Goal: Transaction & Acquisition: Purchase product/service

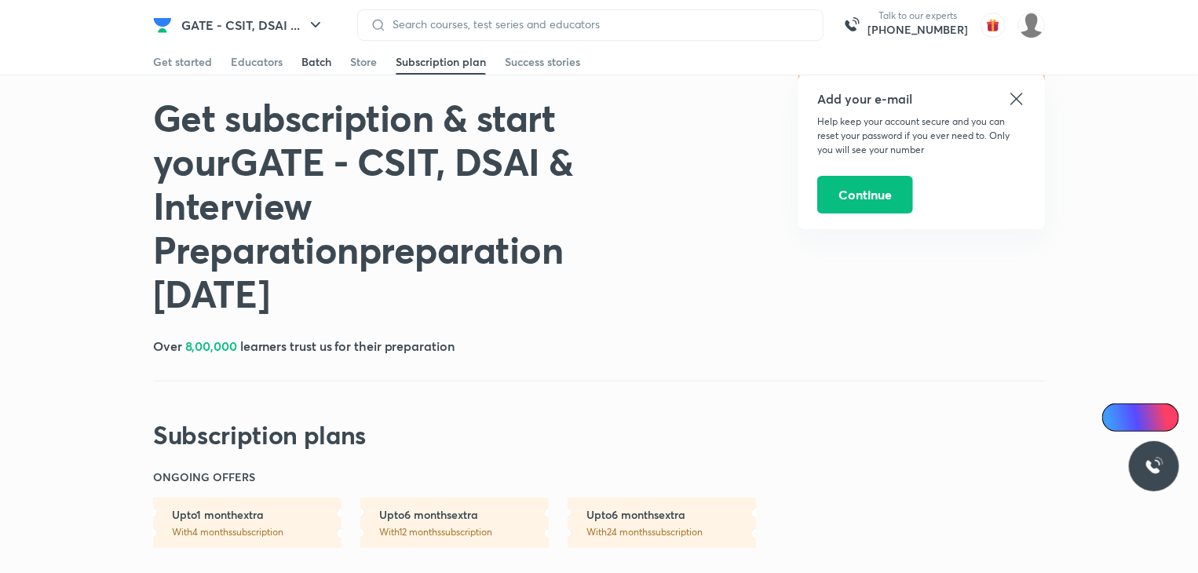
click at [305, 68] on div "Batch" at bounding box center [316, 62] width 30 height 16
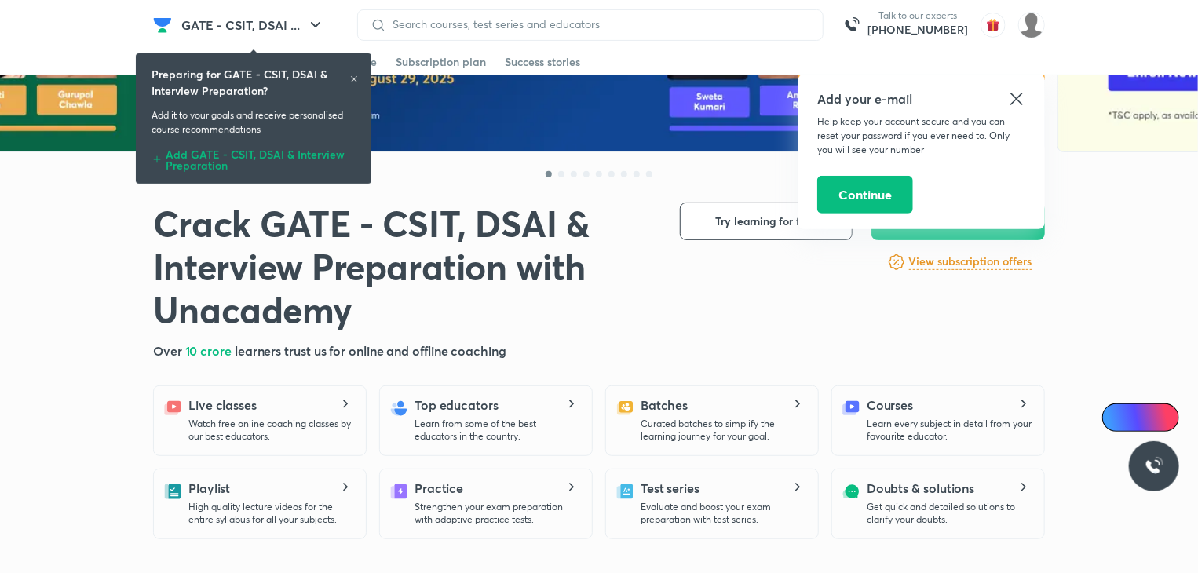
scroll to position [207, 0]
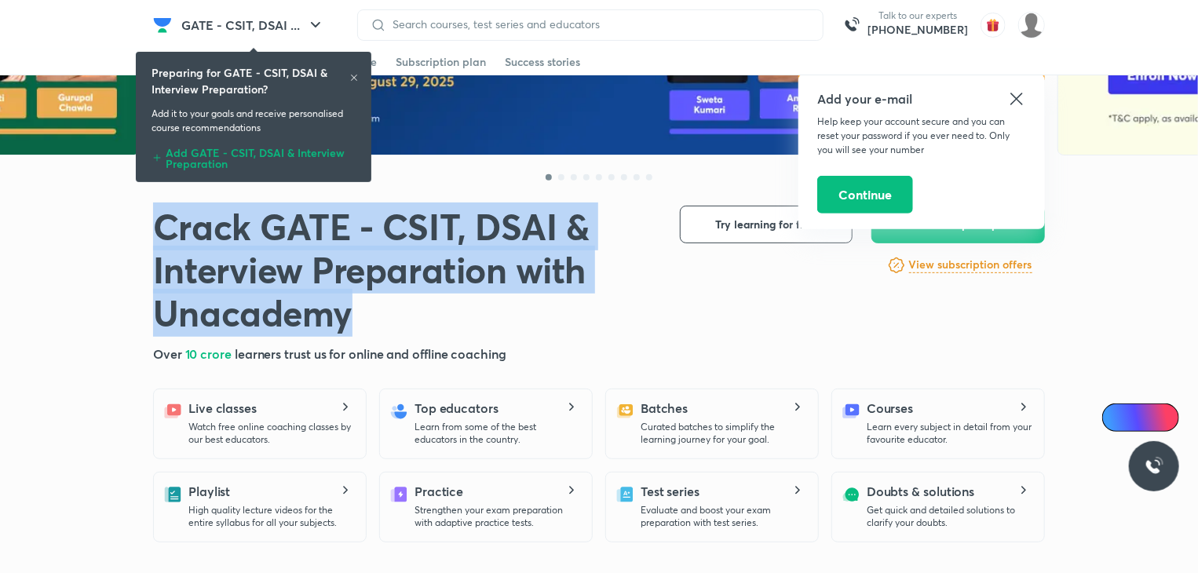
drag, startPoint x: 167, startPoint y: 238, endPoint x: 525, endPoint y: 321, distance: 367.5
click at [414, 320] on h1 "Crack GATE - CSIT, DSAI & Interview Preparation with Unacademy" at bounding box center [404, 271] width 502 height 130
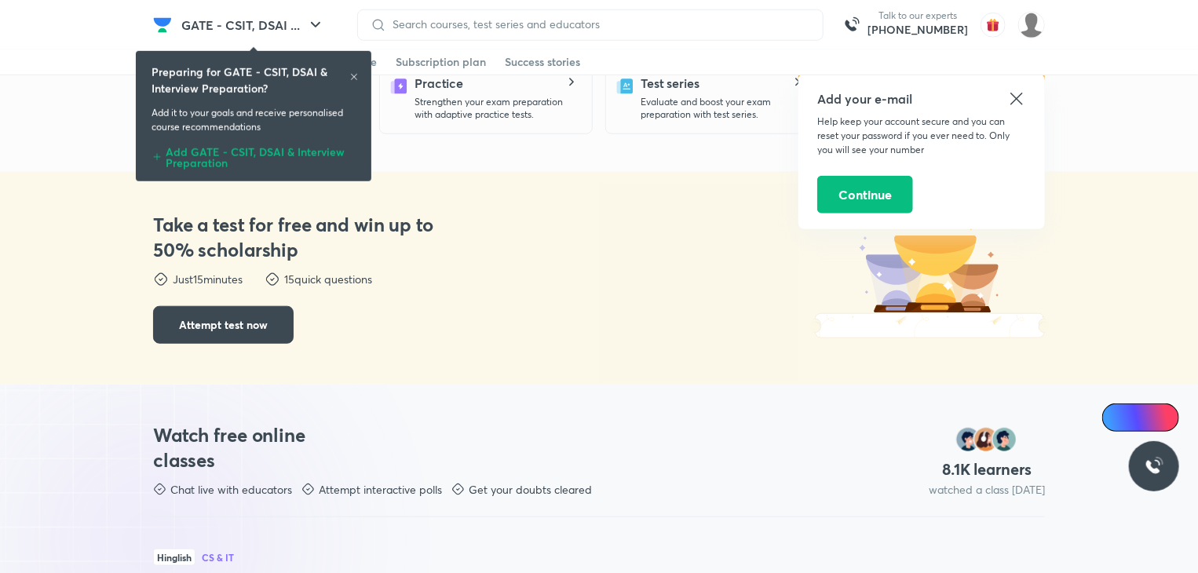
scroll to position [614, 0]
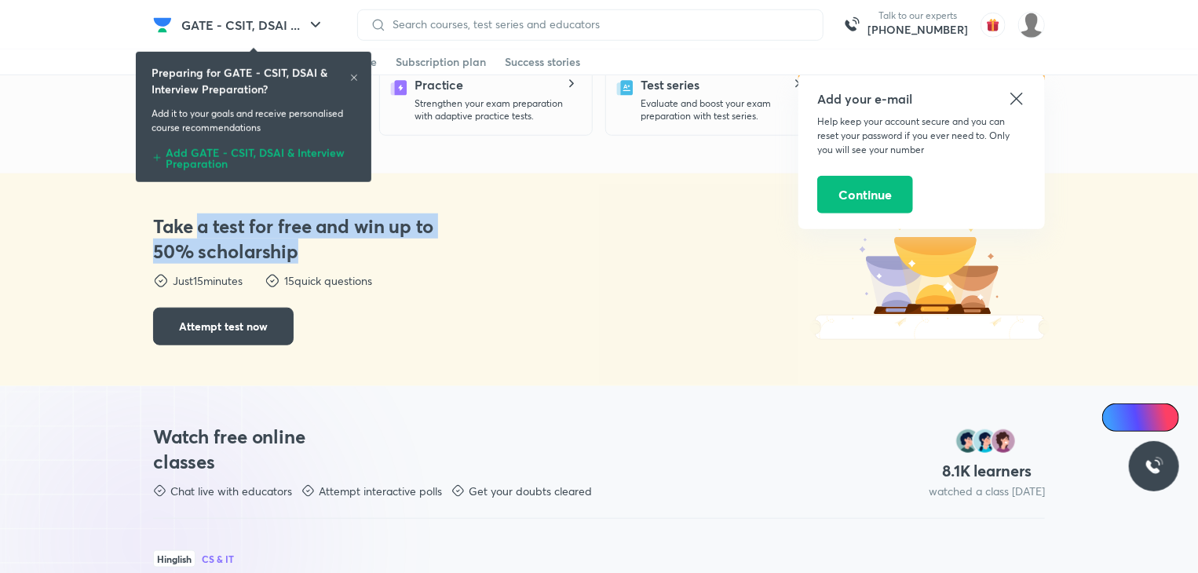
drag, startPoint x: 201, startPoint y: 227, endPoint x: 508, endPoint y: 280, distance: 311.5
click at [356, 256] on h3 "Take a test for free and win up to 50% scholarship" at bounding box center [300, 239] width 294 height 50
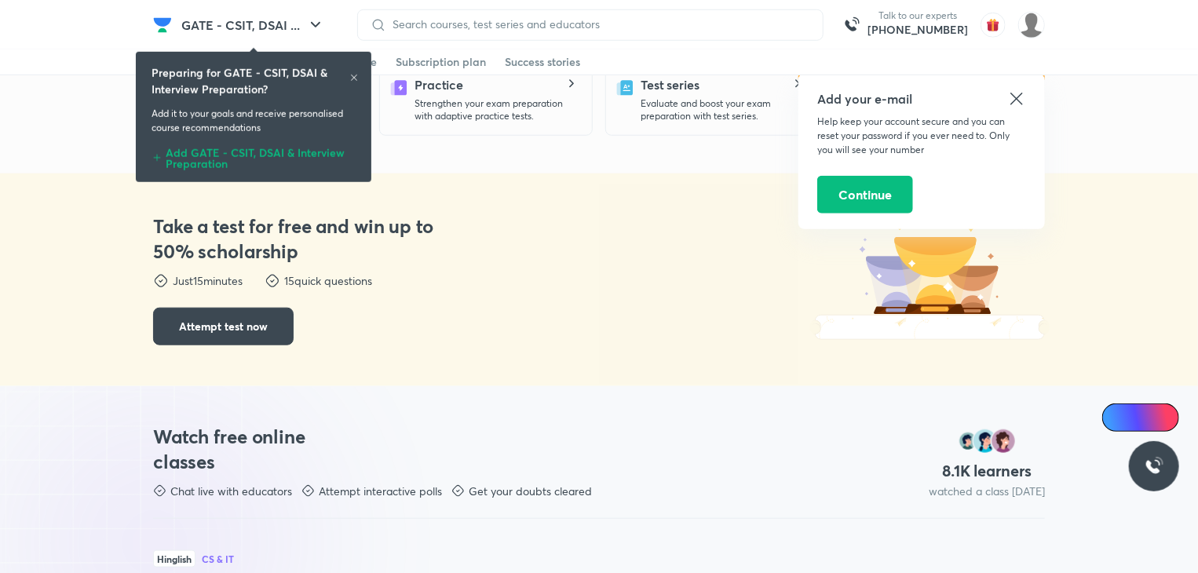
click at [593, 294] on div "Take a test for free and win up to 50% scholarship Take a test for free and win…" at bounding box center [599, 279] width 892 height 213
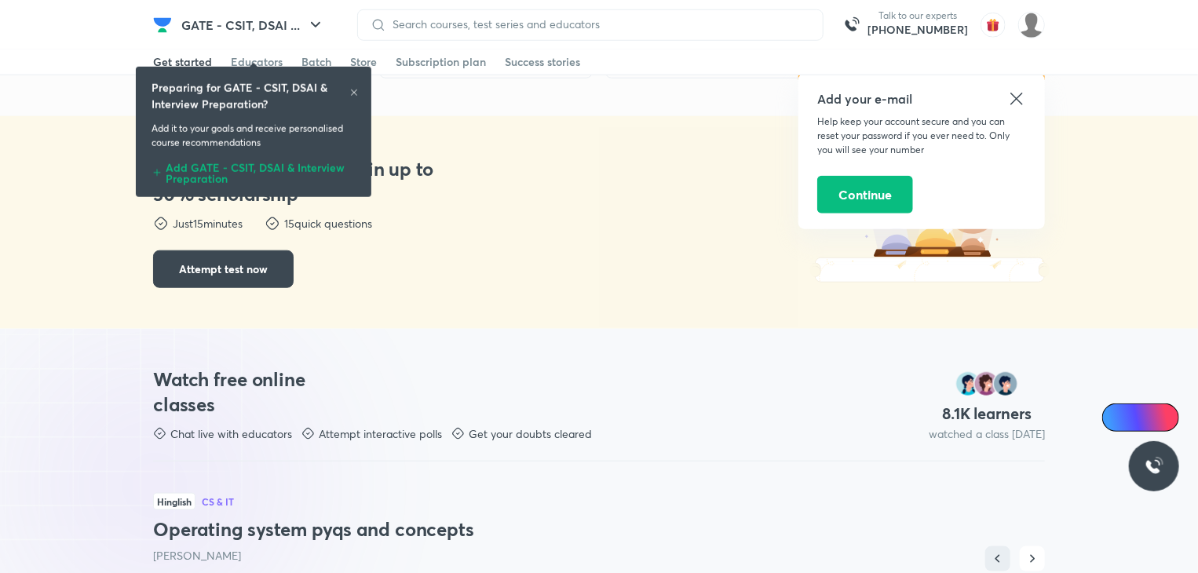
scroll to position [686, 0]
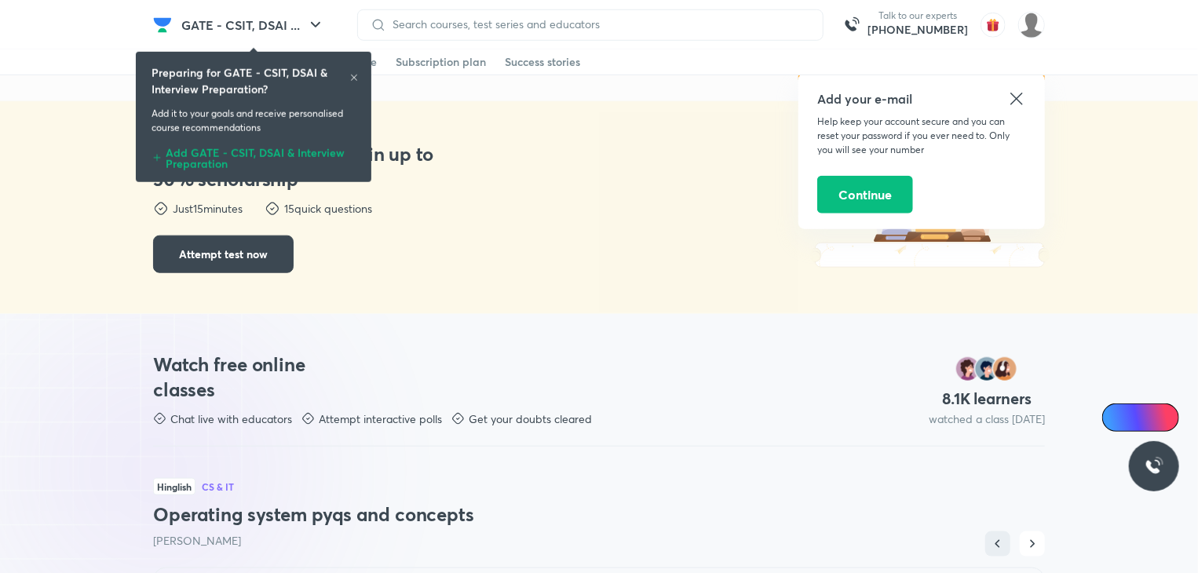
click at [1019, 98] on icon at bounding box center [1016, 98] width 19 height 19
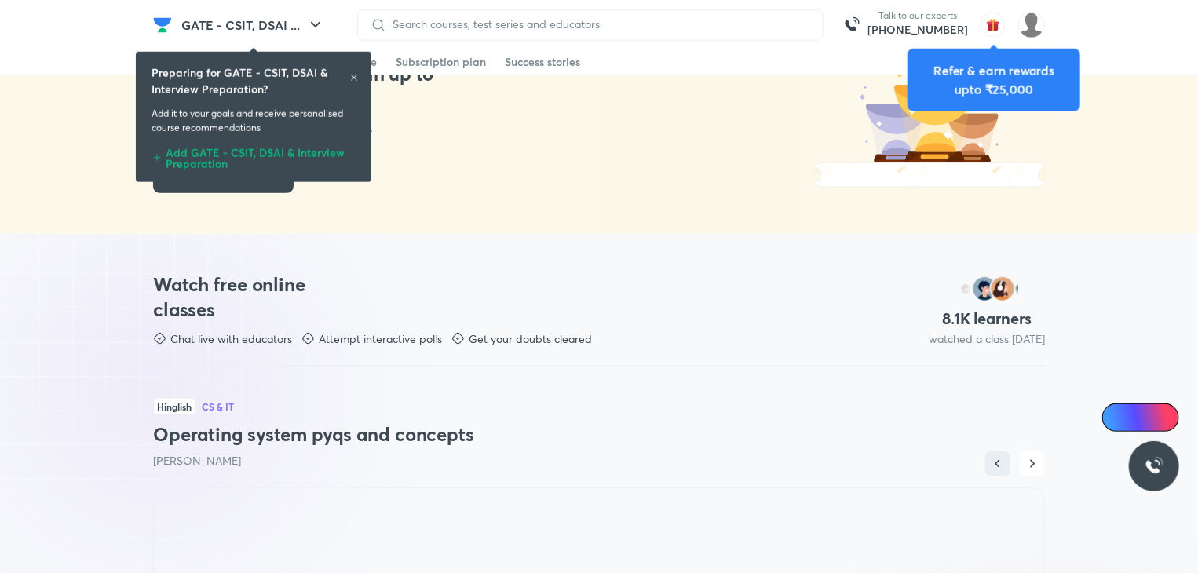
scroll to position [766, 0]
drag, startPoint x: 294, startPoint y: 284, endPoint x: 280, endPoint y: 308, distance: 27.8
click at [214, 318] on h3 "Watch free online classes" at bounding box center [244, 297] width 182 height 50
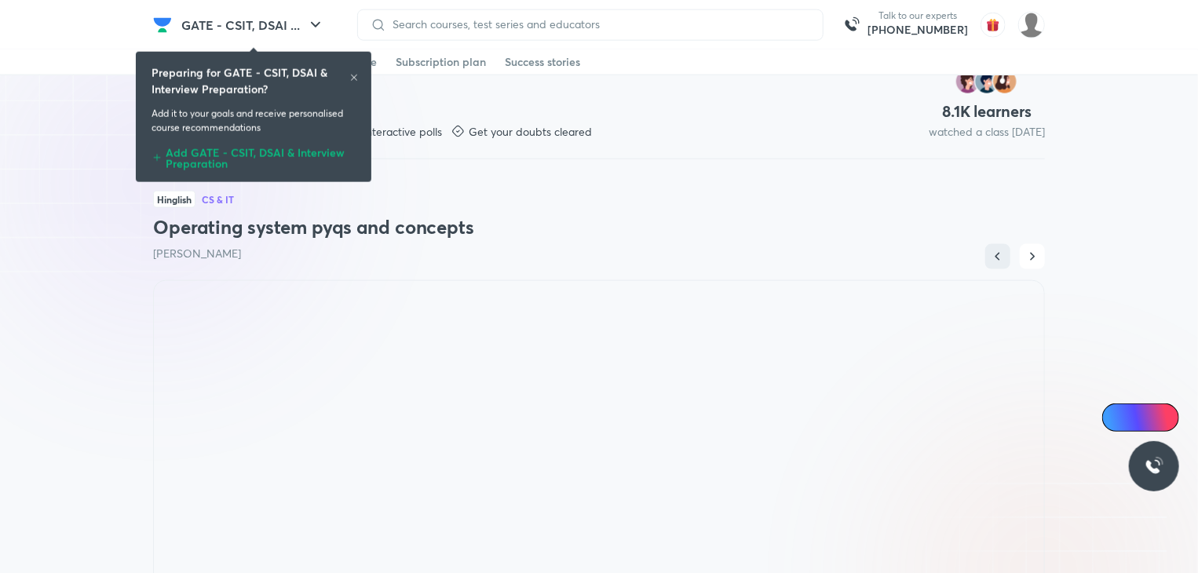
scroll to position [973, 0]
drag, startPoint x: 237, startPoint y: 235, endPoint x: 522, endPoint y: 237, distance: 284.9
click at [499, 235] on h3 "Operating system pyqs and concepts" at bounding box center [599, 226] width 892 height 25
click at [667, 239] on div "Hinglish CS & IT Operating system pyqs and concepts Khaleel Ahmed" at bounding box center [599, 229] width 892 height 102
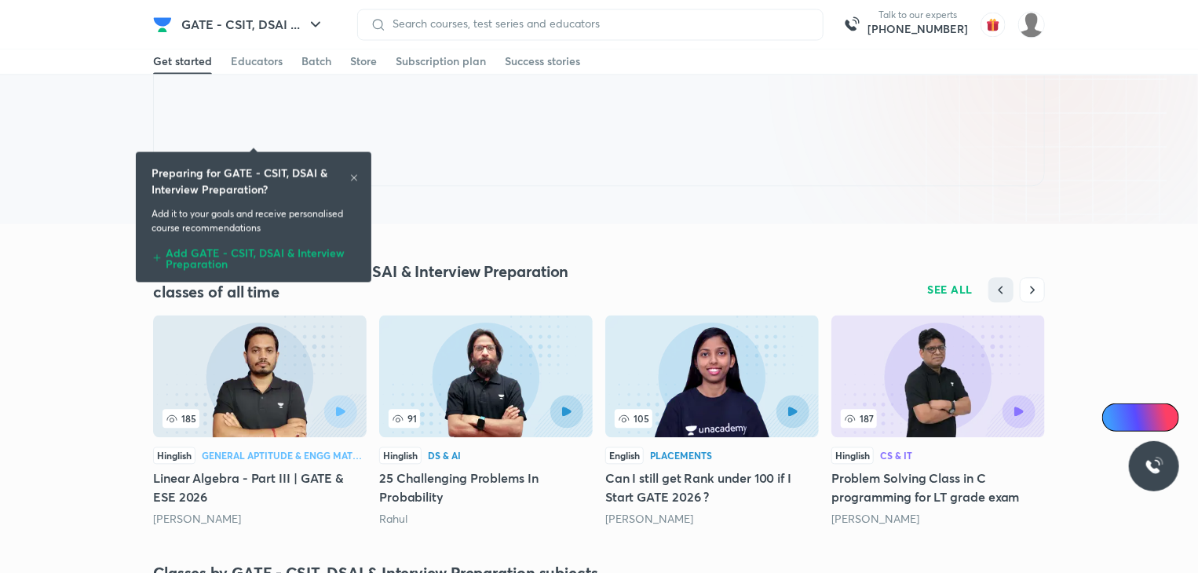
scroll to position [1466, 0]
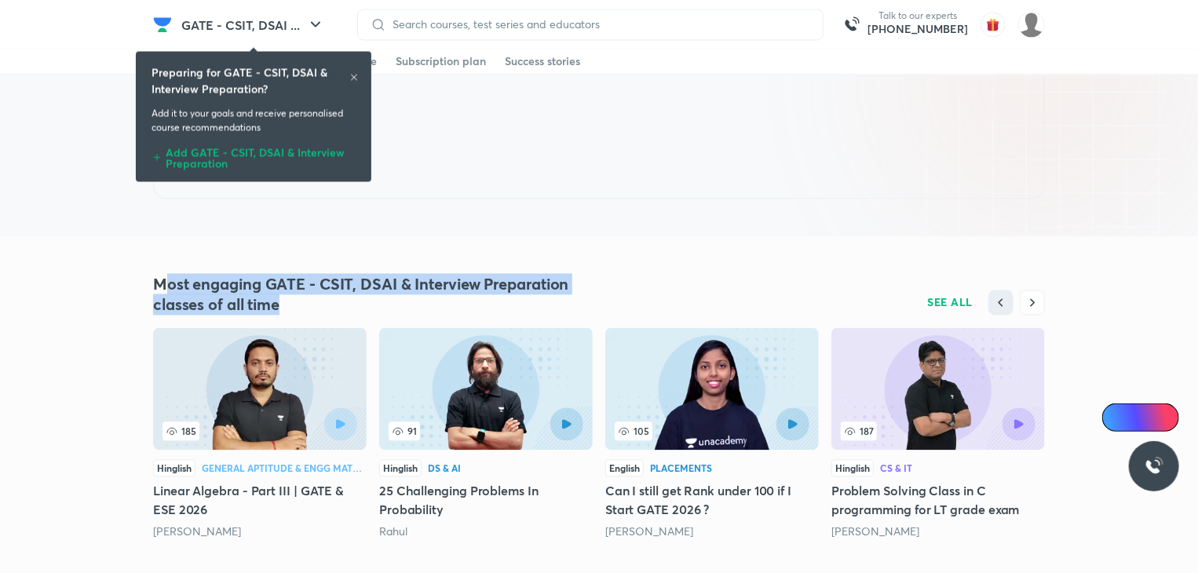
drag, startPoint x: 166, startPoint y: 283, endPoint x: 312, endPoint y: 305, distance: 147.6
click at [305, 305] on h4 "Most engaging GATE - CSIT, DSAI & Interview Preparation classes of all time" at bounding box center [376, 295] width 446 height 41
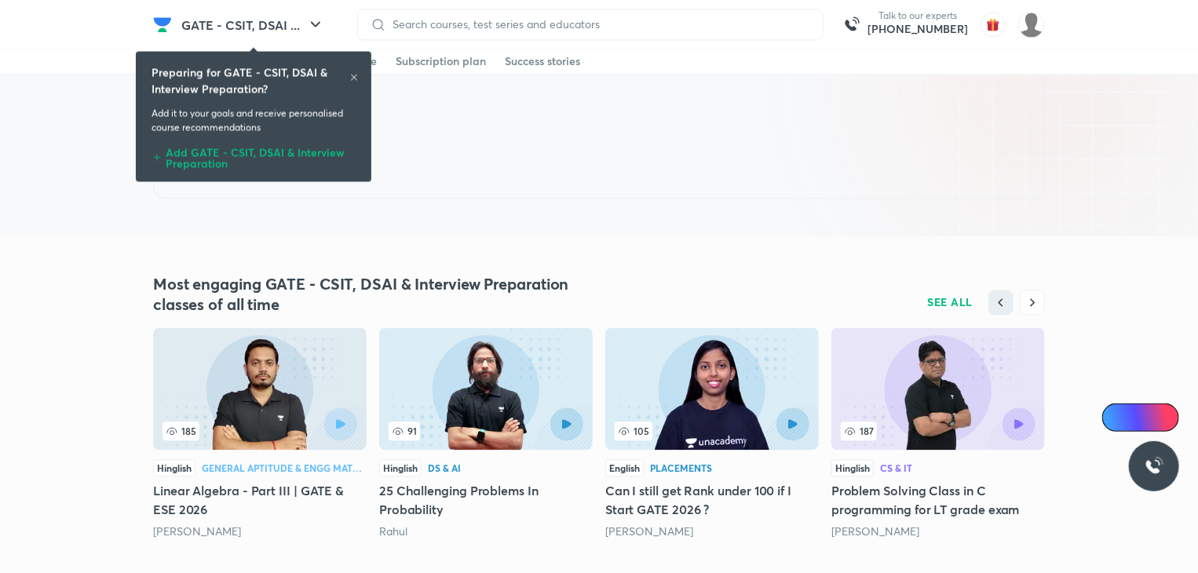
click at [659, 279] on div "Most engaging GATE - CSIT, DSAI & Interview Preparation classes of all time SEE…" at bounding box center [599, 295] width 892 height 41
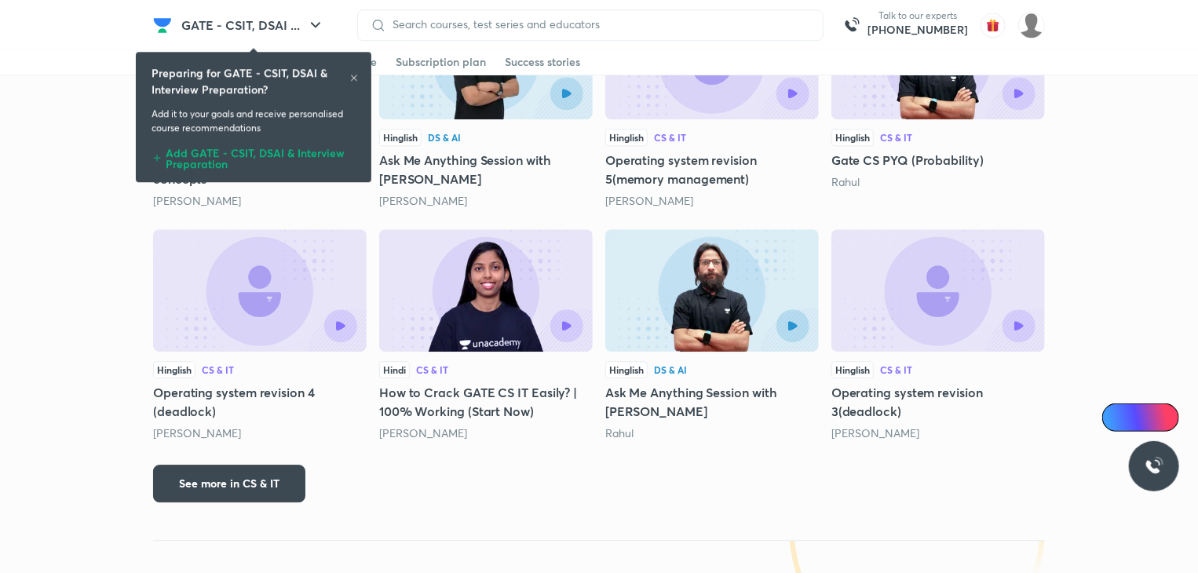
scroll to position [2129, 0]
click at [356, 78] on icon at bounding box center [353, 77] width 9 height 9
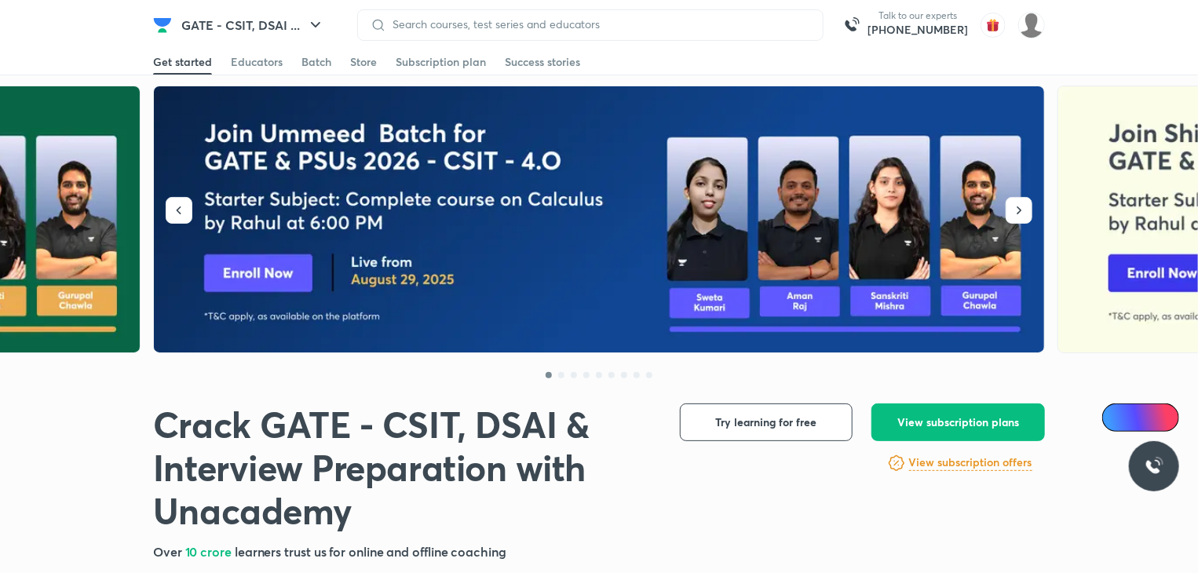
scroll to position [0, 0]
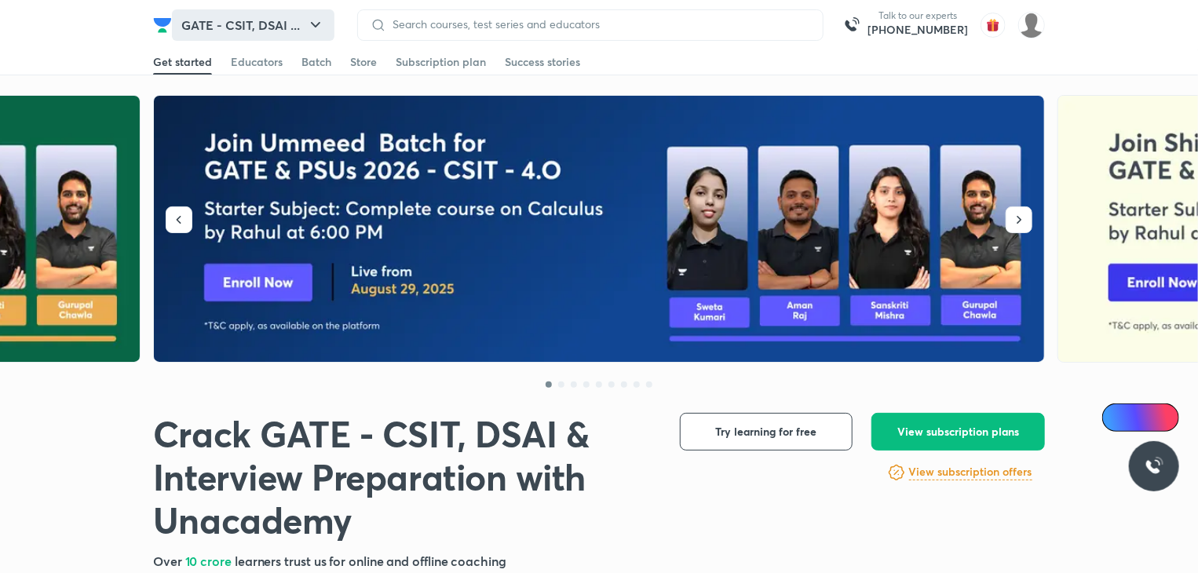
click at [310, 21] on icon "button" at bounding box center [315, 25] width 19 height 19
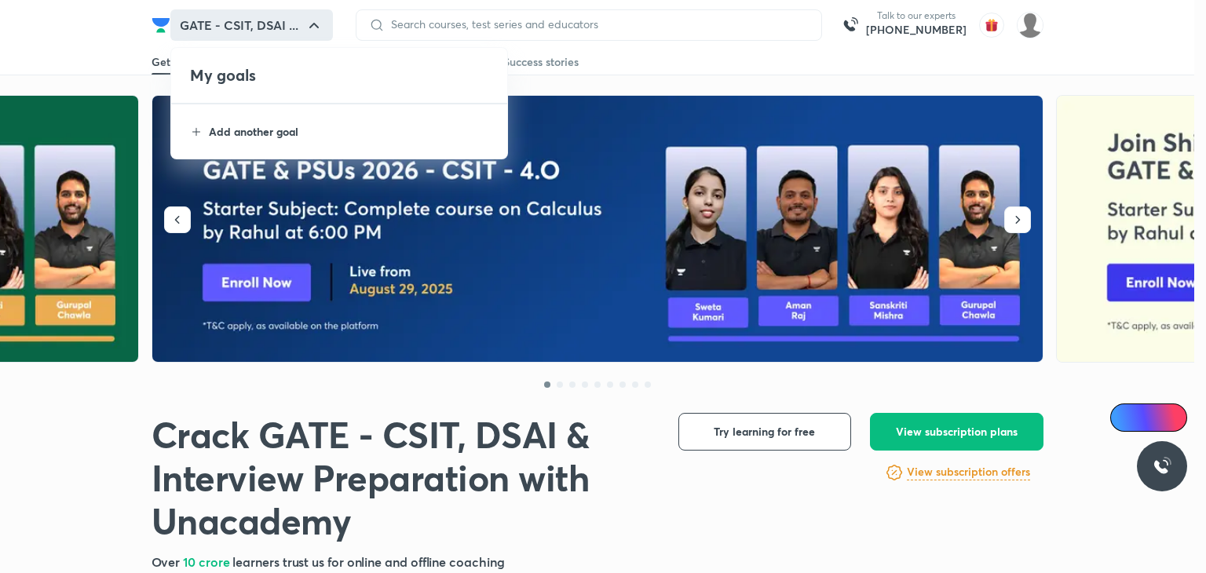
click at [282, 135] on p "Add another goal" at bounding box center [349, 131] width 281 height 16
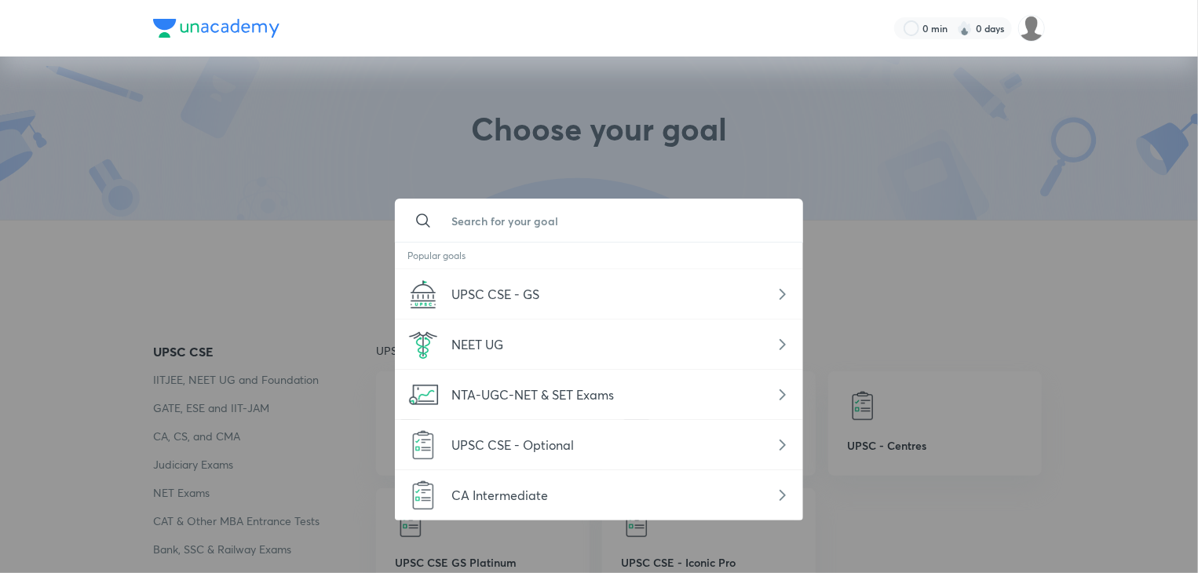
click at [566, 221] on input "text" at bounding box center [615, 220] width 352 height 42
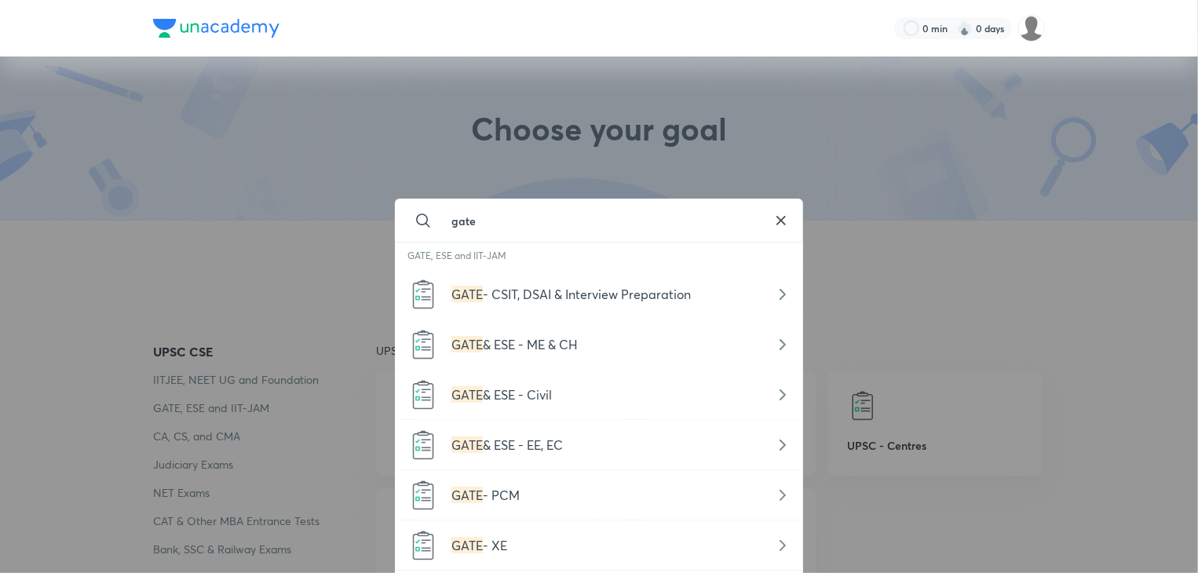
click at [399, 272] on div "GATE - CSIT, DSAI & Interview Preparation" at bounding box center [599, 294] width 408 height 50
type input "GATE - CSIT, DSAI & Interview Preparation"
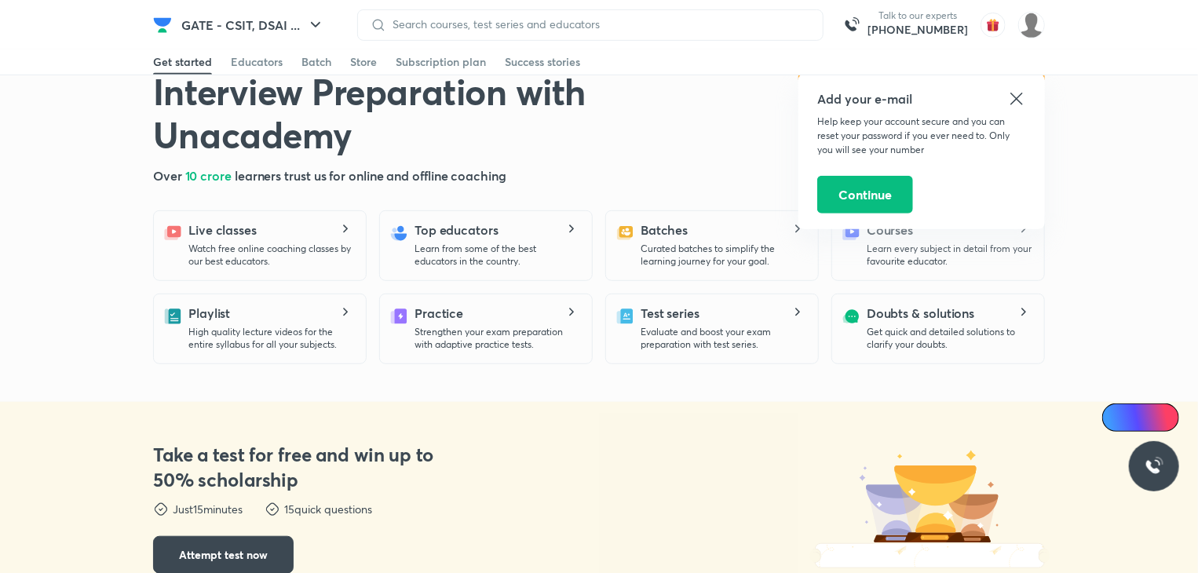
scroll to position [34, 0]
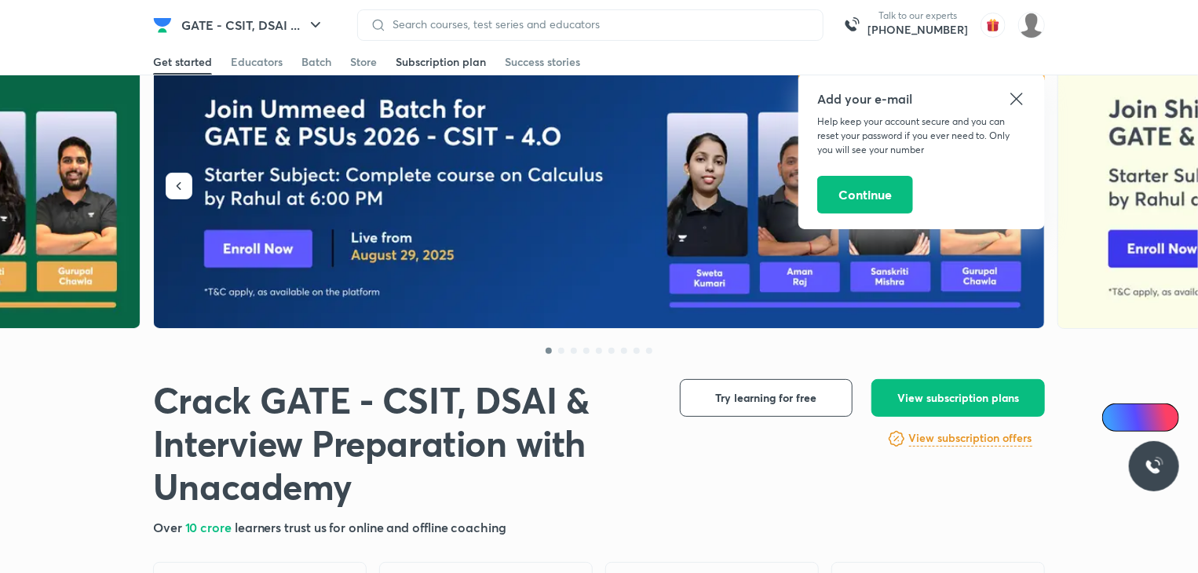
click at [445, 66] on div "Subscription plan" at bounding box center [441, 62] width 90 height 16
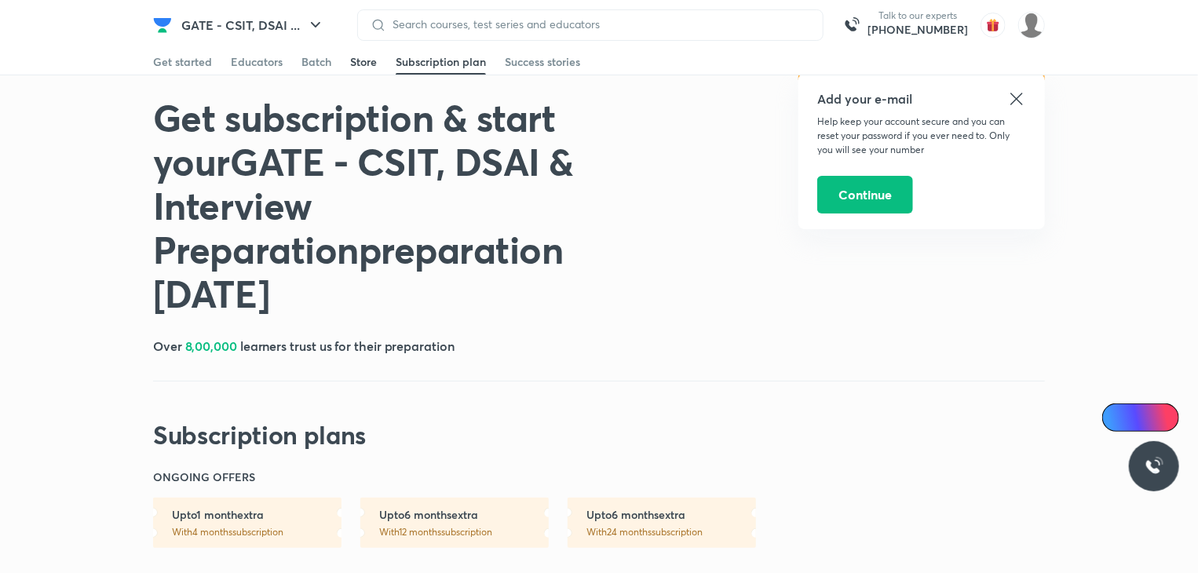
click at [367, 61] on div "Store" at bounding box center [363, 62] width 27 height 16
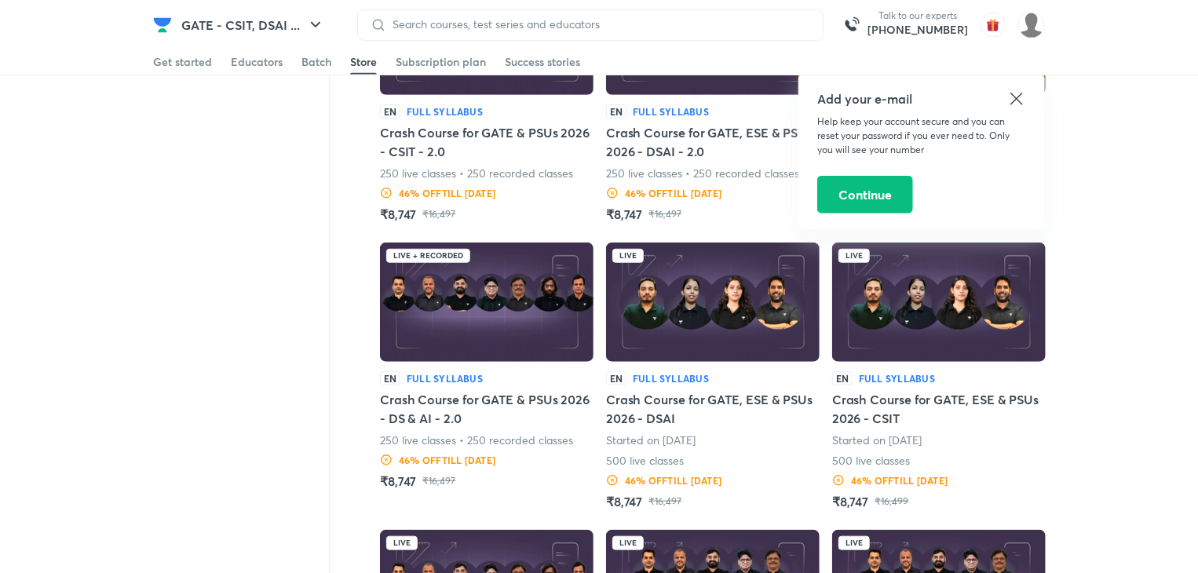
scroll to position [493, 0]
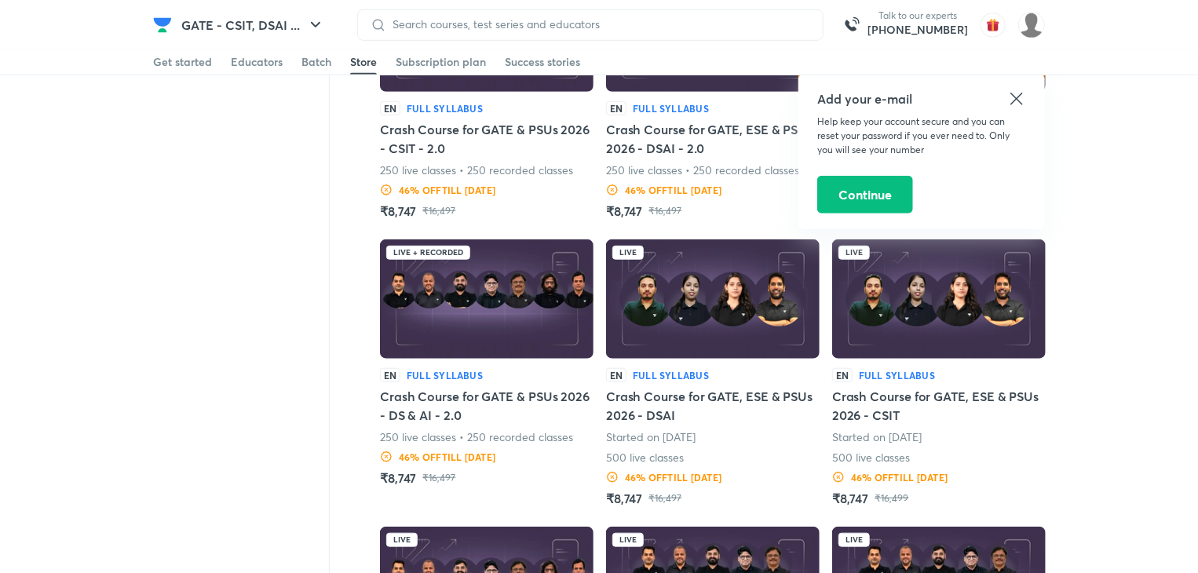
click at [534, 397] on h5 "Crash Course for GATE & PSUs 2026 - DS & AI - 2.0" at bounding box center [487, 406] width 214 height 38
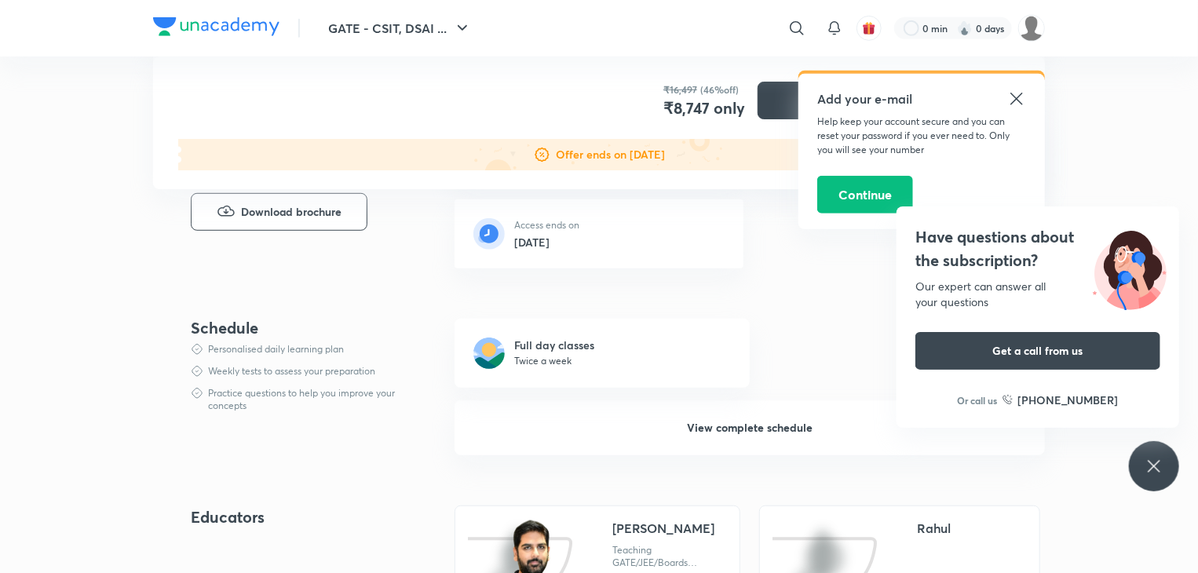
scroll to position [404, 0]
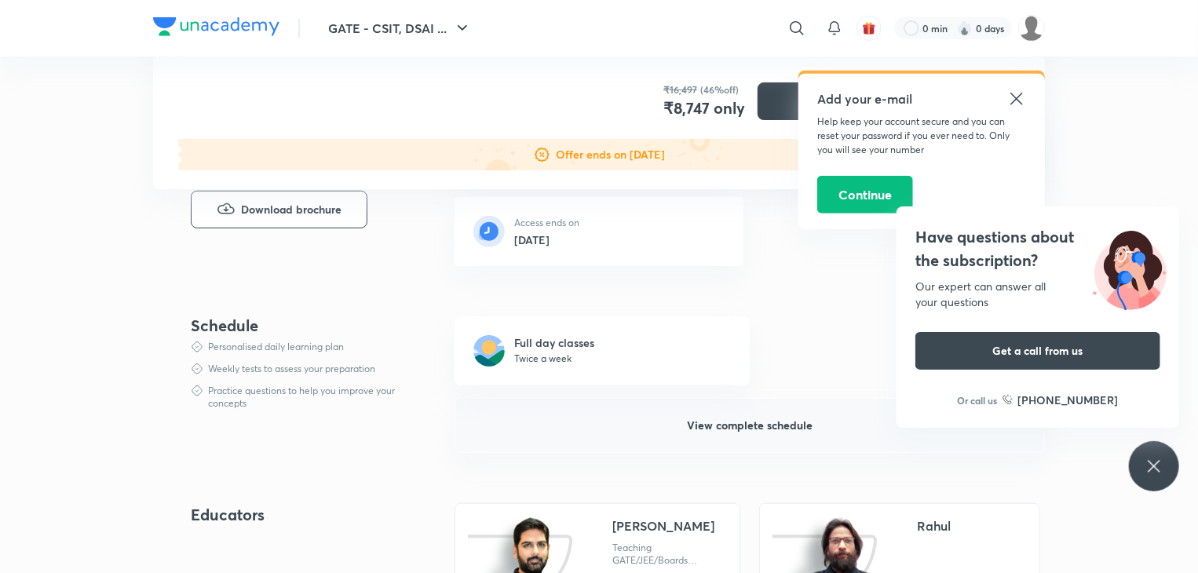
click at [610, 422] on button "View complete schedule" at bounding box center [749, 425] width 590 height 55
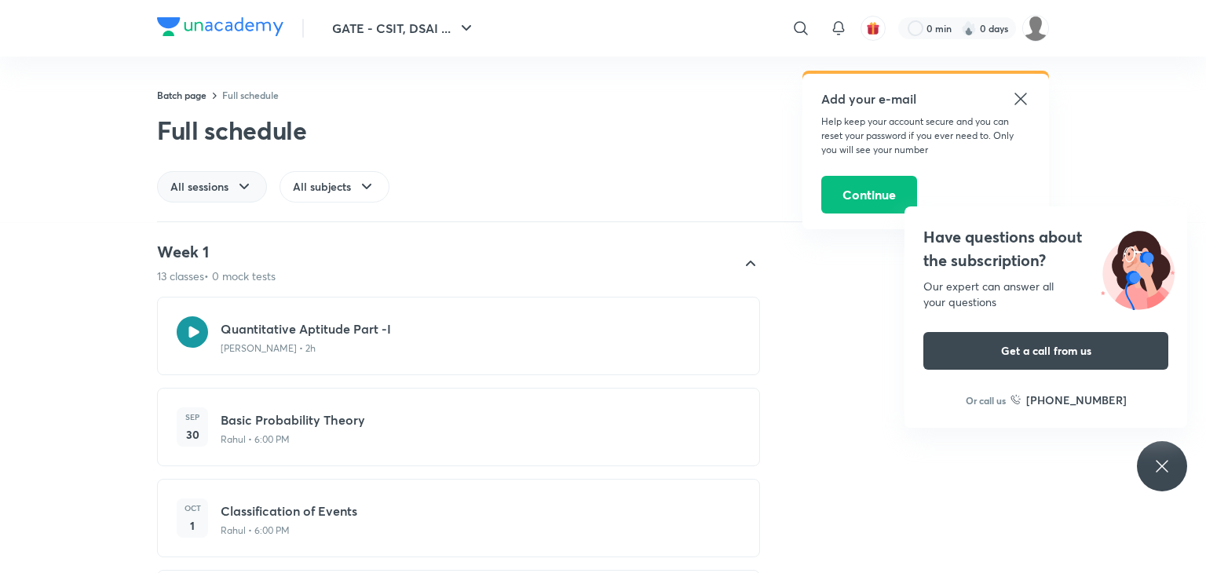
click at [224, 190] on span "All sessions" at bounding box center [199, 187] width 58 height 16
click at [232, 266] on div "Classes" at bounding box center [215, 259] width 114 height 31
click at [347, 188] on icon at bounding box center [346, 186] width 9 height 5
click at [537, 138] on div "Full schedule" at bounding box center [380, 130] width 446 height 31
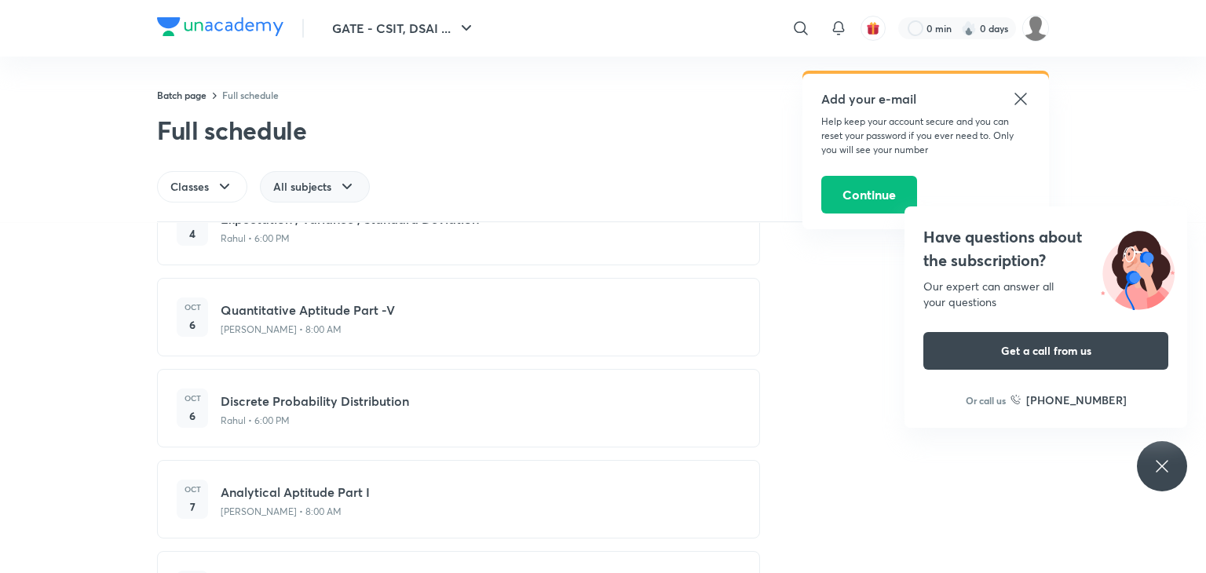
scroll to position [1137, 0]
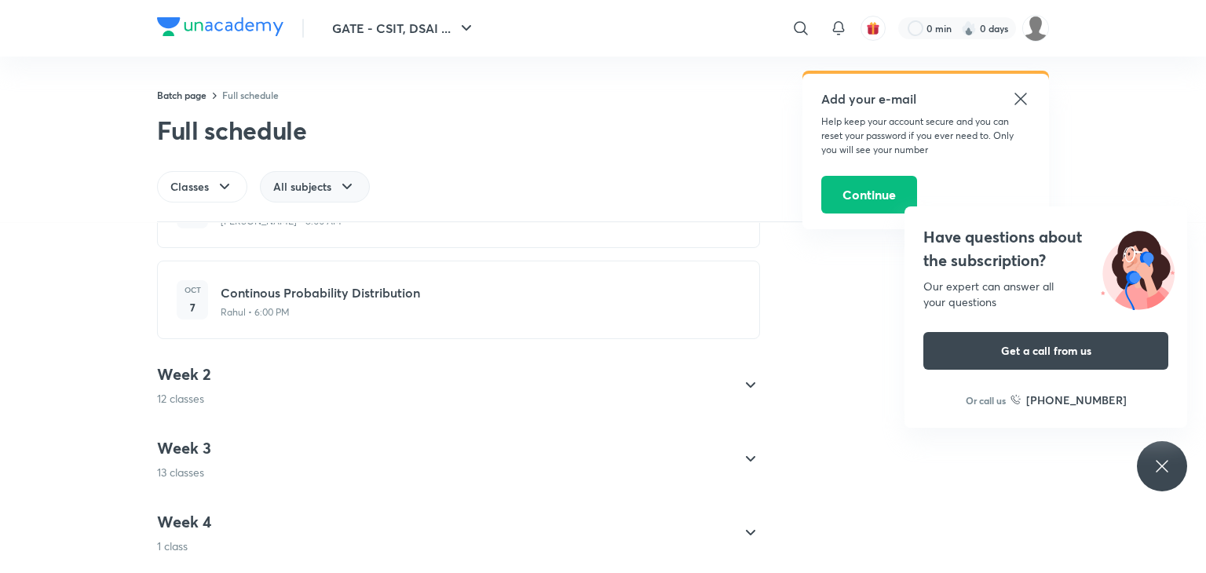
click at [633, 352] on div "Week 2 12 classes" at bounding box center [458, 386] width 603 height 68
click at [746, 376] on icon at bounding box center [750, 385] width 19 height 19
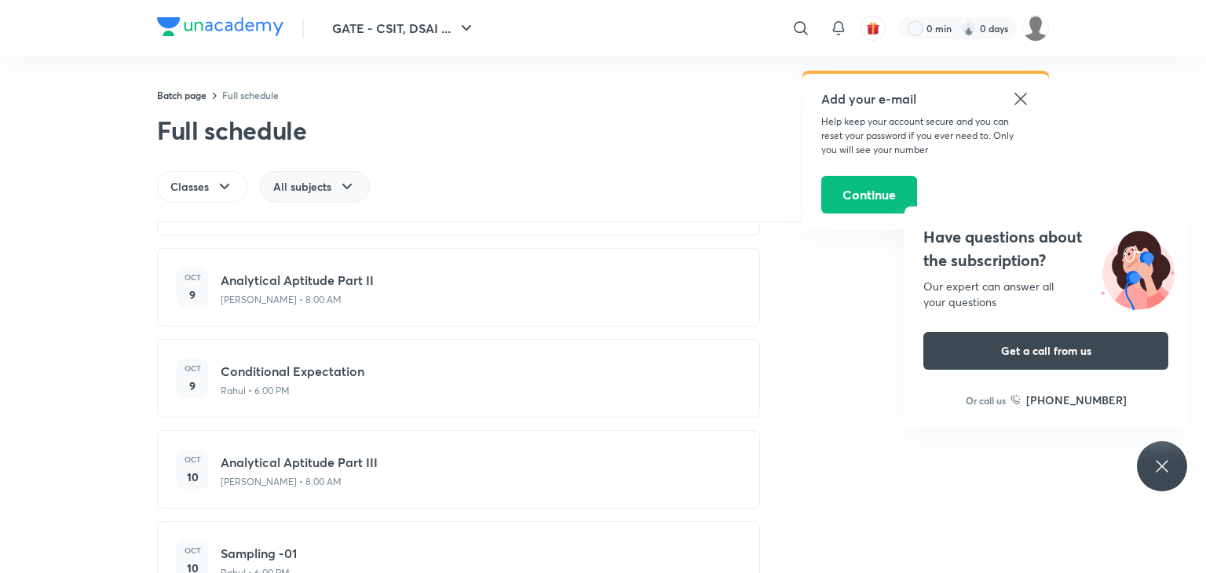
scroll to position [0, 0]
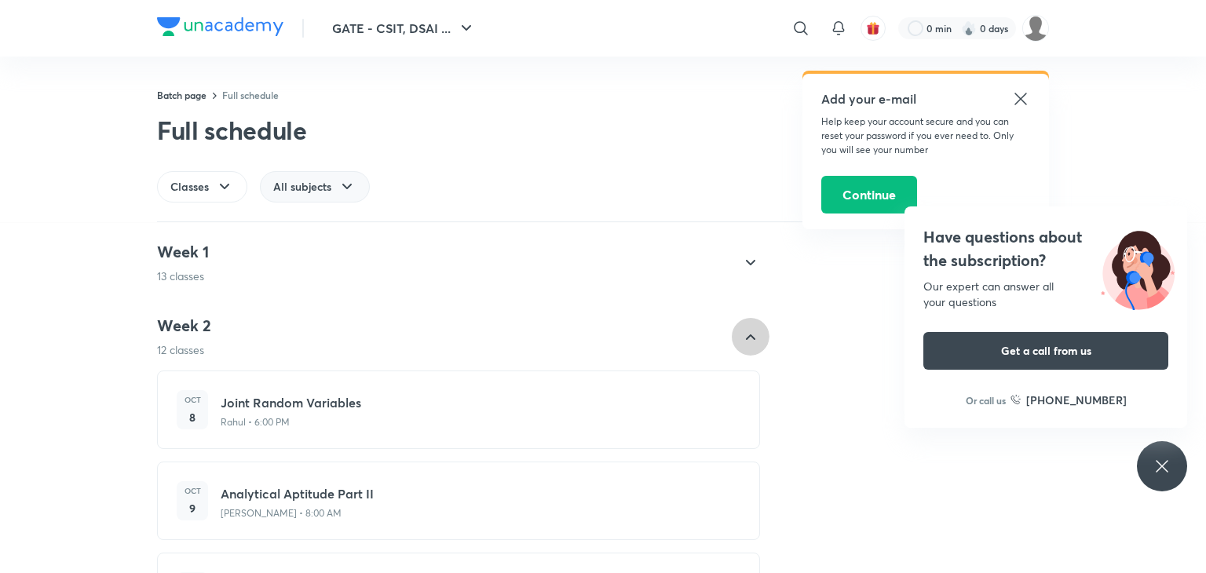
click at [745, 327] on icon at bounding box center [750, 336] width 19 height 19
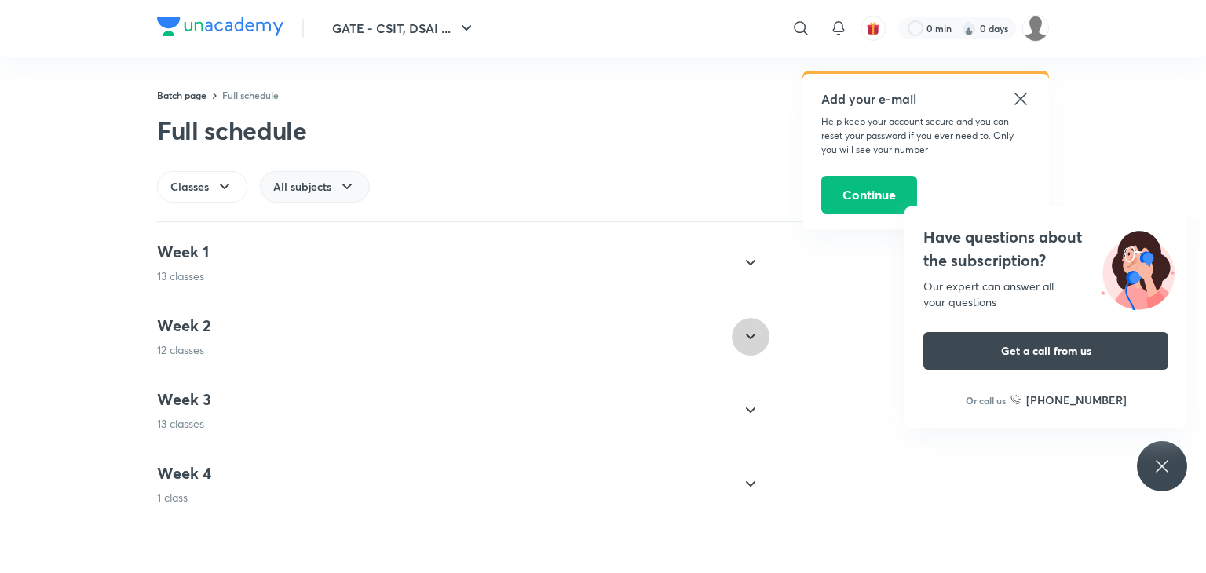
click at [745, 327] on icon at bounding box center [750, 336] width 19 height 19
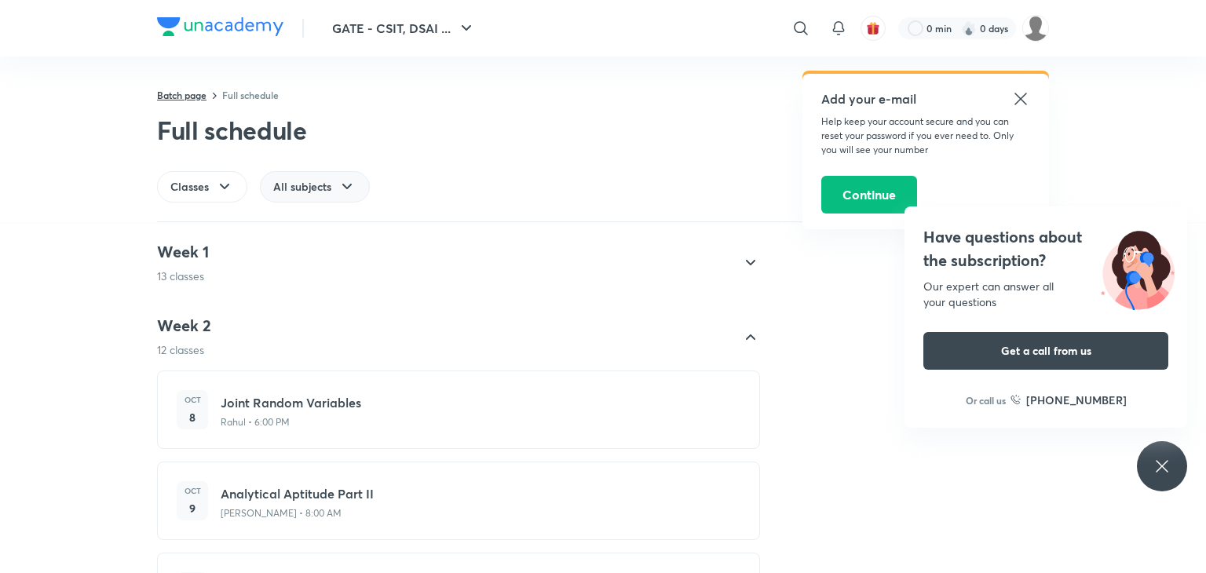
click at [192, 97] on link "Batch page" at bounding box center [181, 95] width 49 height 13
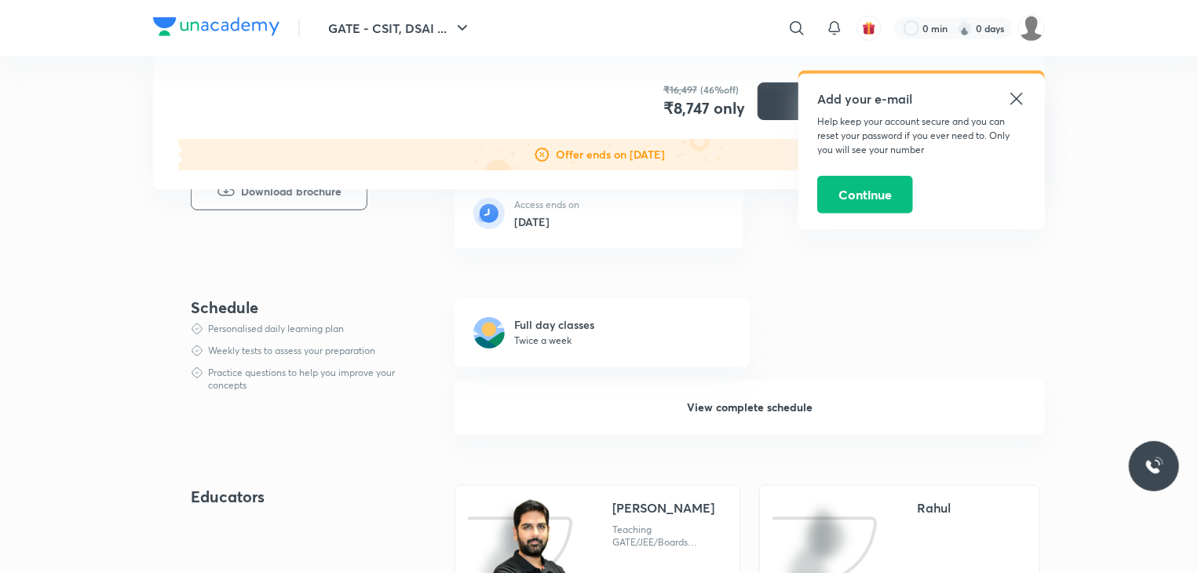
scroll to position [424, 0]
click at [613, 349] on div "Full day classes Twice a week" at bounding box center [601, 331] width 295 height 69
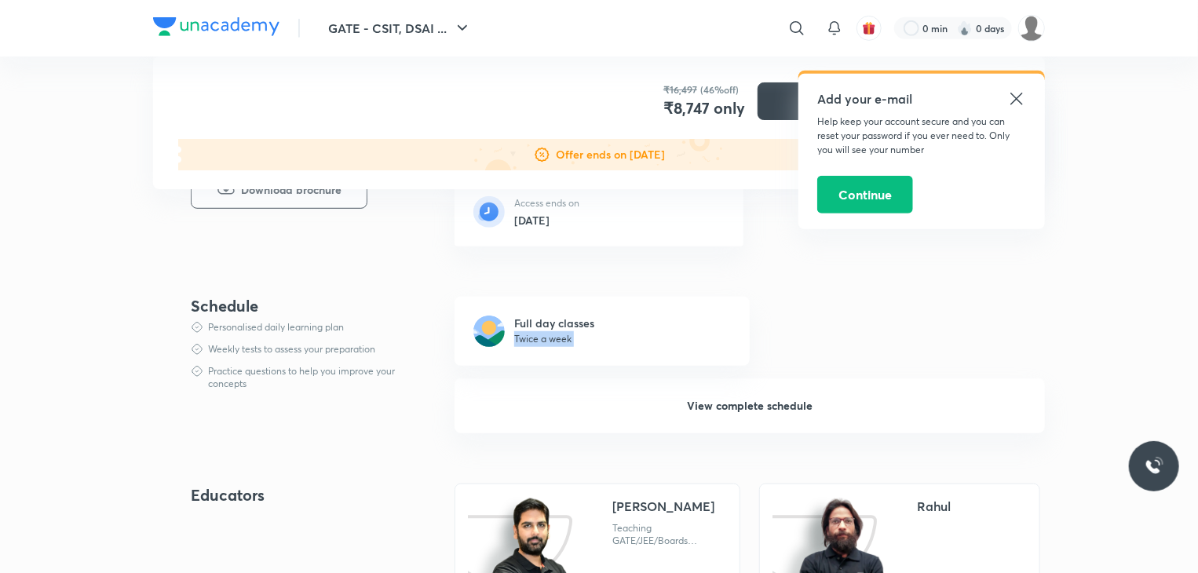
click at [613, 349] on div "Full day classes Twice a week" at bounding box center [601, 331] width 295 height 69
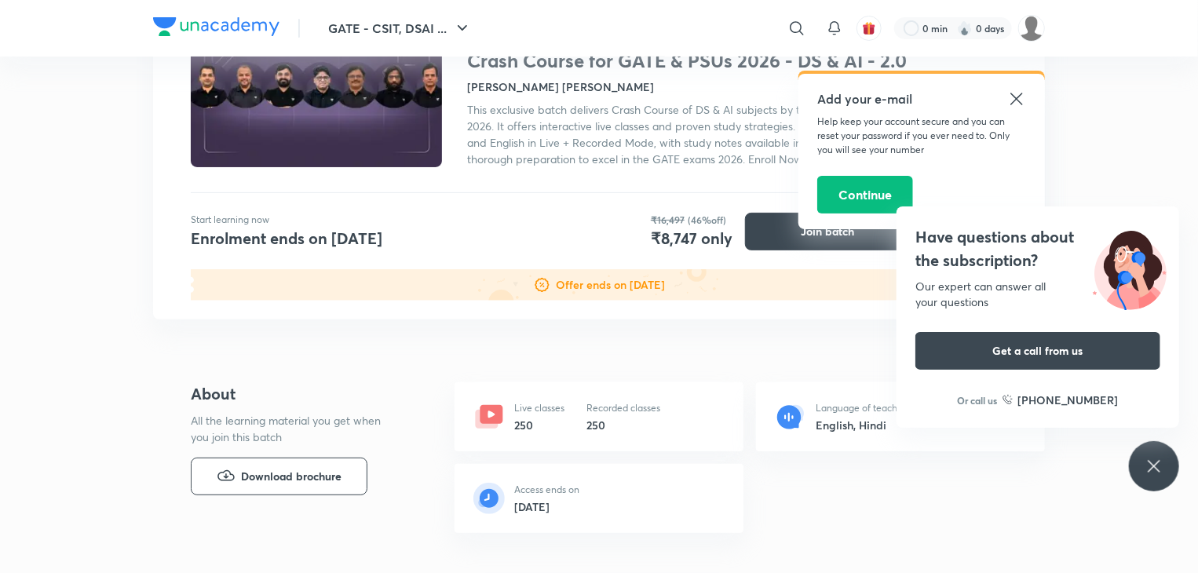
scroll to position [138, 0]
click at [1022, 95] on icon at bounding box center [1016, 98] width 19 height 19
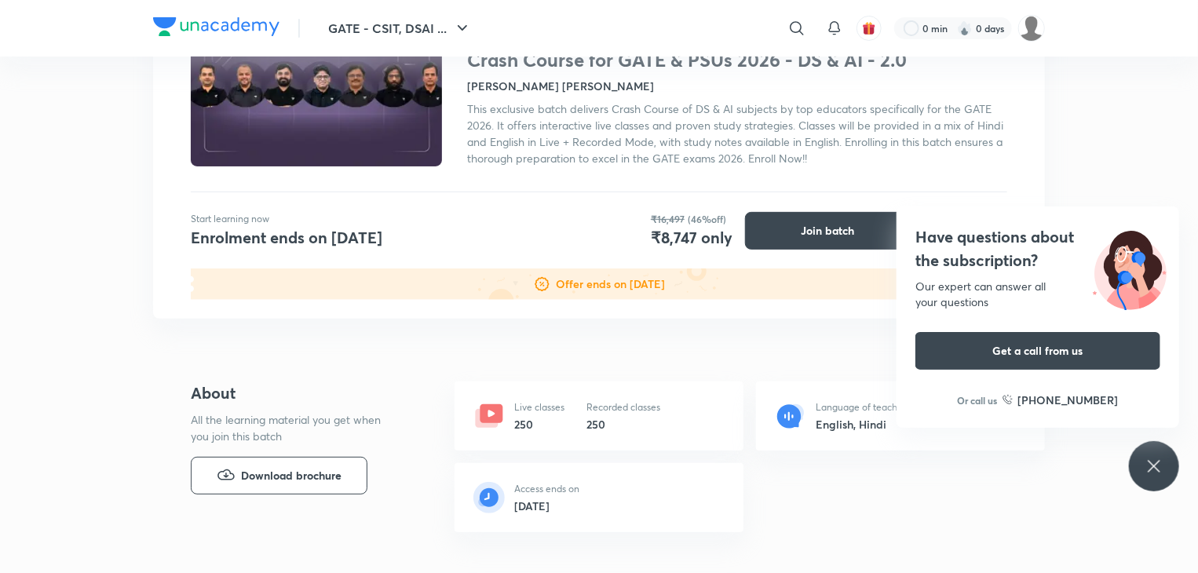
click at [1146, 472] on icon at bounding box center [1153, 466] width 19 height 19
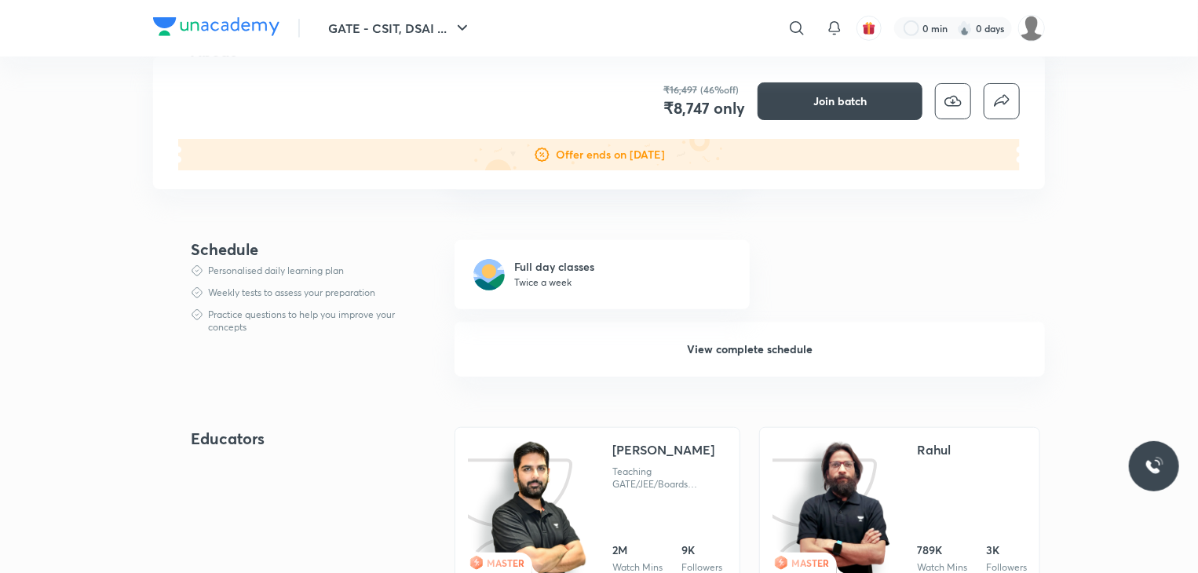
scroll to position [482, 0]
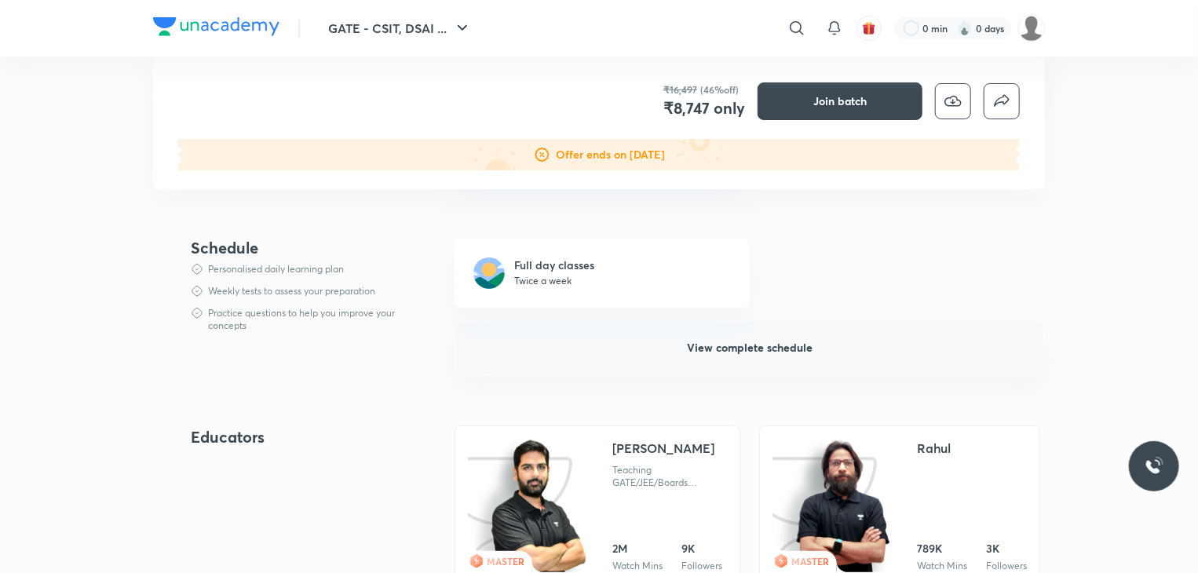
click at [863, 353] on button "View complete schedule" at bounding box center [749, 347] width 590 height 55
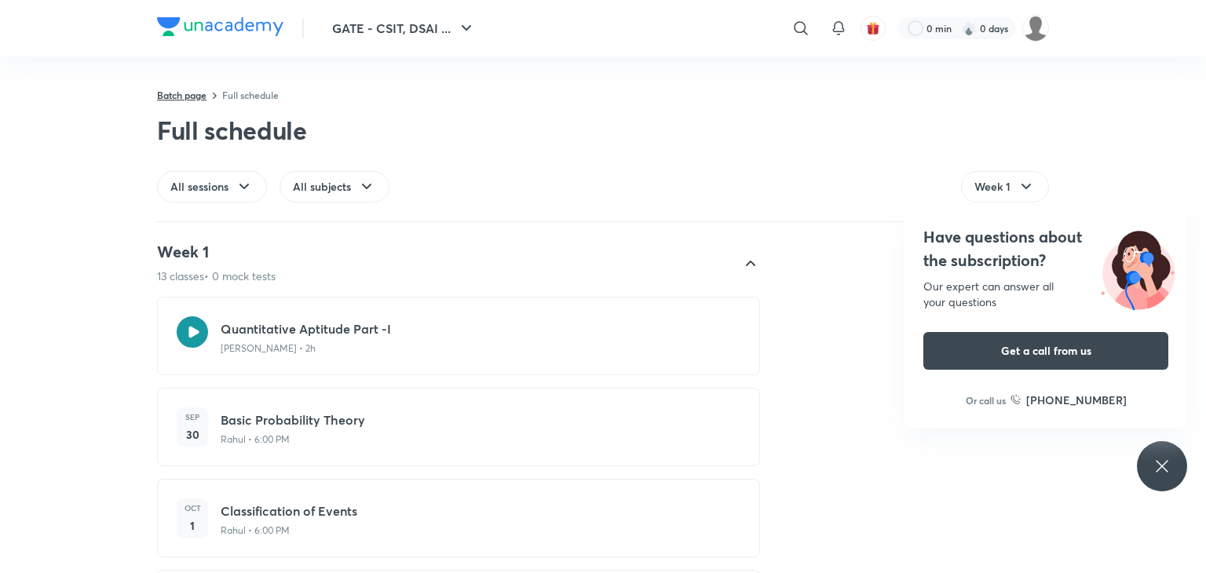
click at [185, 94] on link "Batch page" at bounding box center [181, 95] width 49 height 13
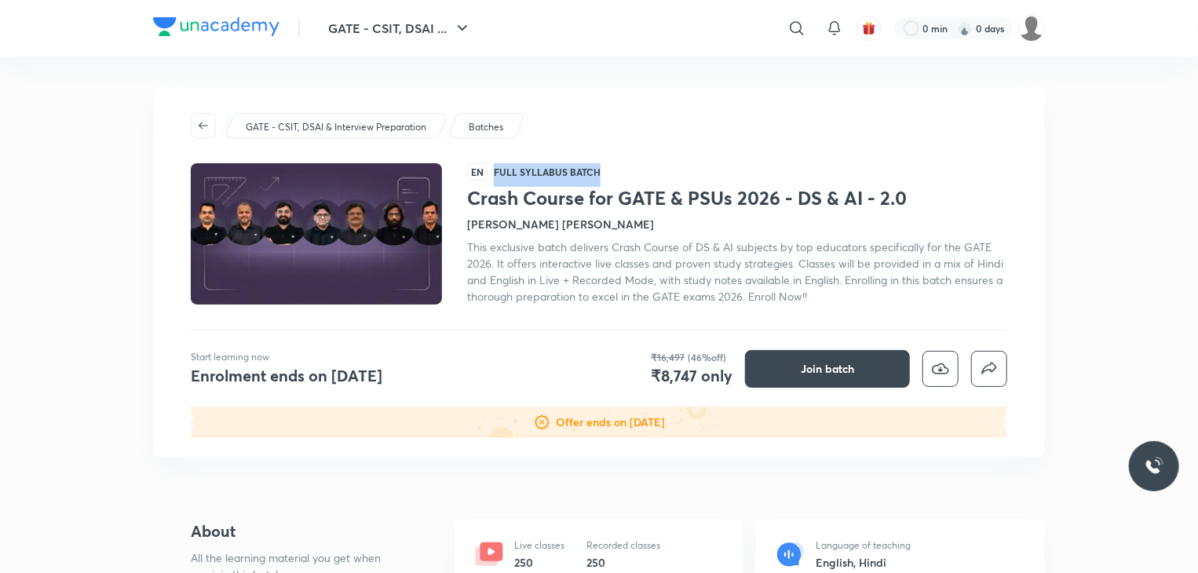
drag, startPoint x: 491, startPoint y: 170, endPoint x: 625, endPoint y: 173, distance: 134.3
click at [625, 173] on div "EN Full Syllabus Batch Crash Course for GATE & PSUs 2026 - DS & AI - 2.0 Gurupa…" at bounding box center [737, 233] width 540 height 141
click at [675, 170] on div "EN Full Syllabus Batch Crash Course for GATE & PSUs 2026 - DS & AI - 2.0 Gurupa…" at bounding box center [737, 233] width 540 height 141
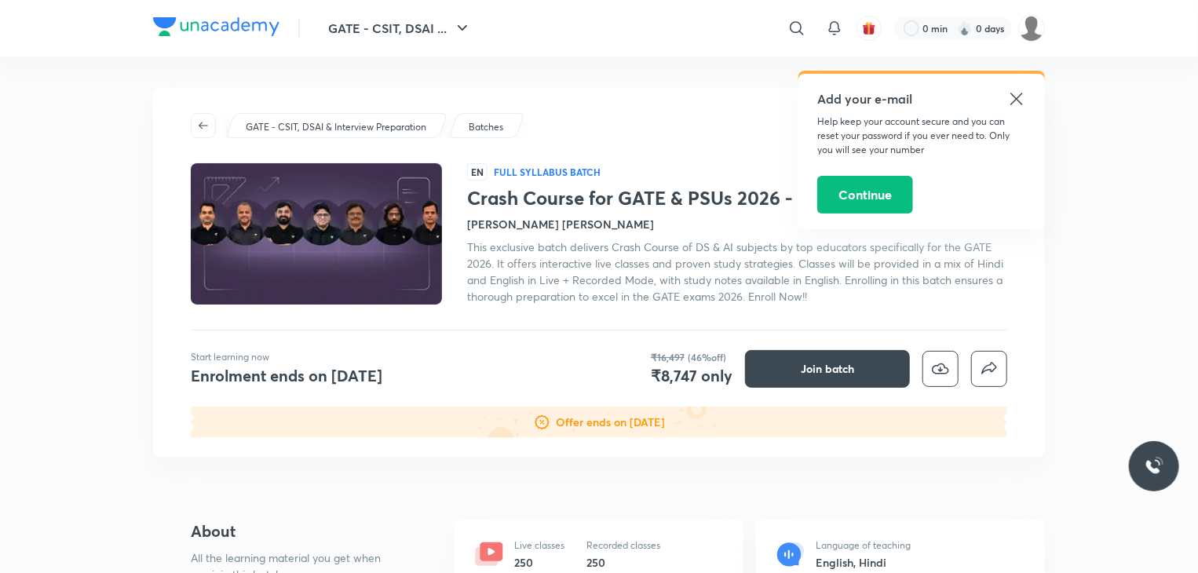
click at [1017, 94] on icon at bounding box center [1016, 98] width 19 height 19
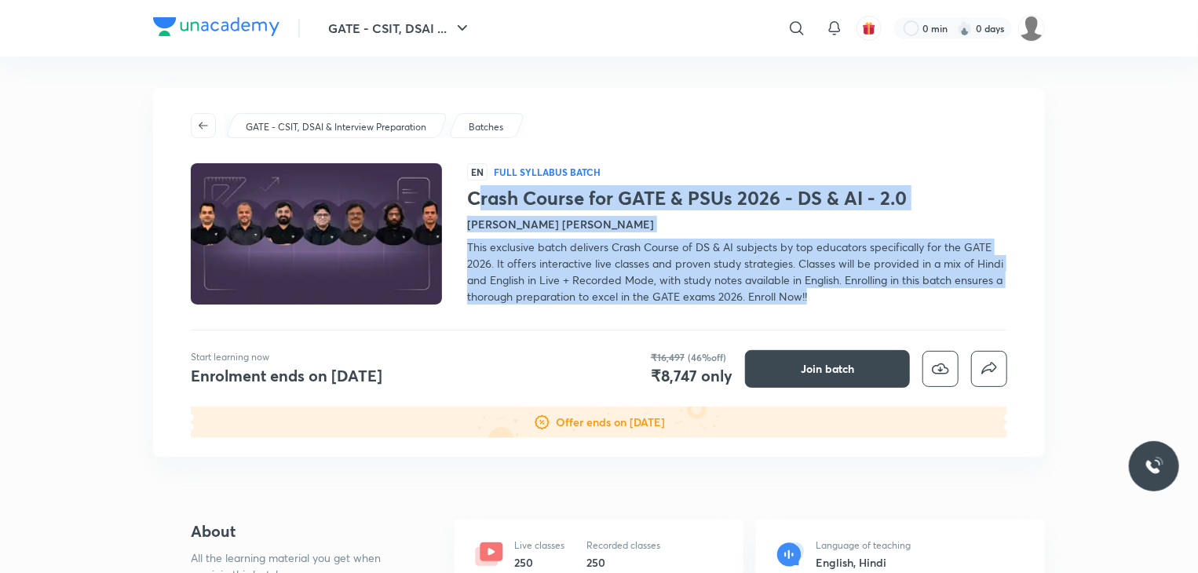
drag, startPoint x: 493, startPoint y: 202, endPoint x: 828, endPoint y: 295, distance: 347.9
click at [828, 295] on div "Crash Course for GATE & PSUs 2026 - DS & AI - 2.0 Gurupal Singh Chawla, Rahul T…" at bounding box center [737, 246] width 540 height 118
click at [1006, 256] on div "This exclusive batch delivers Crash Course of DS & AI subjects by top educators…" at bounding box center [737, 272] width 540 height 66
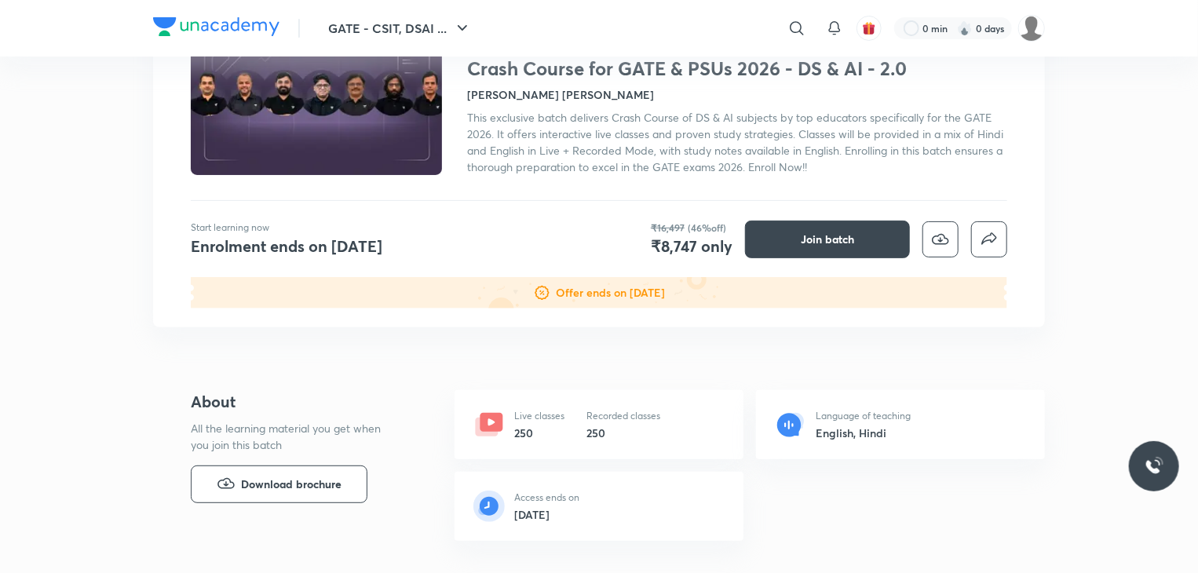
scroll to position [157, 0]
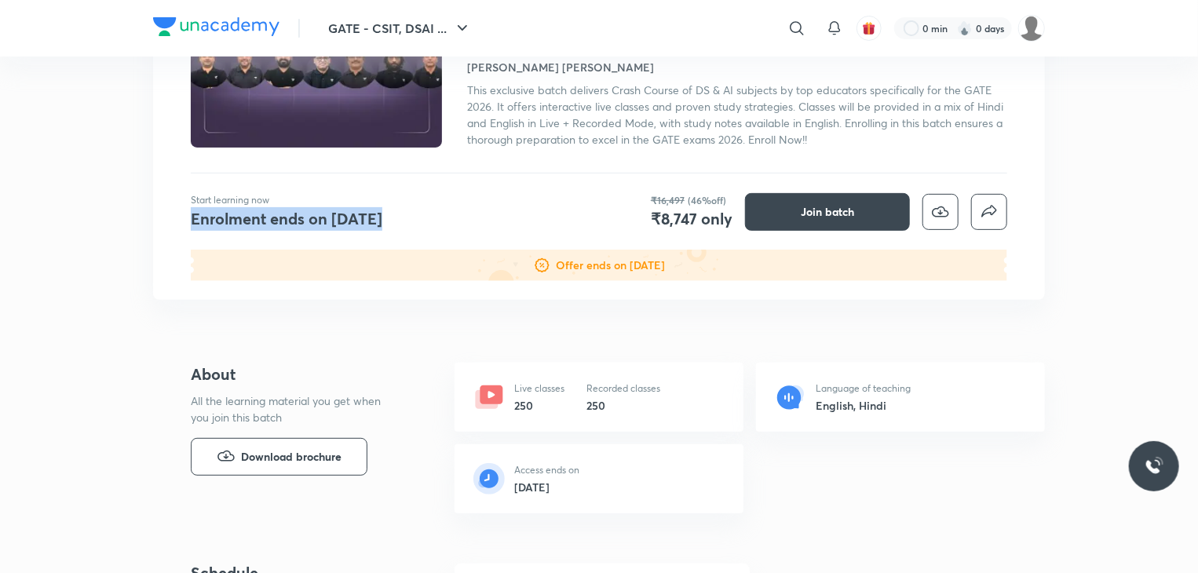
drag, startPoint x: 182, startPoint y: 217, endPoint x: 411, endPoint y: 223, distance: 229.3
click at [411, 223] on div "GATE - CSIT, DSAI & Interview Preparation Batches EN Full Syllabus Batch Crash …" at bounding box center [599, 115] width 892 height 369
click at [493, 217] on div "Start learning now Enrolment ends on 29 Apr Offer ends on 28 Apr ₹16,497 (46%of…" at bounding box center [599, 211] width 816 height 38
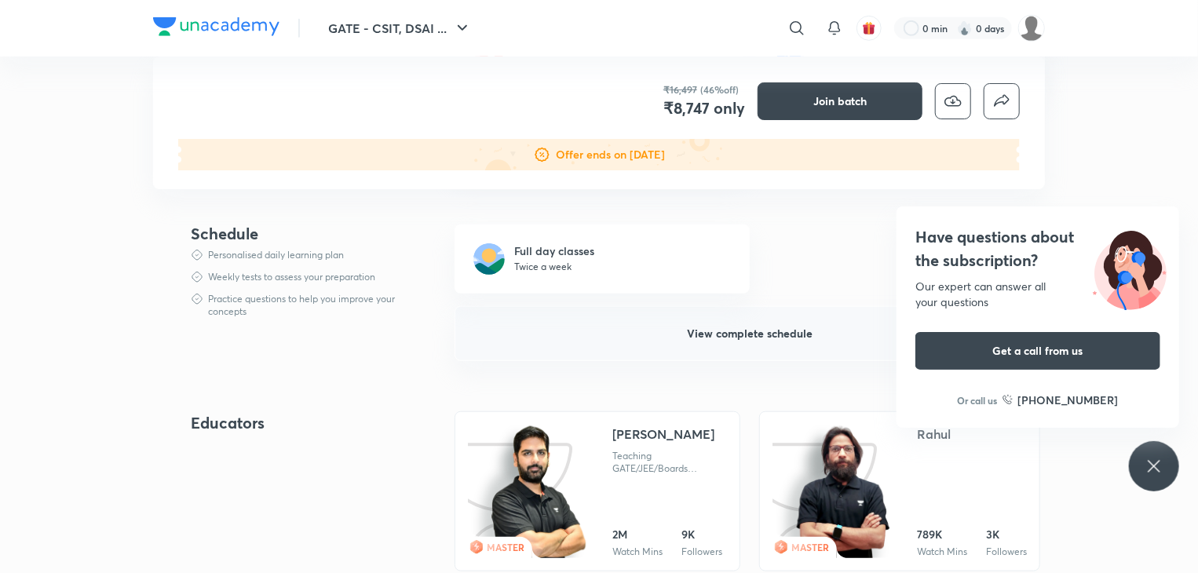
scroll to position [471, 0]
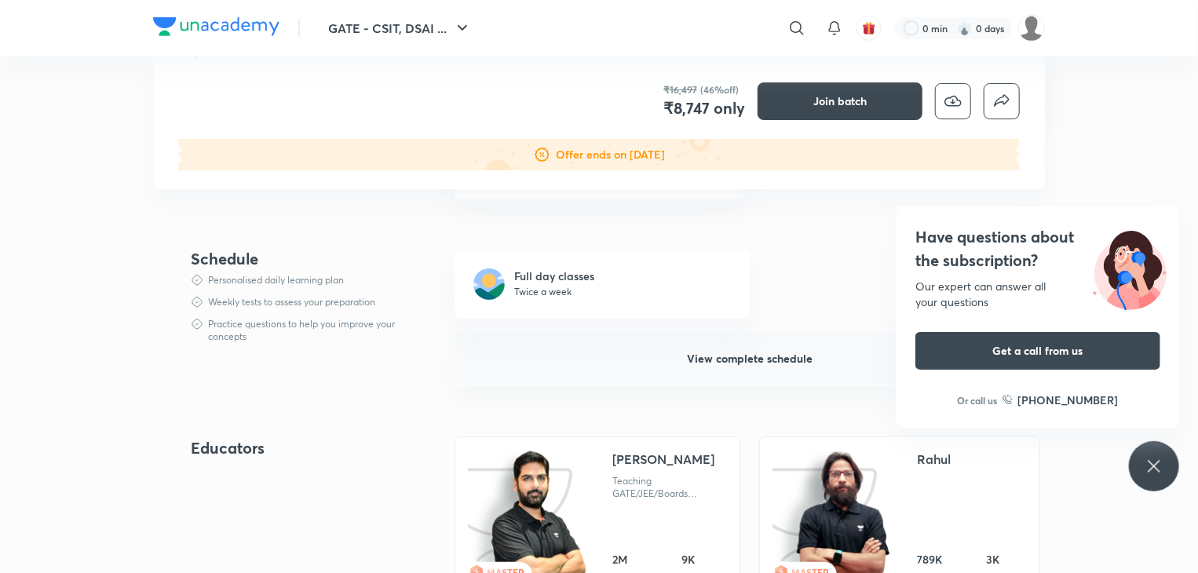
click at [748, 363] on span "View complete schedule" at bounding box center [750, 359] width 126 height 16
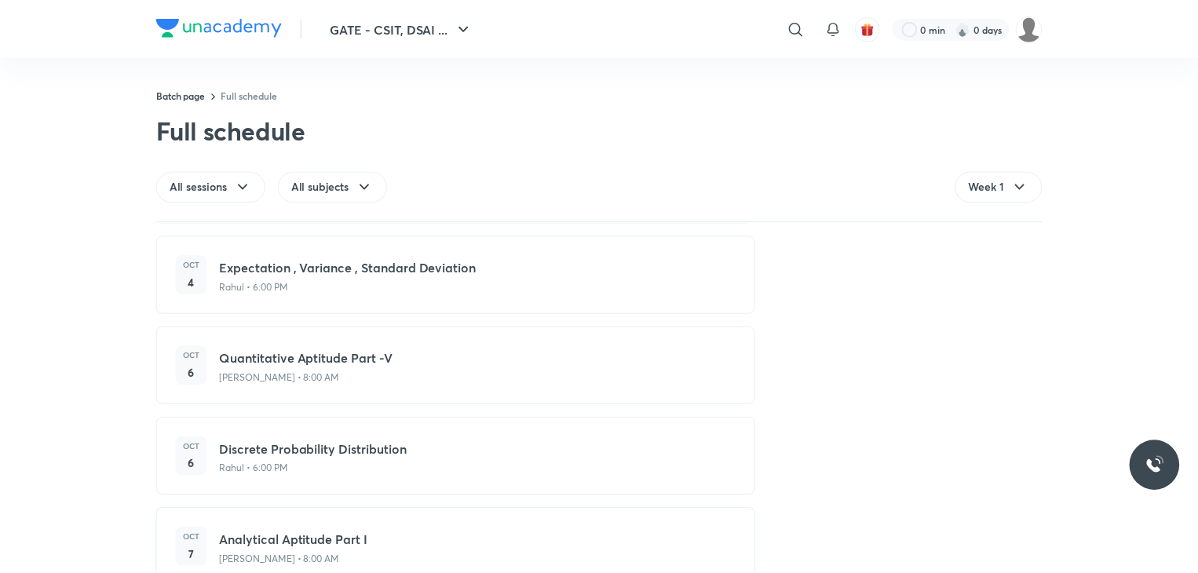
scroll to position [942, 0]
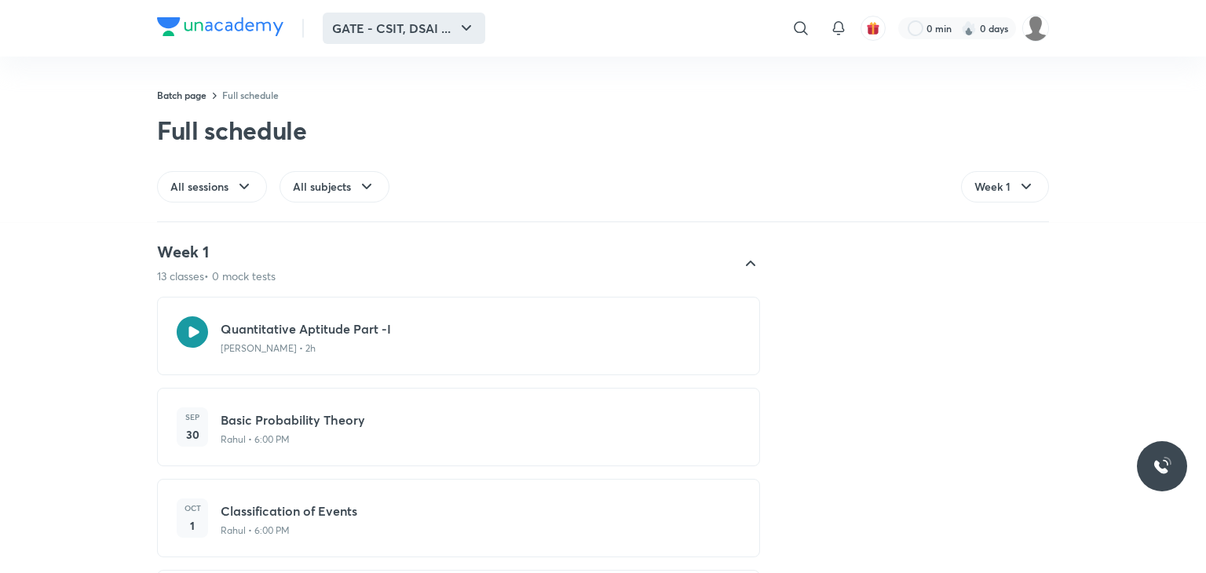
click at [466, 29] on icon "button" at bounding box center [466, 27] width 9 height 5
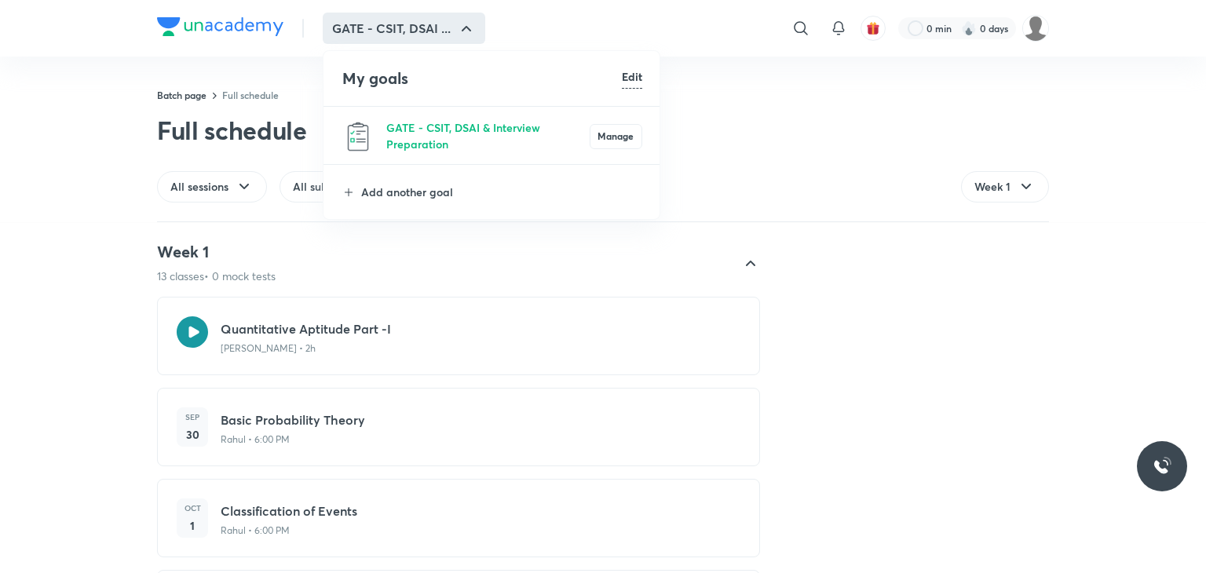
click at [458, 114] on li "GATE - CSIT, DSAI & Interview Preparation Manage" at bounding box center [492, 137] width 338 height 60
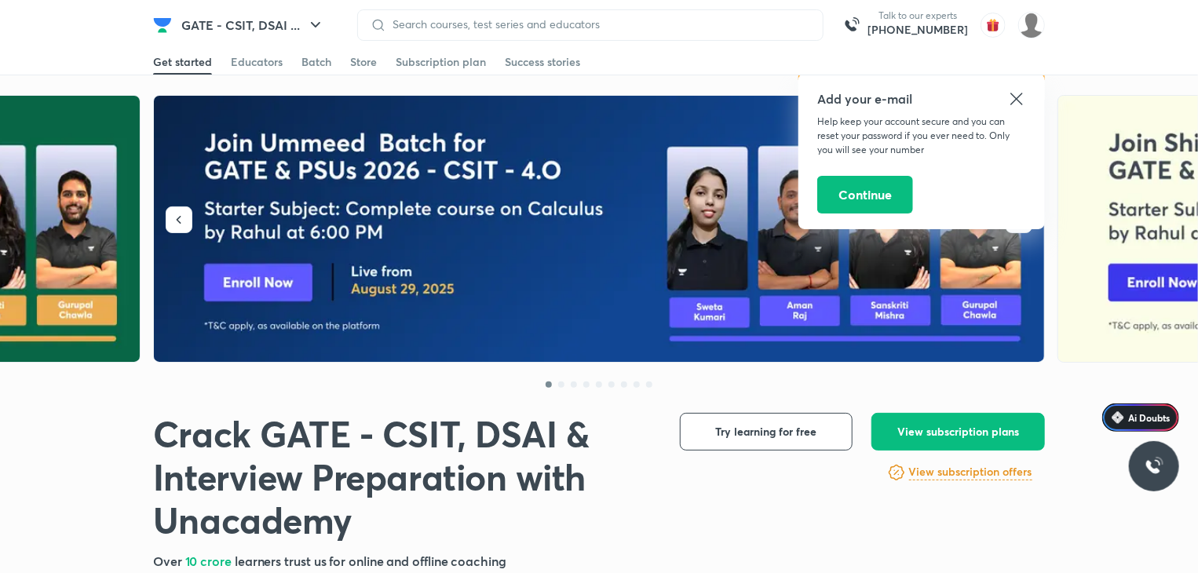
click at [333, 69] on div "Get started Educators Batch Store Subscription plan Success stories" at bounding box center [599, 61] width 892 height 25
click at [324, 69] on div "Batch" at bounding box center [316, 62] width 30 height 16
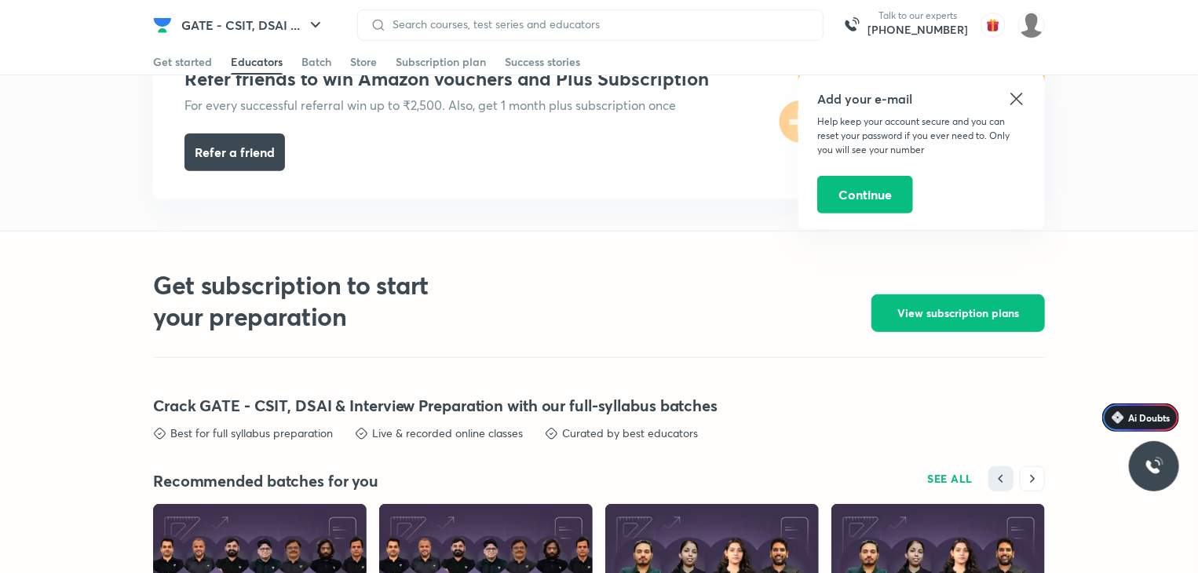
scroll to position [3372, 0]
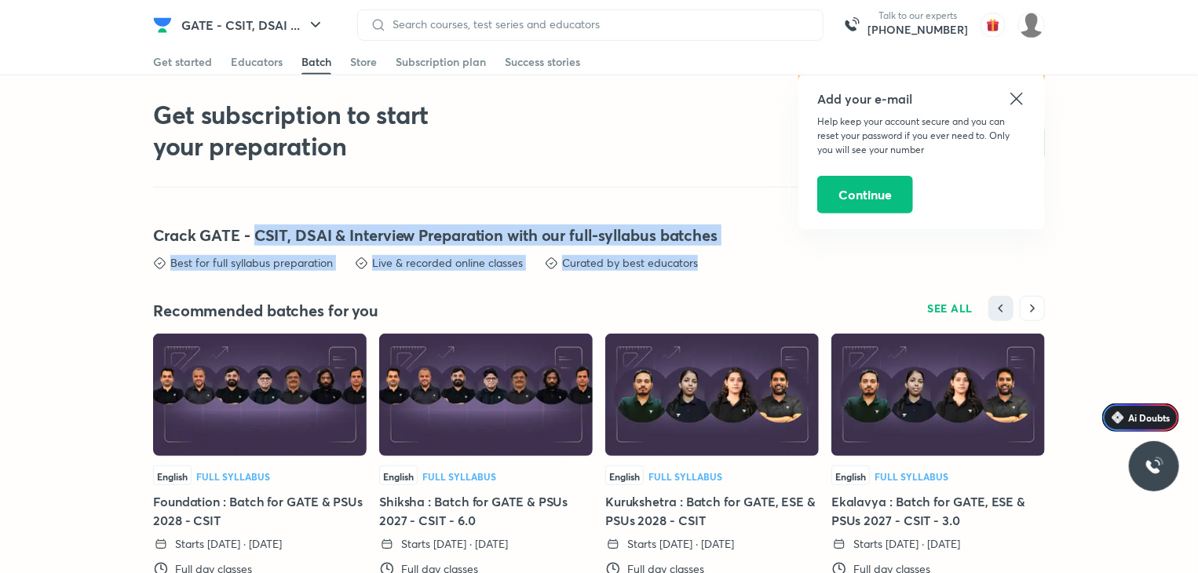
drag, startPoint x: 264, startPoint y: 233, endPoint x: 710, endPoint y: 263, distance: 446.9
click at [710, 263] on div "Crack GATE - CSIT, DSAI & Interview Preparation with our full-syllabus batches …" at bounding box center [599, 260] width 892 height 71
click at [787, 271] on div "Best for full syllabus preparation Live & recorded online classes Curated by be…" at bounding box center [599, 275] width 892 height 41
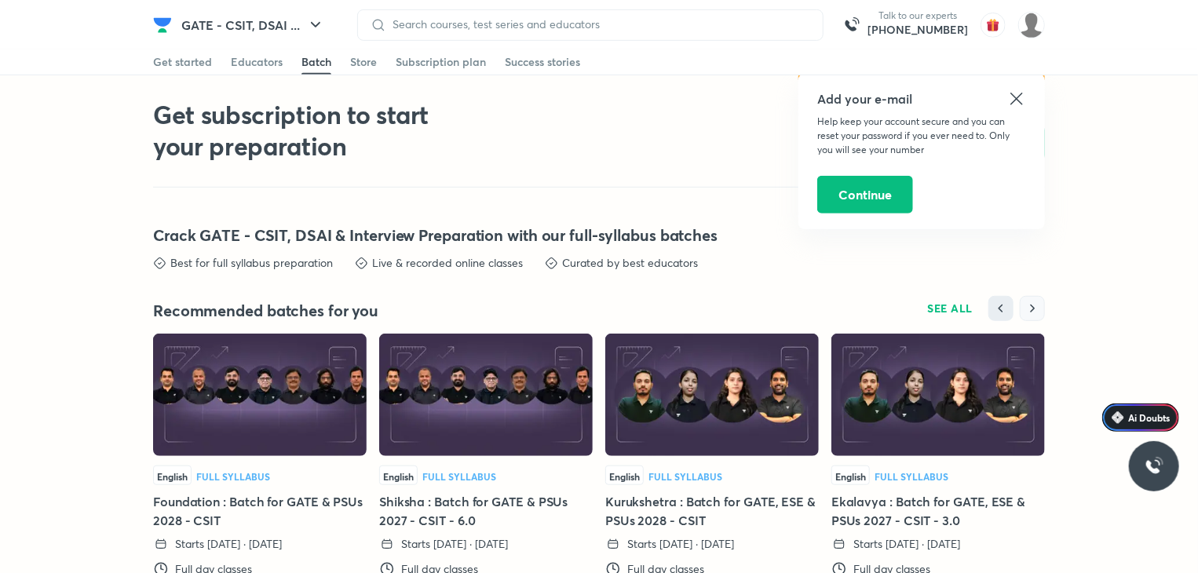
click at [1033, 313] on icon "button" at bounding box center [1032, 309] width 16 height 16
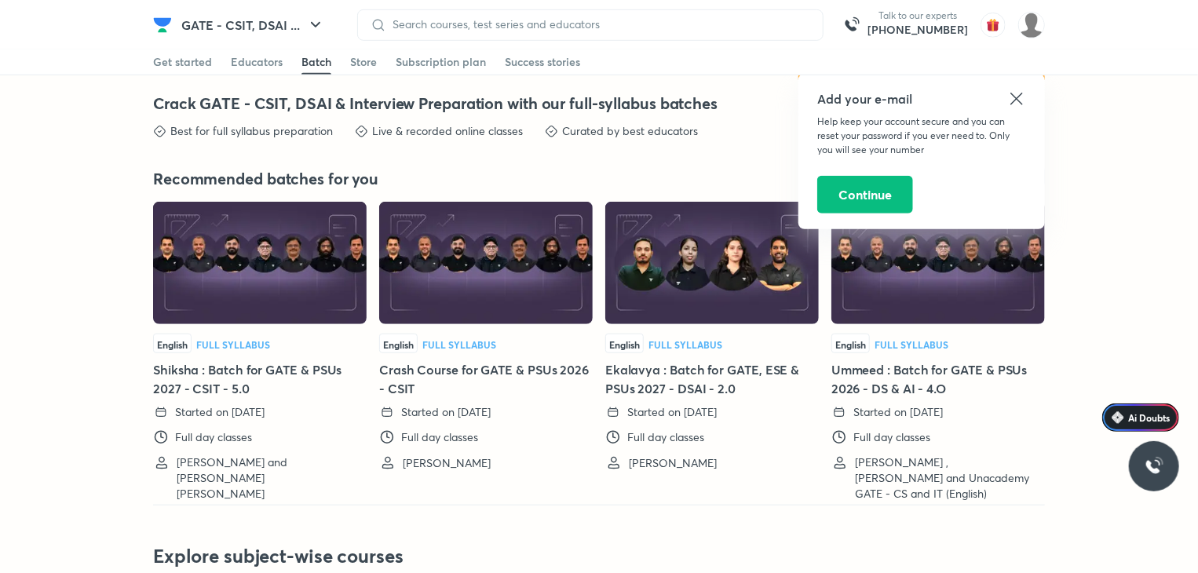
scroll to position [3529, 0]
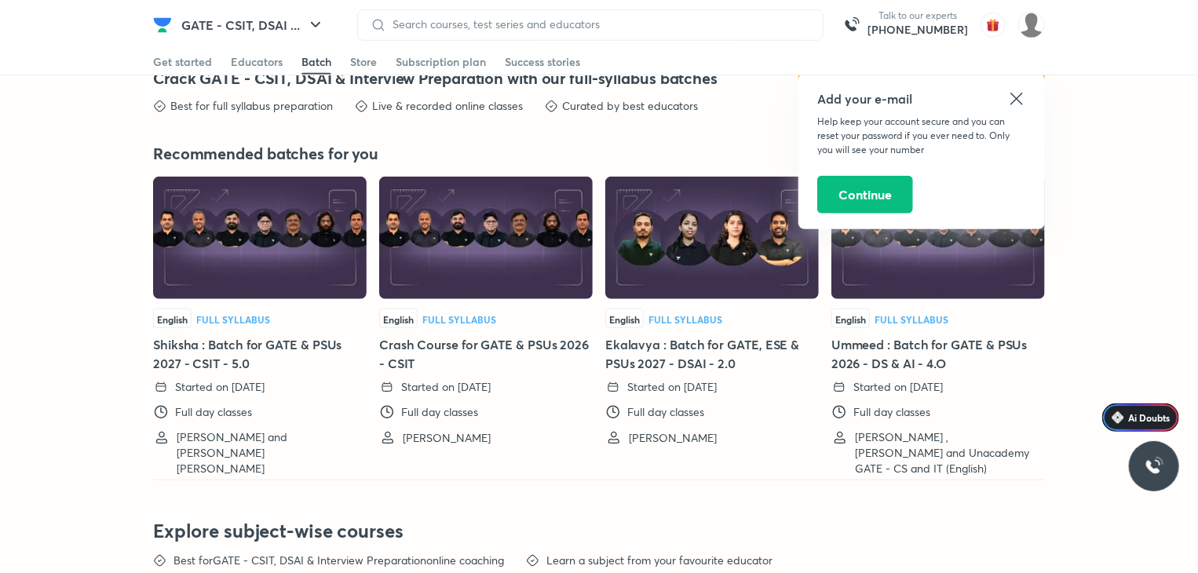
click at [1013, 102] on icon at bounding box center [1016, 99] width 12 height 12
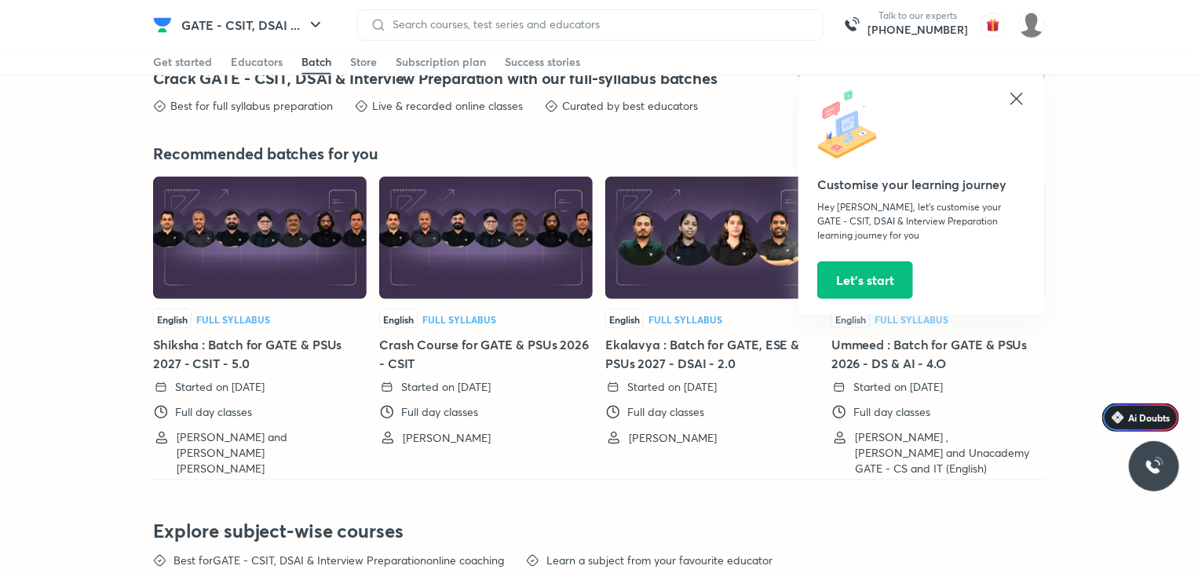
click at [1020, 108] on icon at bounding box center [1016, 98] width 19 height 19
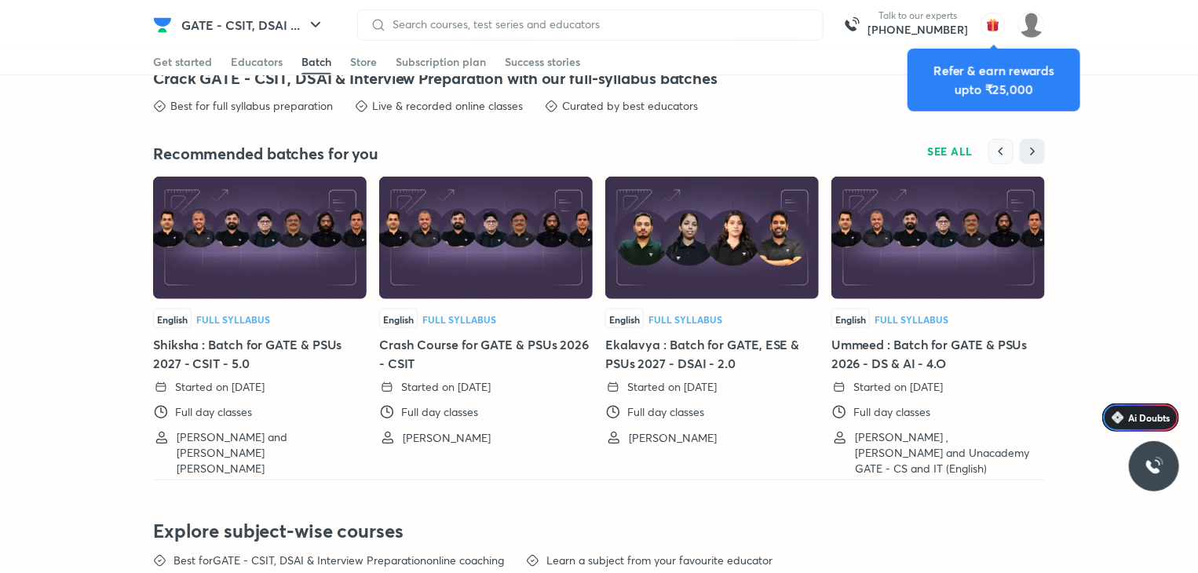
click at [1008, 155] on icon "button" at bounding box center [1001, 152] width 16 height 16
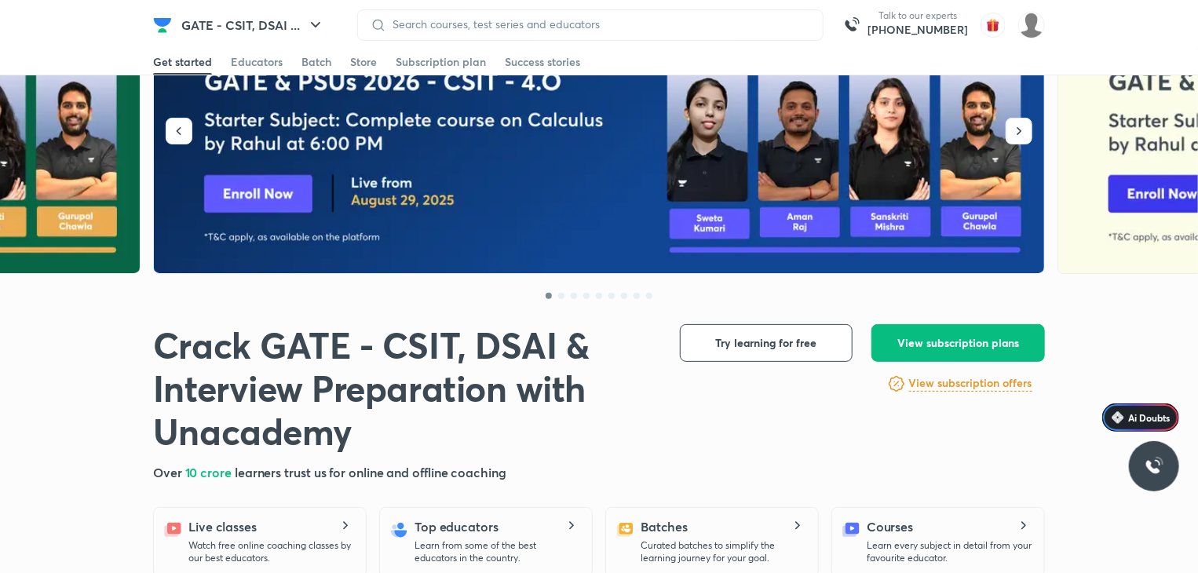
scroll to position [0, 0]
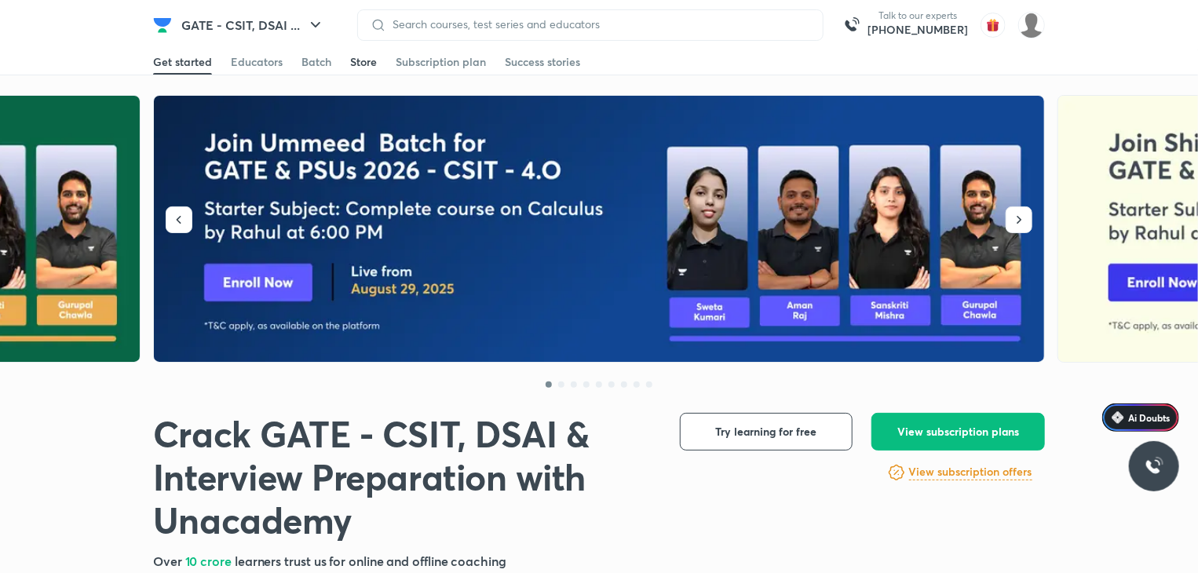
click at [374, 67] on div "Store" at bounding box center [363, 62] width 27 height 16
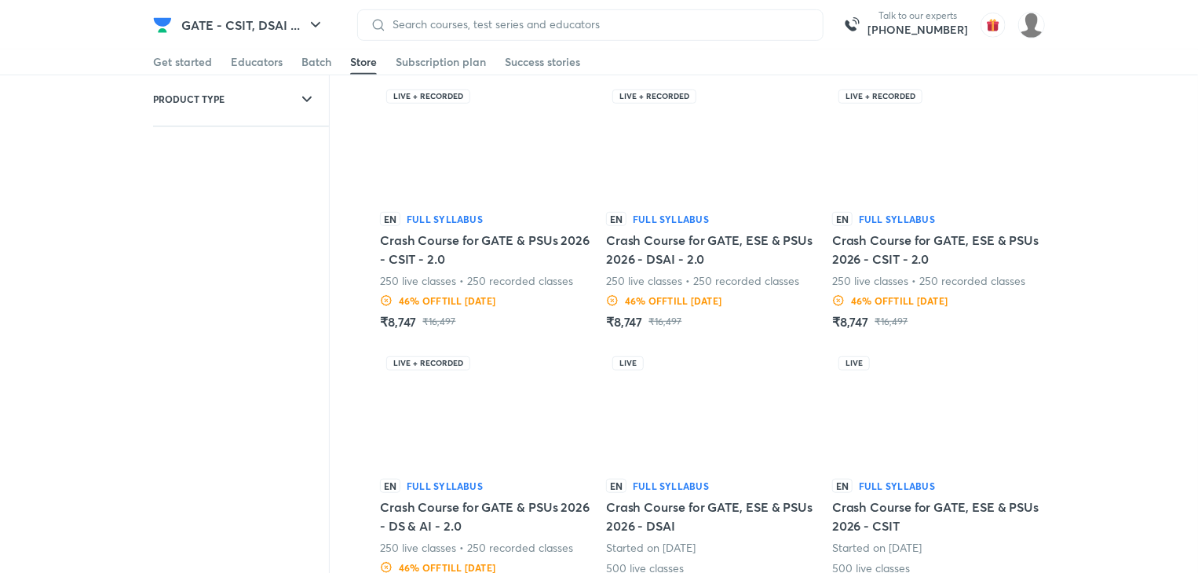
scroll to position [389, 0]
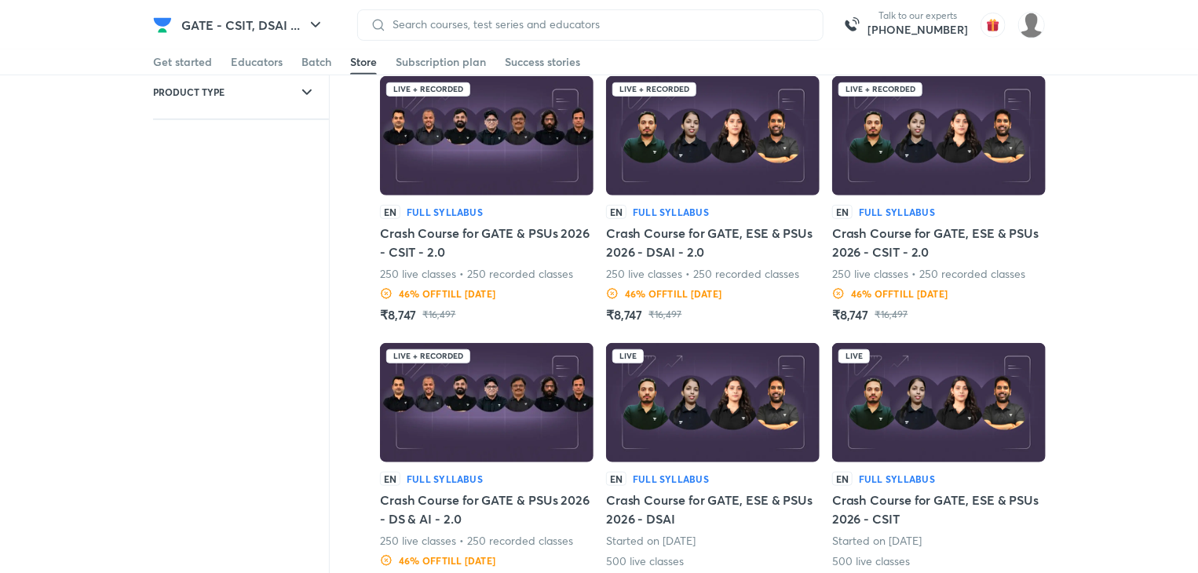
click at [677, 228] on h5 "Crash Course for GATE, ESE & PSUs 2026 - DSAI - 2.0" at bounding box center [713, 243] width 214 height 38
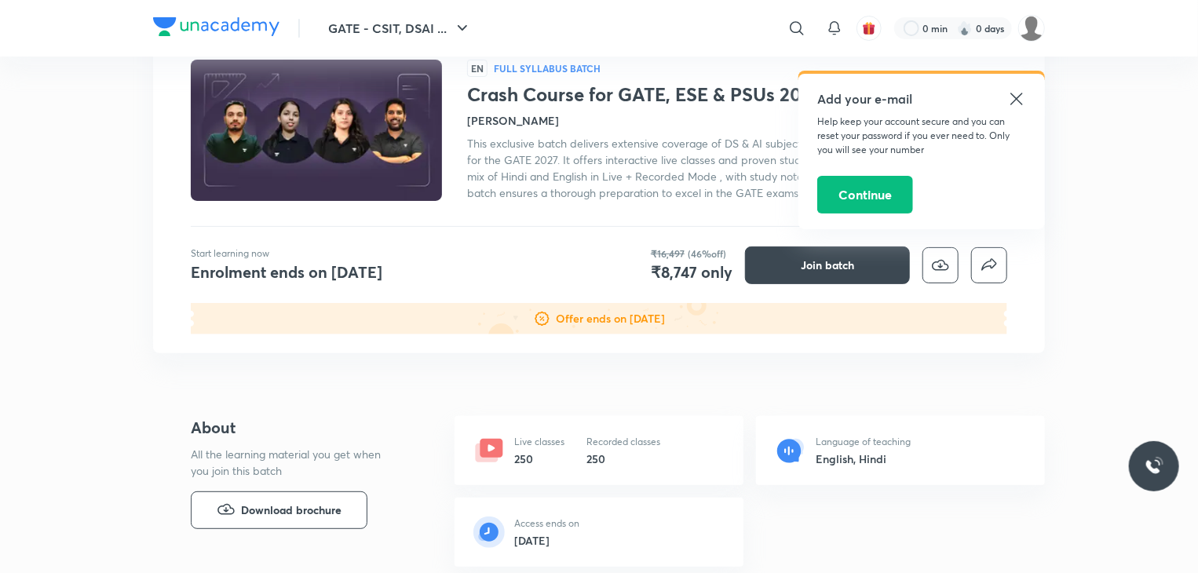
scroll to position [111, 0]
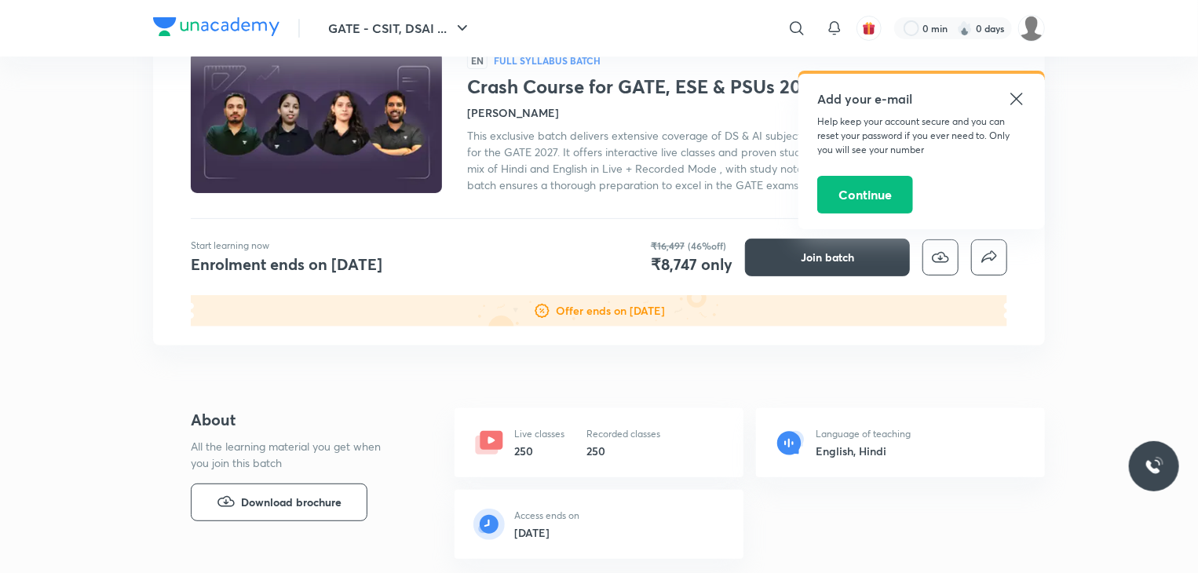
click at [1017, 97] on icon at bounding box center [1016, 98] width 19 height 19
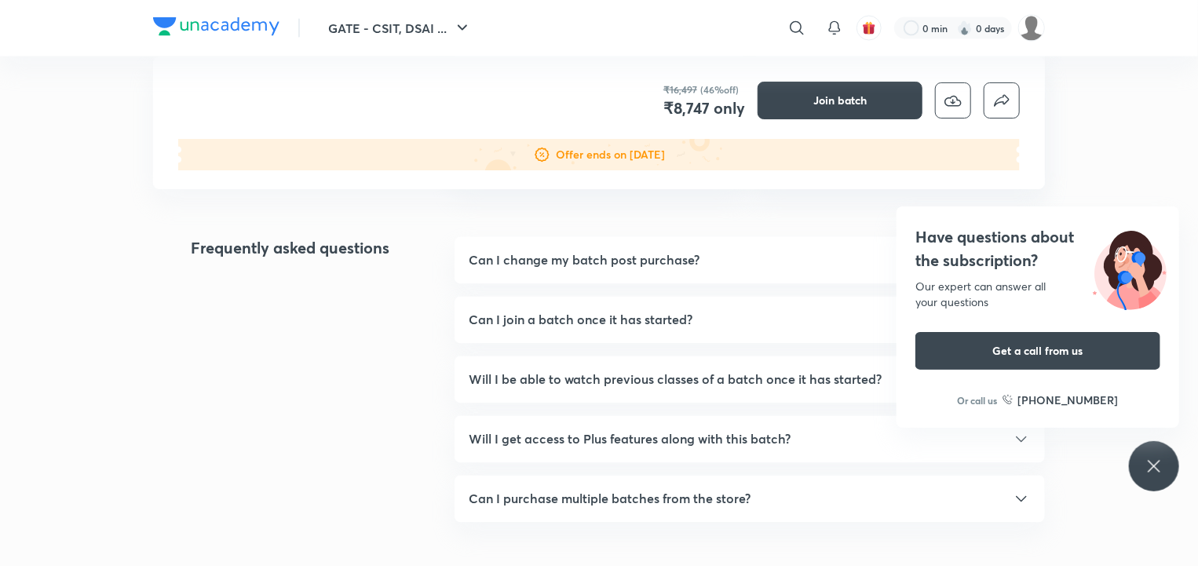
scroll to position [1383, 0]
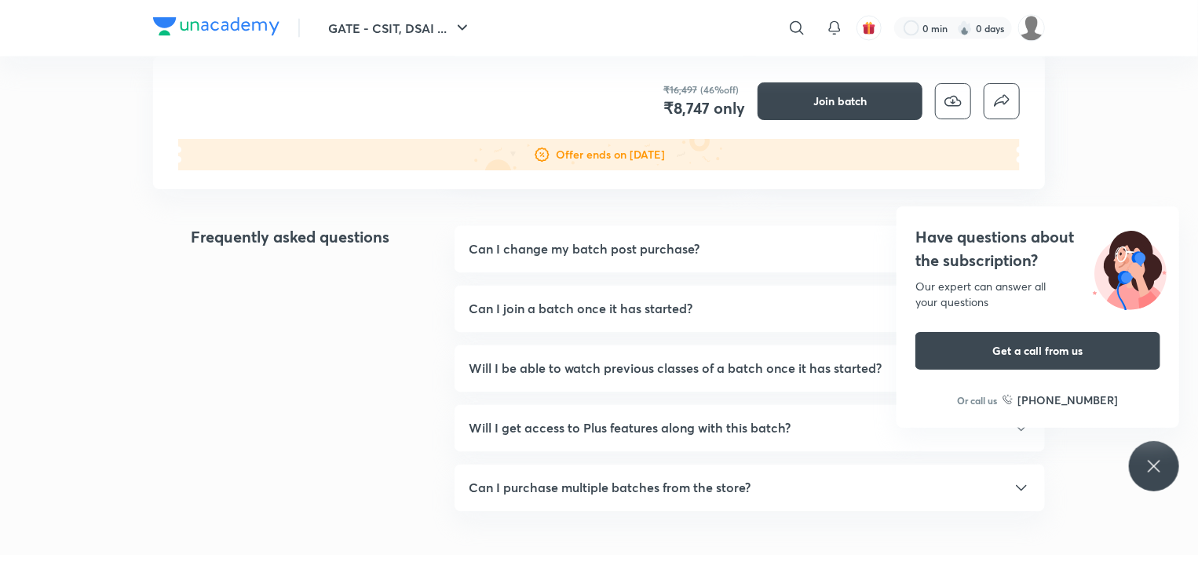
click at [1155, 463] on icon at bounding box center [1153, 466] width 19 height 19
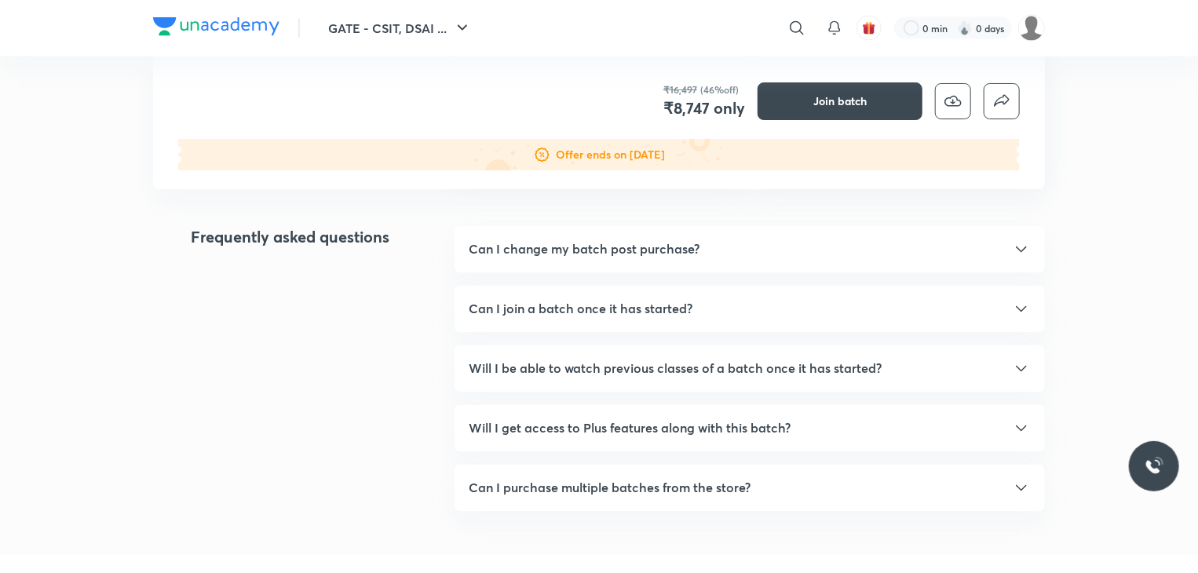
click at [863, 315] on div "Can I join a batch once it has started?" at bounding box center [750, 309] width 562 height 19
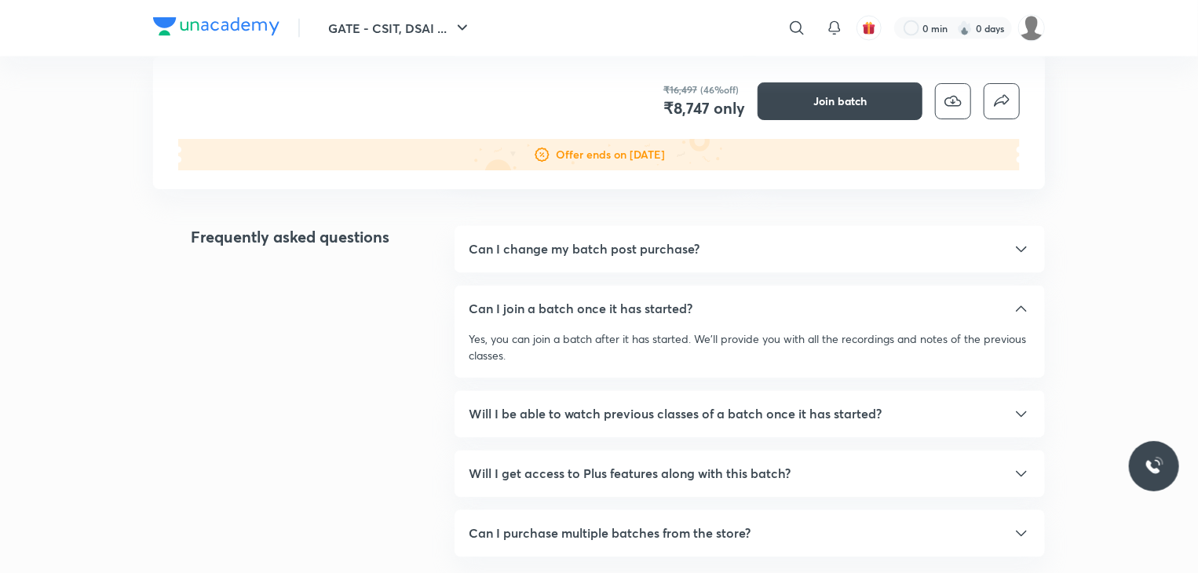
click at [863, 315] on div "Can I join a batch once it has started?" at bounding box center [750, 309] width 562 height 19
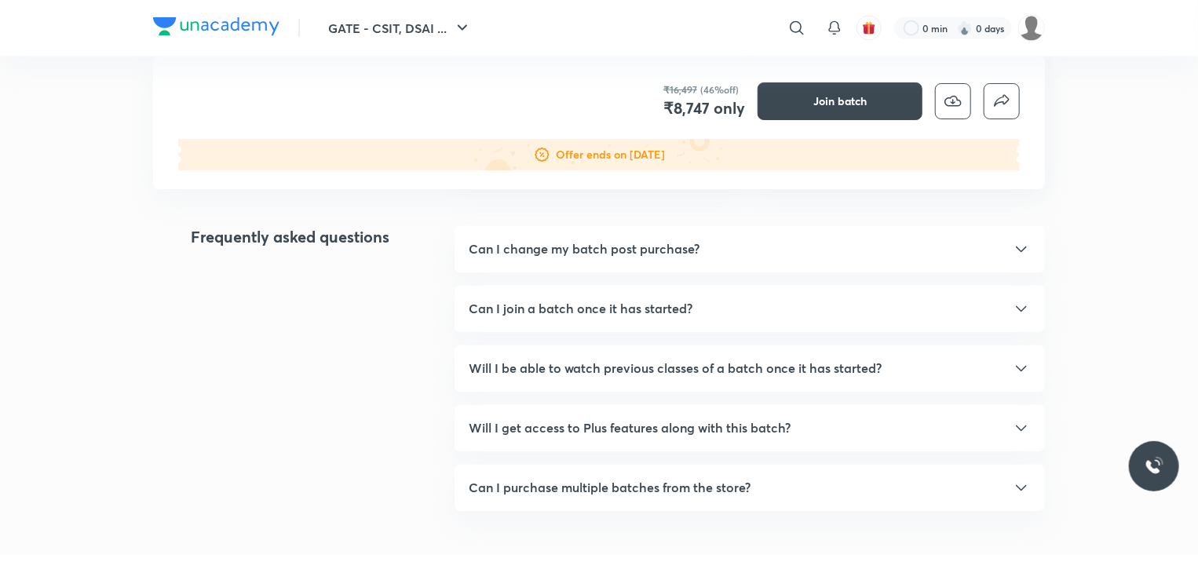
click at [889, 371] on div "Will I be able to watch previous classes of a batch once it has started?" at bounding box center [750, 369] width 562 height 19
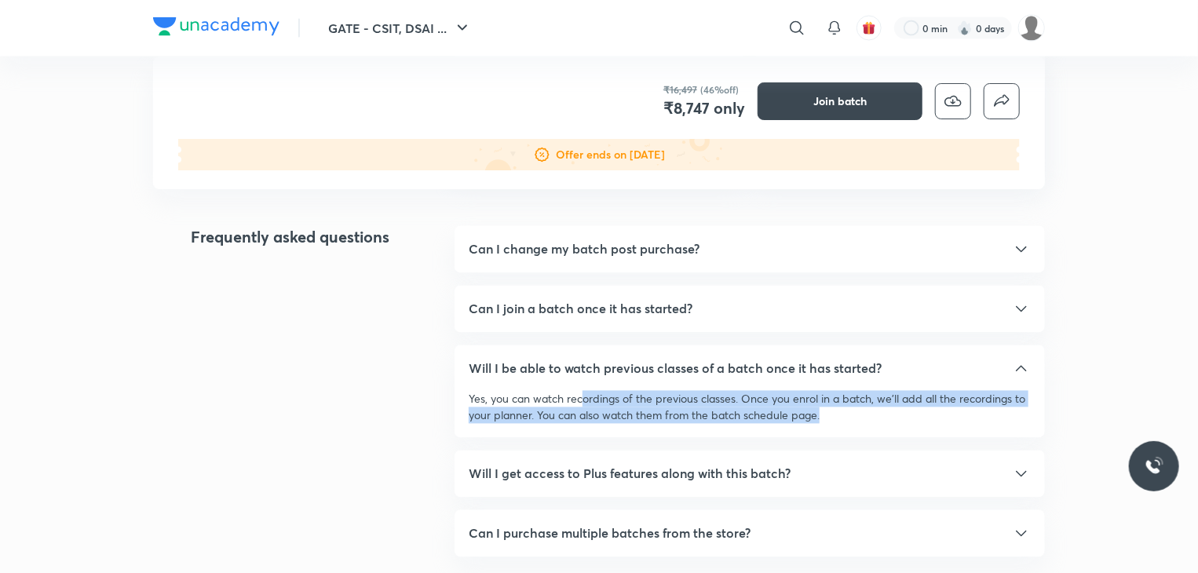
drag, startPoint x: 603, startPoint y: 393, endPoint x: 896, endPoint y: 406, distance: 293.8
click at [892, 406] on p "Yes, you can watch recordings of the previous classes. Once you enrol in a batc…" at bounding box center [750, 407] width 562 height 33
click at [1009, 360] on div "Will I be able to watch previous classes of a batch once it has started?" at bounding box center [750, 369] width 562 height 19
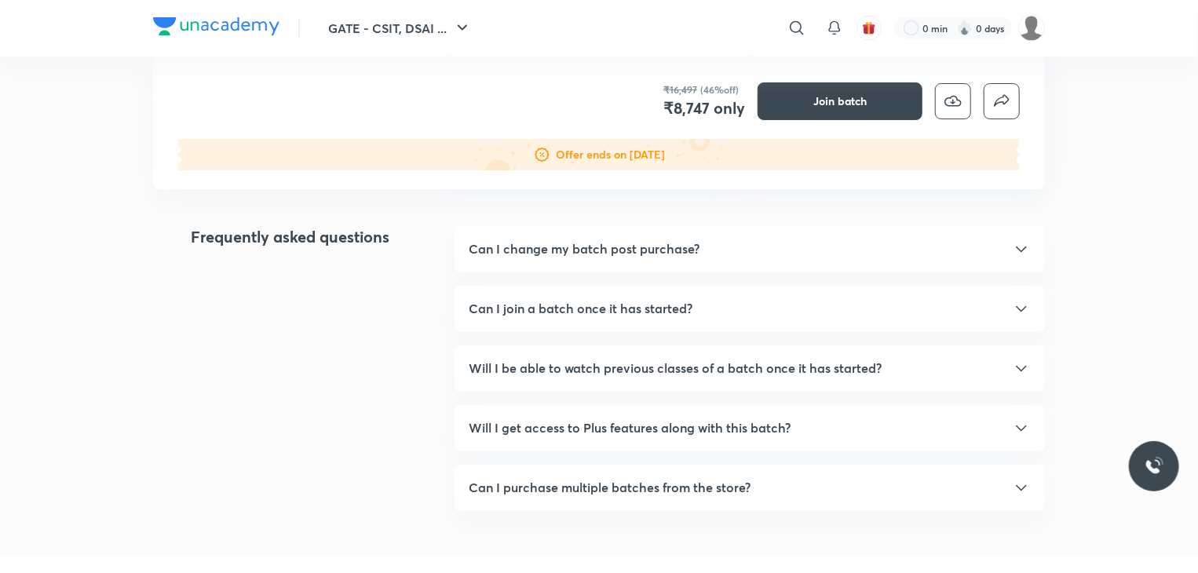
drag, startPoint x: 520, startPoint y: 415, endPoint x: 801, endPoint y: 429, distance: 281.3
click at [801, 429] on div "Will I get access to Plus features along with this batch? No, you will get acce…" at bounding box center [749, 428] width 590 height 47
drag, startPoint x: 481, startPoint y: 491, endPoint x: 735, endPoint y: 495, distance: 253.6
click at [735, 495] on div "Can I purchase multiple batches from the store? Yes, you can purchase multiple …" at bounding box center [749, 488] width 590 height 47
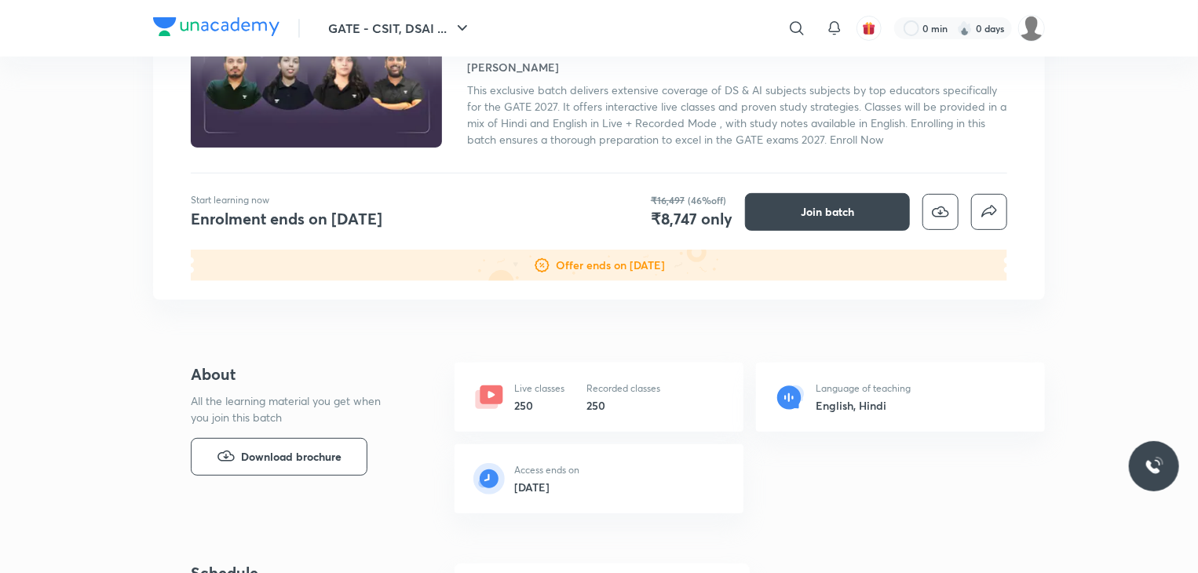
scroll to position [0, 0]
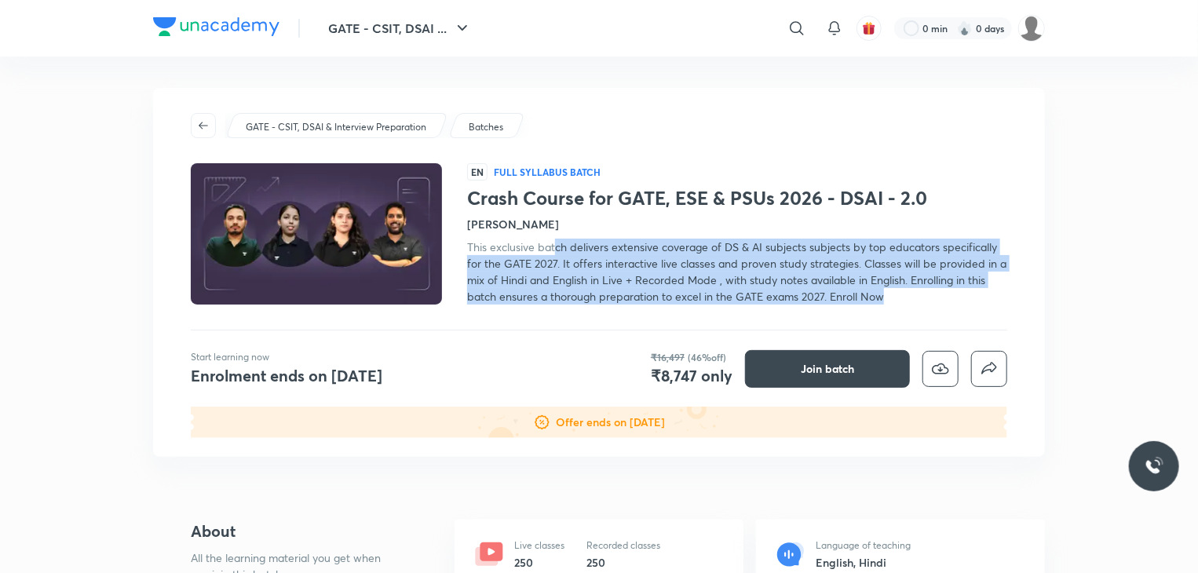
drag, startPoint x: 584, startPoint y: 251, endPoint x: 885, endPoint y: 299, distance: 305.2
click at [885, 299] on div "This exclusive batch delivers extensive coverage of DS & AI subjects subjects b…" at bounding box center [737, 272] width 540 height 66
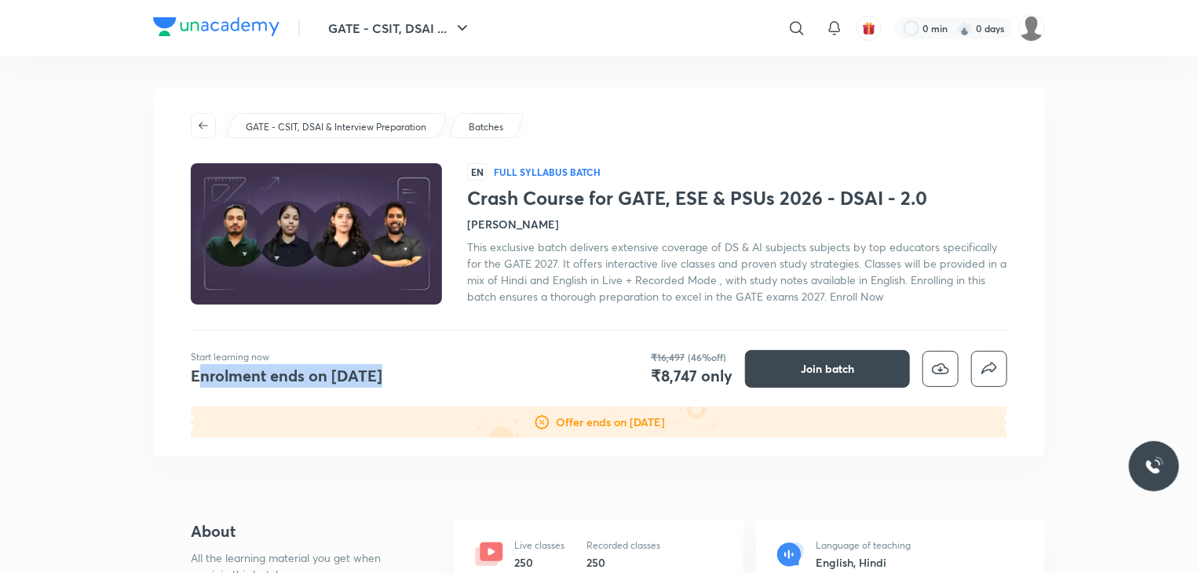
drag, startPoint x: 392, startPoint y: 382, endPoint x: 218, endPoint y: 381, distance: 174.3
click at [204, 384] on div "Start learning now Enrolment ends on 29 Apr" at bounding box center [302, 369] width 223 height 38
click at [827, 365] on span "Join batch" at bounding box center [827, 369] width 53 height 16
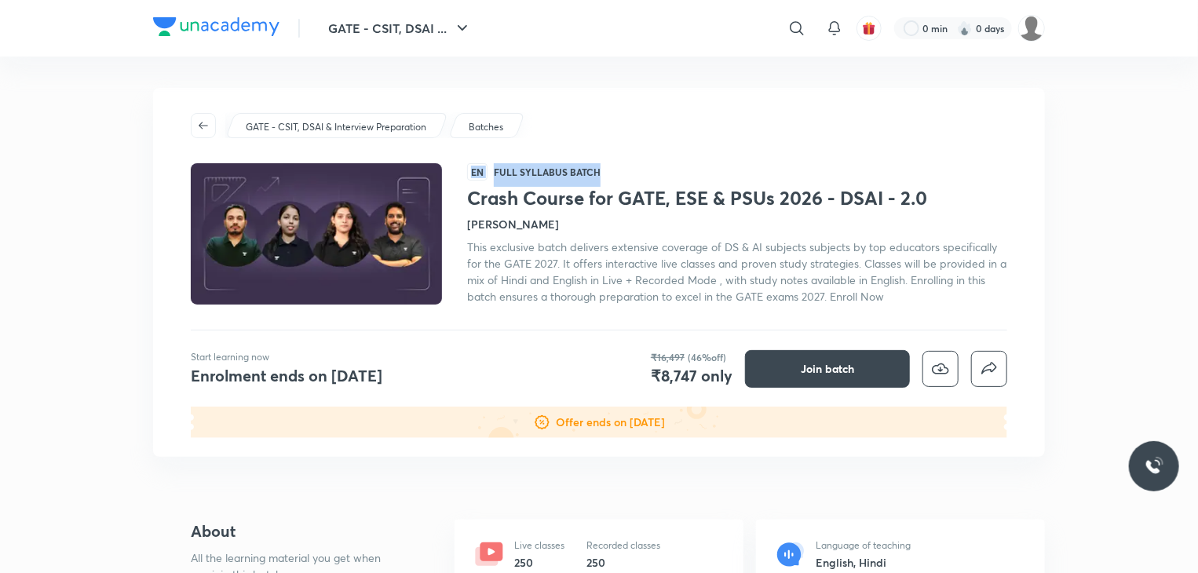
drag, startPoint x: 615, startPoint y: 170, endPoint x: 549, endPoint y: 202, distance: 73.0
click at [462, 181] on div "EN Full Syllabus Batch Crash Course for GATE, ESE & PSUs 2026 - DSAI - 2.0 Guru…" at bounding box center [599, 233] width 816 height 141
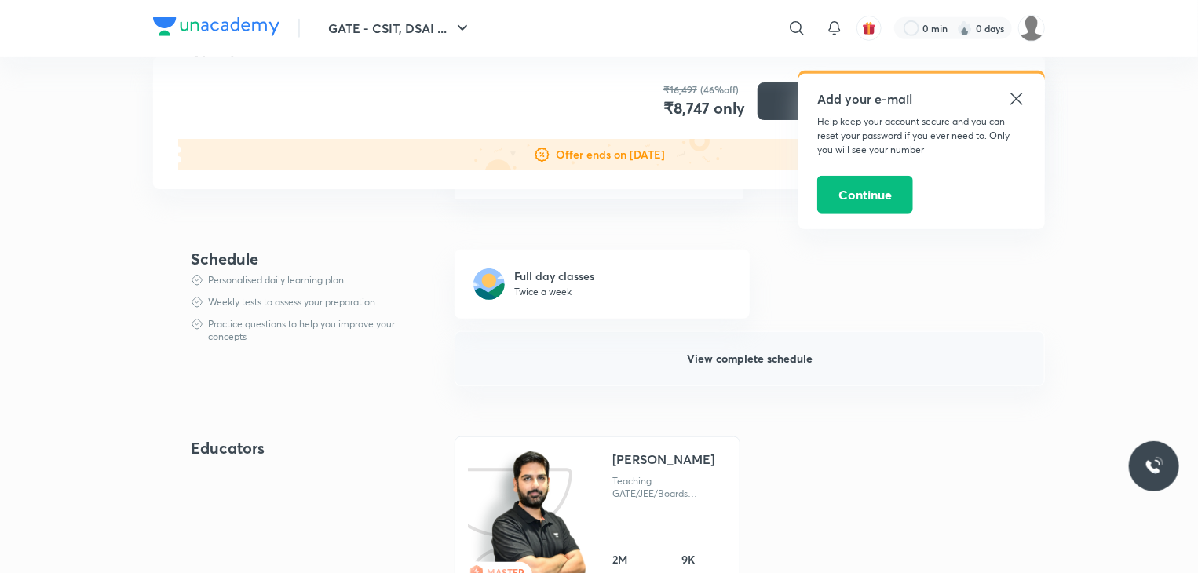
click at [725, 371] on button "View complete schedule" at bounding box center [749, 358] width 590 height 55
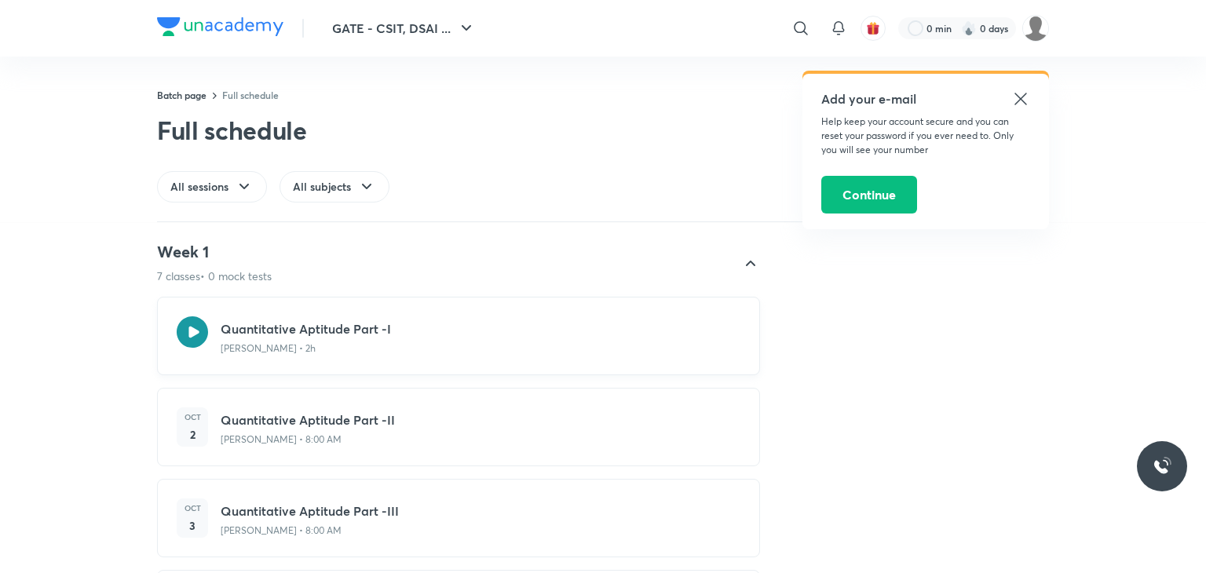
click at [433, 334] on h3 "Quantitative Aptitude Part -I" at bounding box center [481, 328] width 520 height 19
click at [184, 330] on icon at bounding box center [192, 331] width 31 height 31
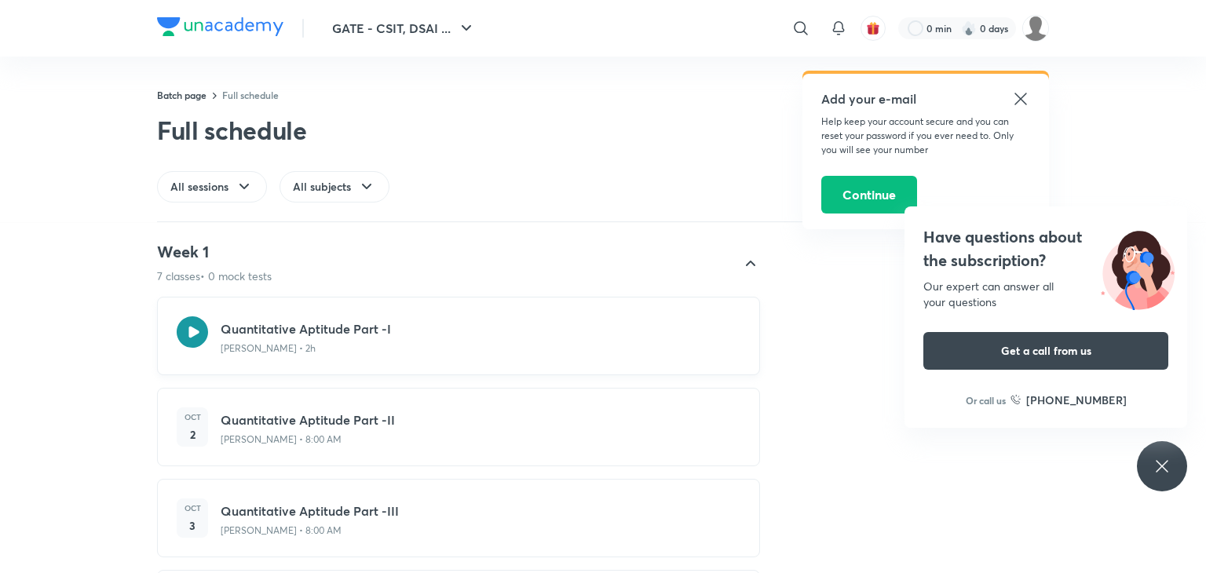
click at [357, 337] on h3 "Quantitative Aptitude Part -I" at bounding box center [481, 328] width 520 height 19
click at [1025, 108] on icon at bounding box center [1020, 98] width 19 height 19
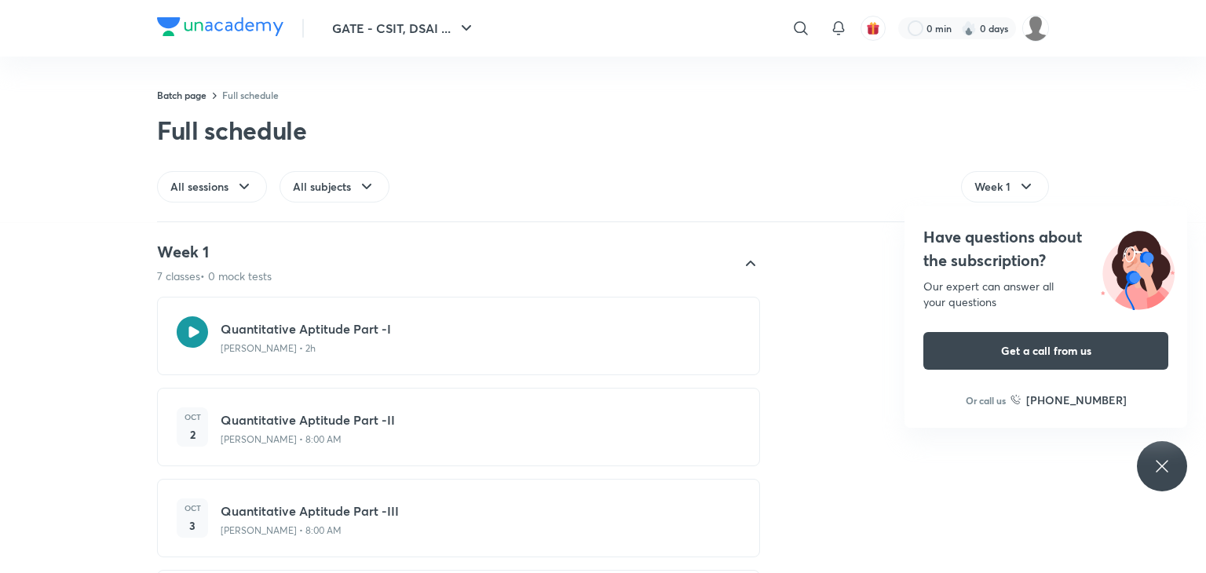
click at [1172, 470] on div "Have questions about the subscription? Our expert can answer all your questions…" at bounding box center [1162, 466] width 50 height 50
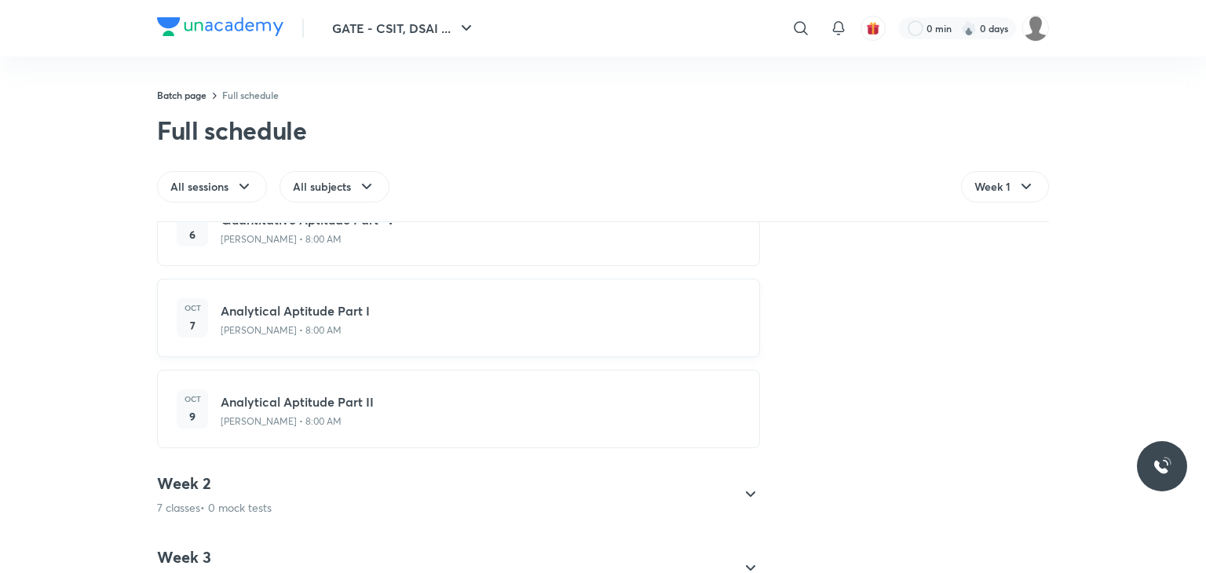
scroll to position [518, 0]
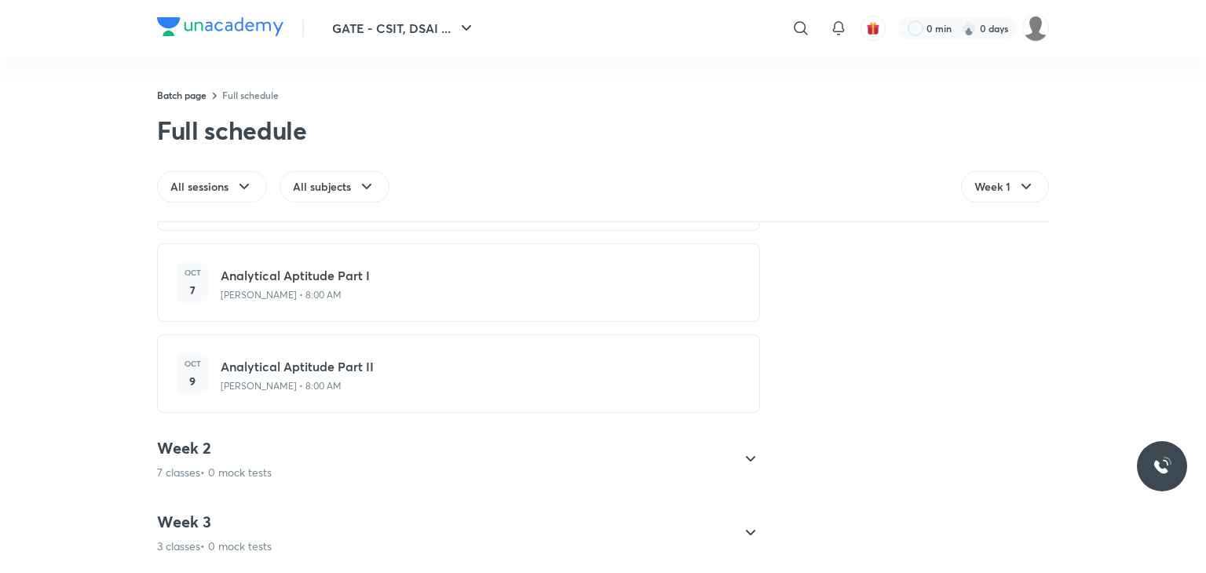
click at [642, 453] on div "Week 2 7 classes • 0 mock tests" at bounding box center [444, 459] width 575 height 42
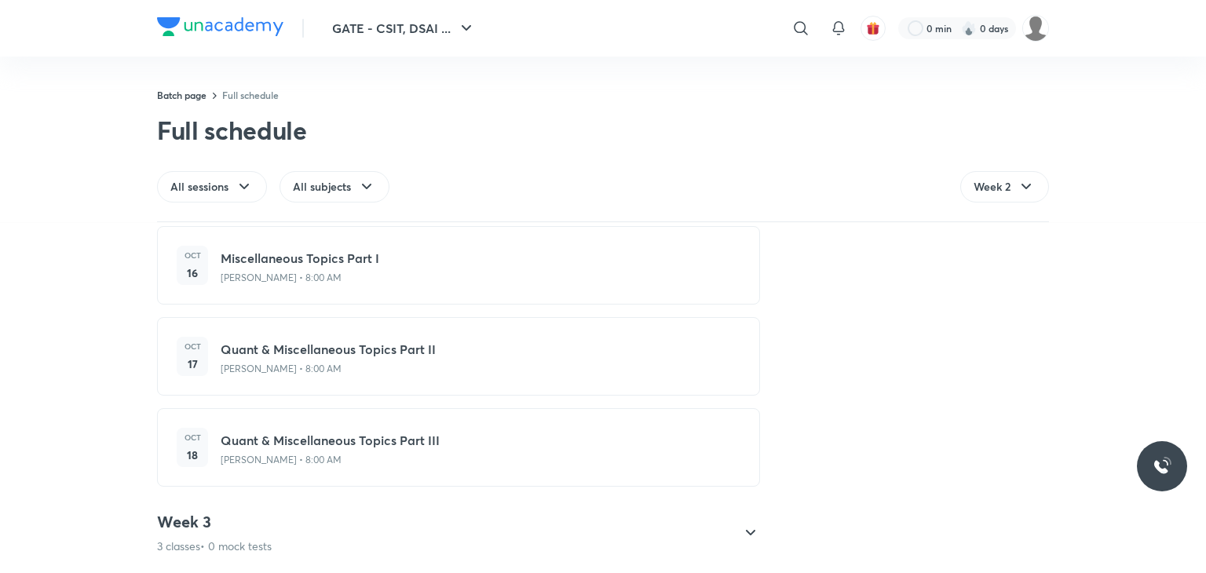
click at [726, 512] on div "Week 3 3 classes • 0 mock tests" at bounding box center [451, 533] width 615 height 42
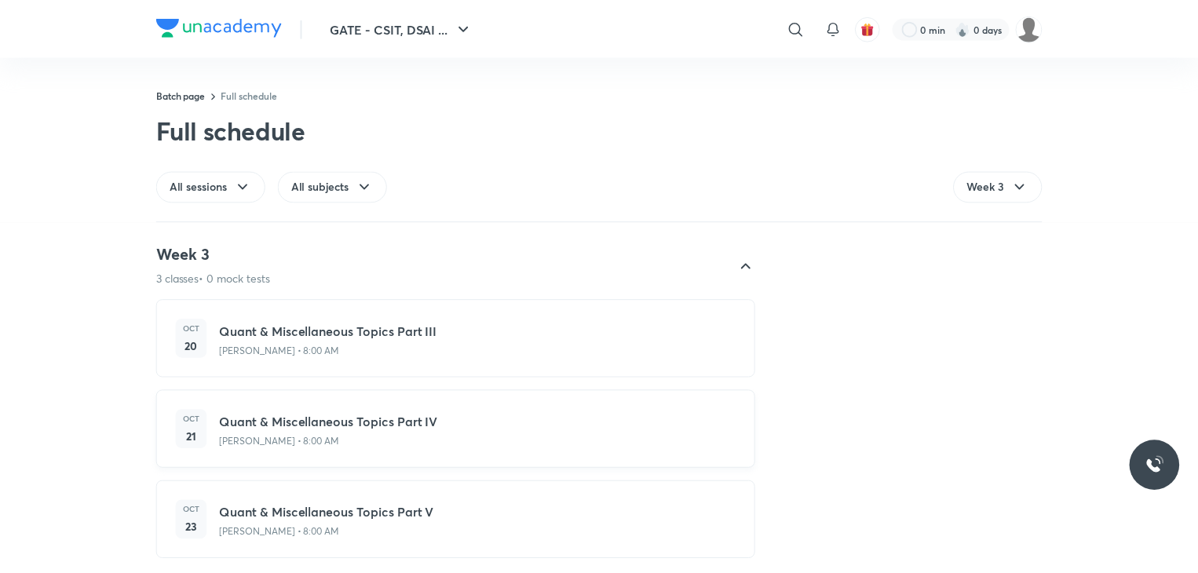
scroll to position [0, 0]
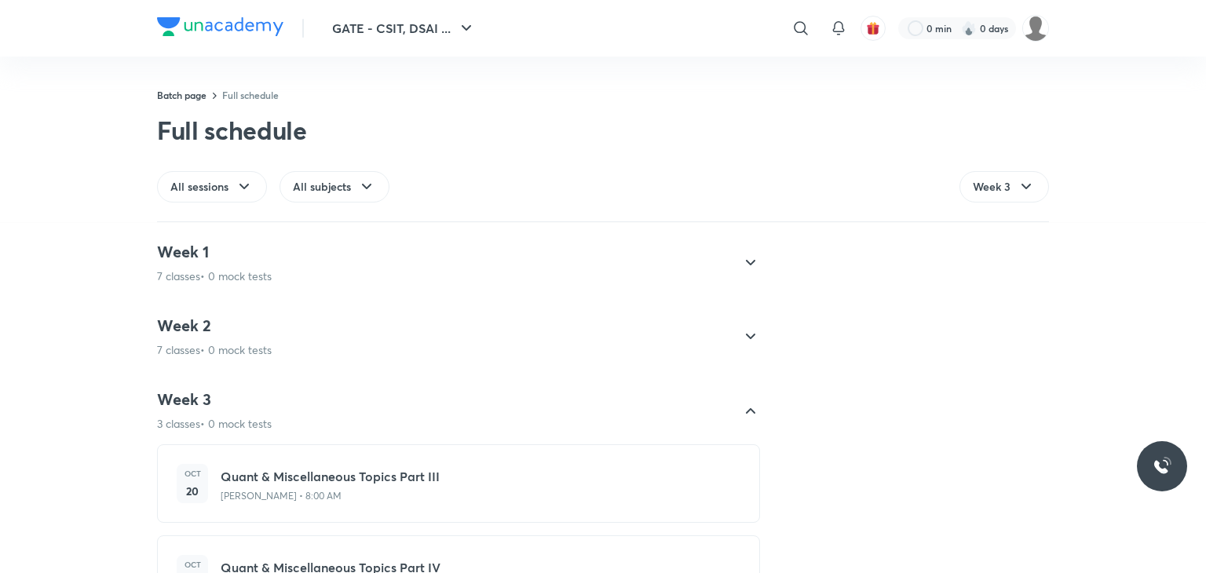
drag, startPoint x: 746, startPoint y: 414, endPoint x: 728, endPoint y: 411, distance: 18.3
click at [745, 414] on icon at bounding box center [750, 410] width 19 height 19
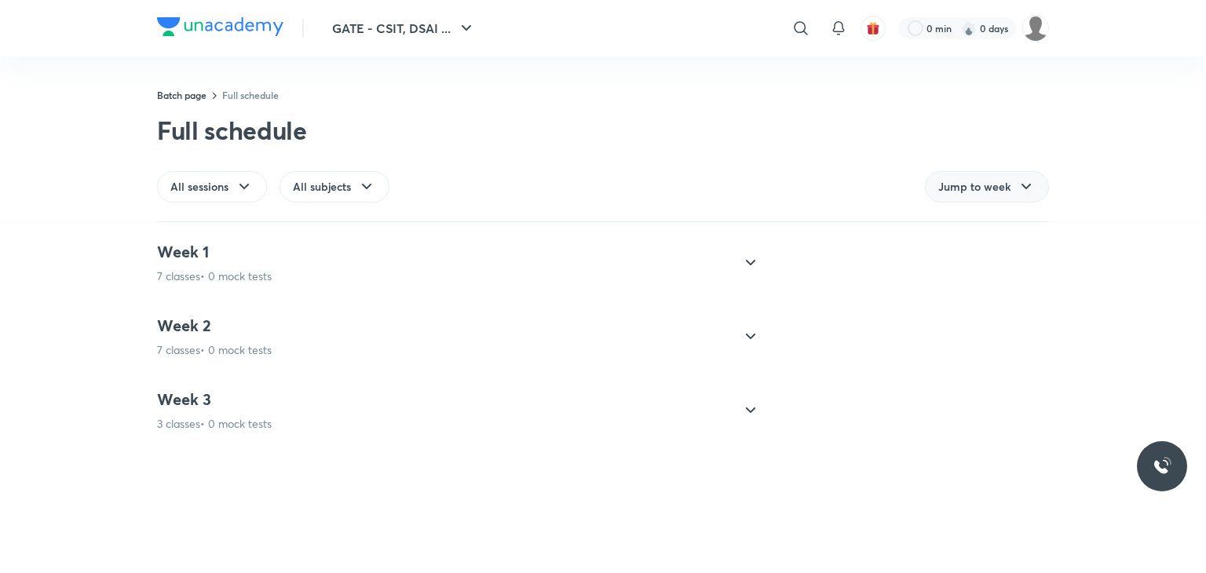
click at [1013, 191] on div "Jump to week" at bounding box center [987, 186] width 124 height 31
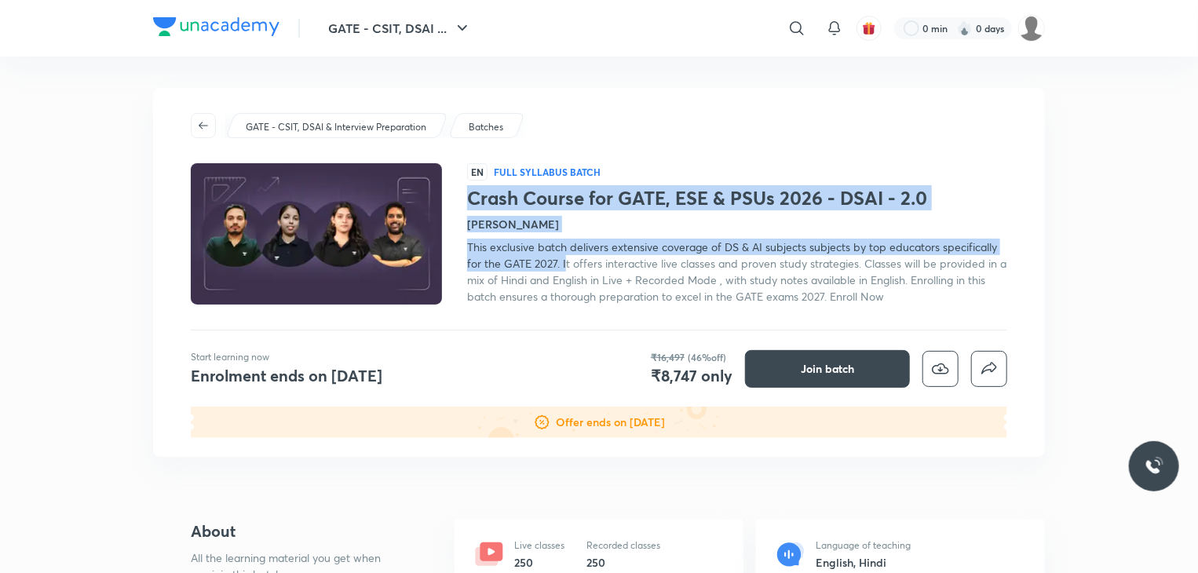
drag, startPoint x: 506, startPoint y: 200, endPoint x: 566, endPoint y: 266, distance: 88.9
click at [566, 266] on div "Crash Course for GATE, ESE & PSUs 2026 - DSAI - 2.0 Gurupal Singh Chawla This e…" at bounding box center [737, 246] width 540 height 118
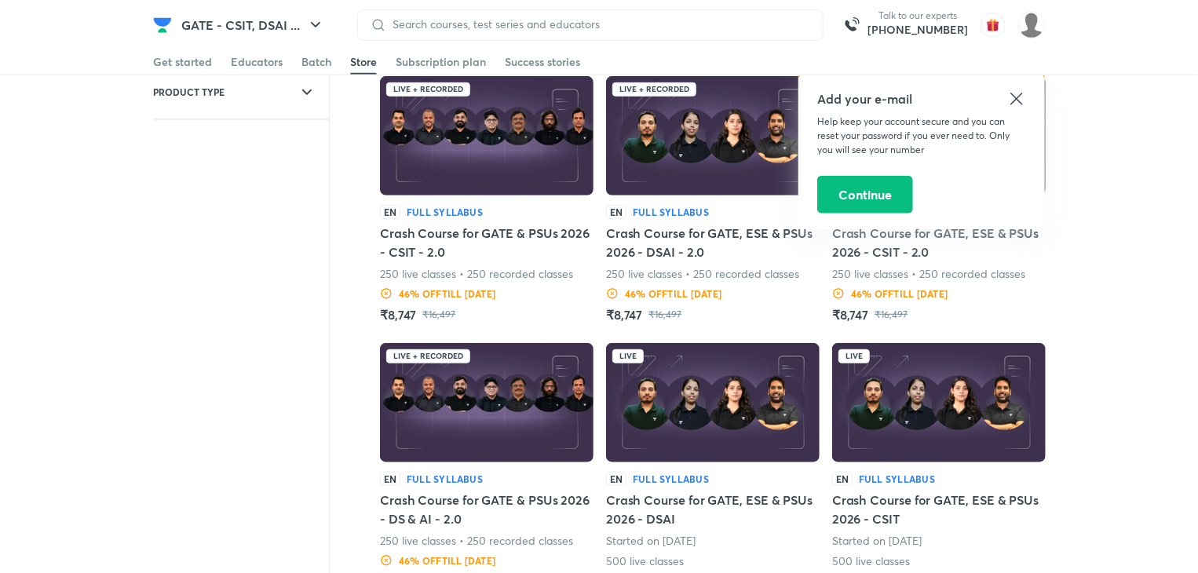
scroll to position [546, 0]
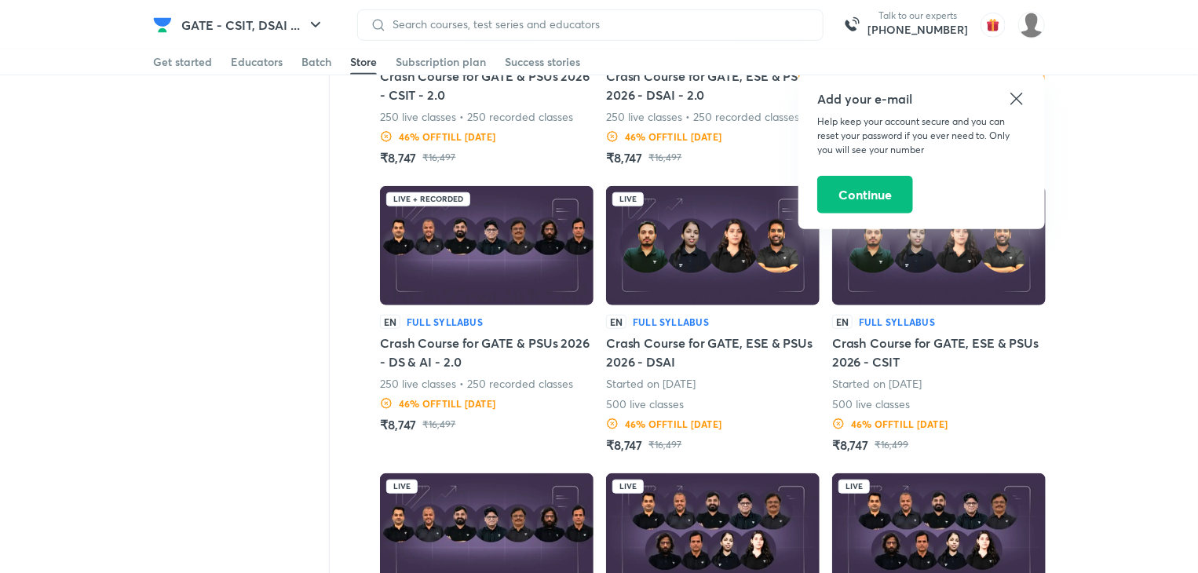
click at [497, 334] on h5 "Crash Course for GATE & PSUs 2026 - DS & AI - 2.0" at bounding box center [487, 353] width 214 height 38
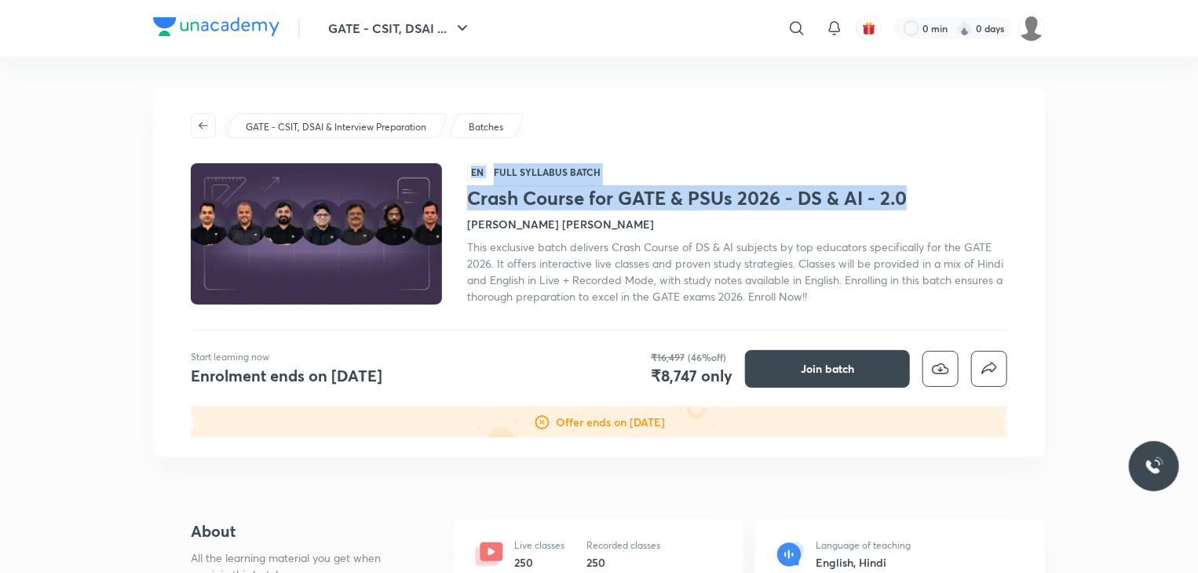
drag, startPoint x: 522, startPoint y: 199, endPoint x: 901, endPoint y: 208, distance: 379.2
click at [901, 208] on div "EN Full Syllabus Batch Crash Course for GATE & PSUs 2026 - DS & AI - 2.0 [PERSO…" at bounding box center [599, 233] width 816 height 141
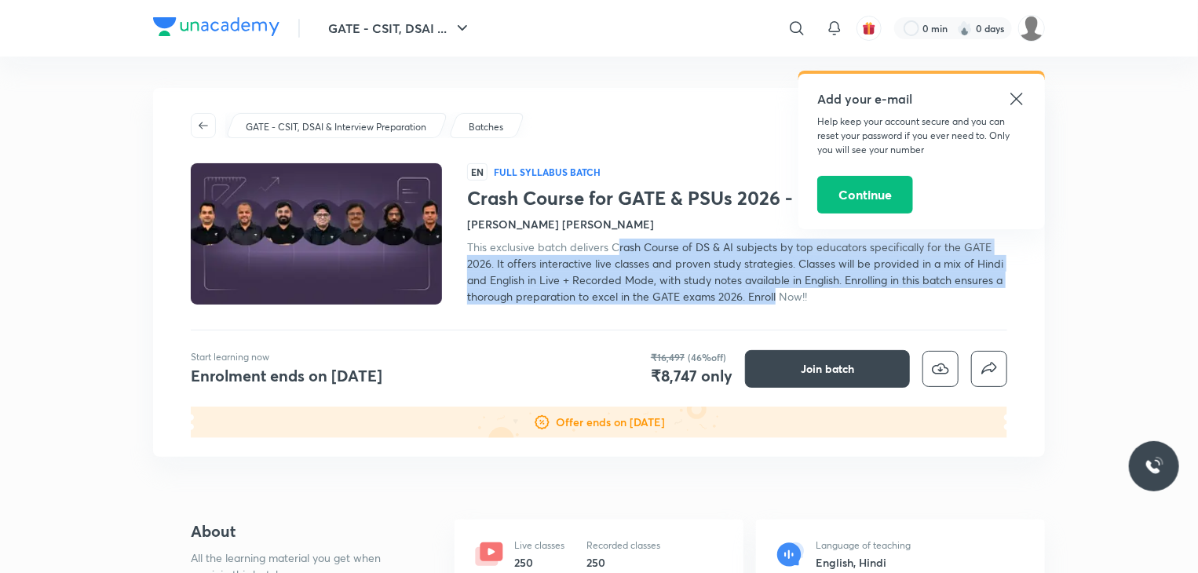
drag, startPoint x: 666, startPoint y: 249, endPoint x: 780, endPoint y: 305, distance: 127.4
click at [779, 302] on span "This exclusive batch delivers Crash Course of DS & AI subjects by top educators…" at bounding box center [735, 271] width 536 height 64
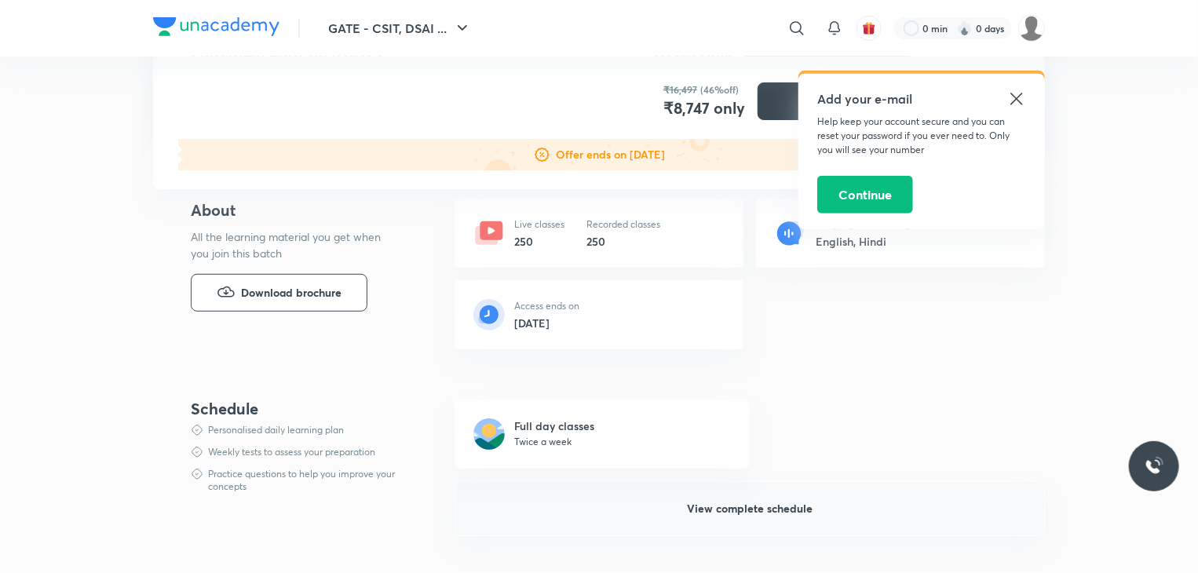
scroll to position [314, 0]
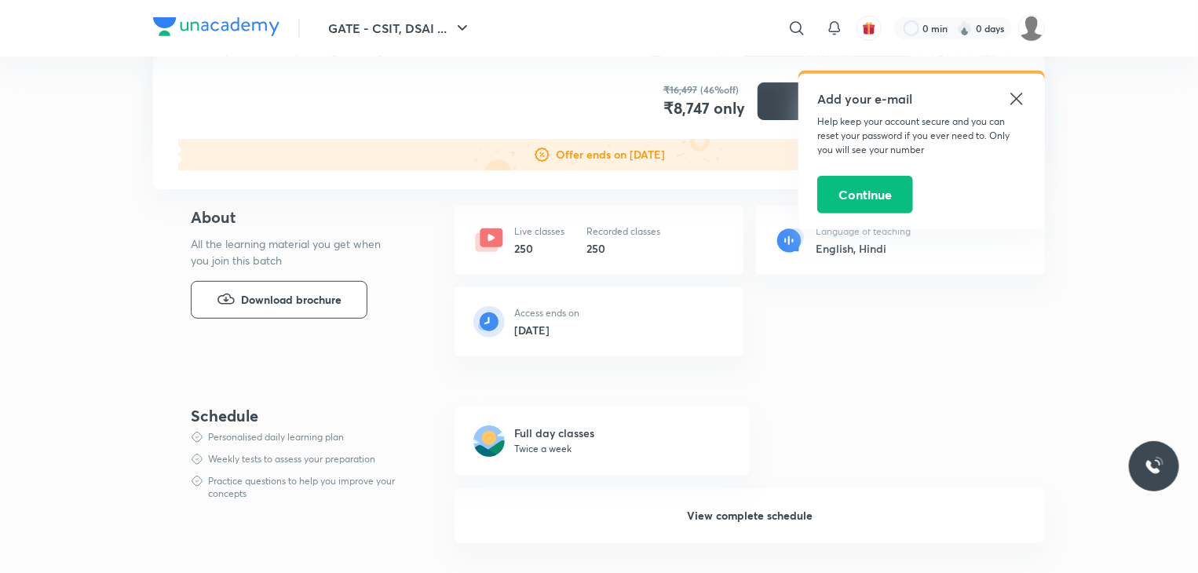
drag, startPoint x: 586, startPoint y: 332, endPoint x: 537, endPoint y: 339, distance: 49.2
click at [498, 334] on div "Access ends on 30 Apr 2026" at bounding box center [598, 321] width 289 height 69
drag, startPoint x: 742, startPoint y: 536, endPoint x: 742, endPoint y: 527, distance: 9.4
click at [742, 535] on button "View complete schedule" at bounding box center [749, 515] width 590 height 55
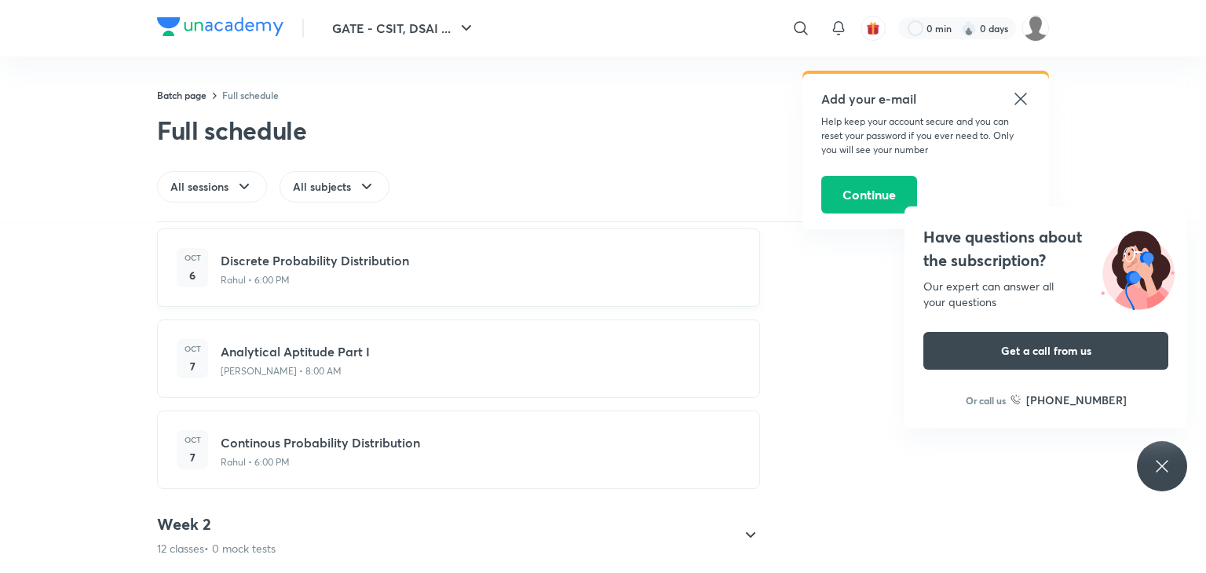
scroll to position [1031, 0]
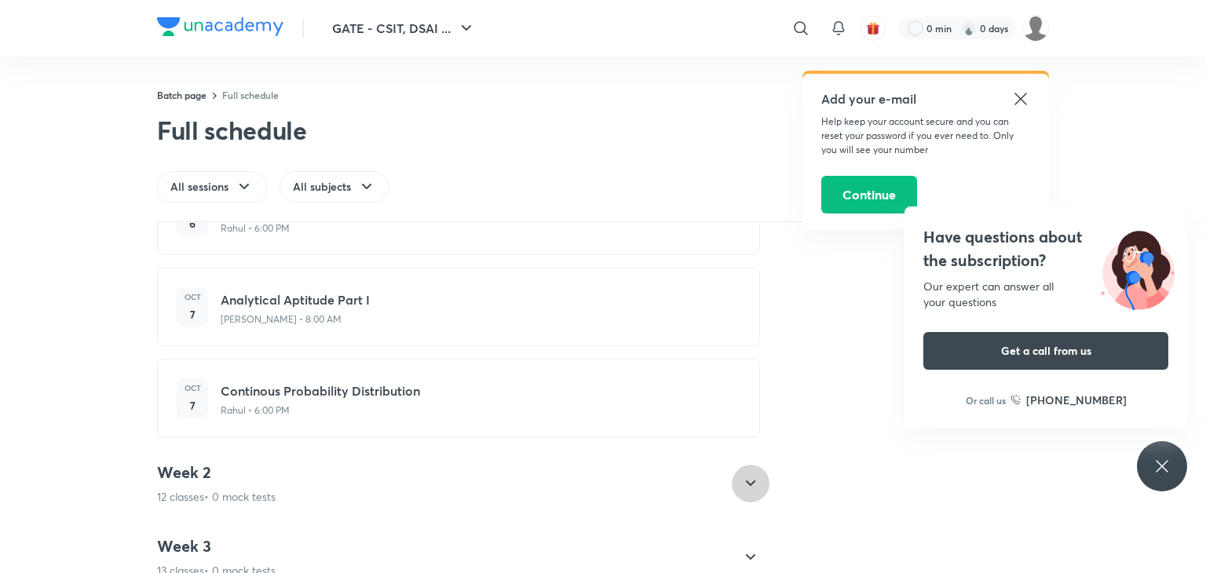
click at [741, 479] on icon at bounding box center [750, 483] width 19 height 19
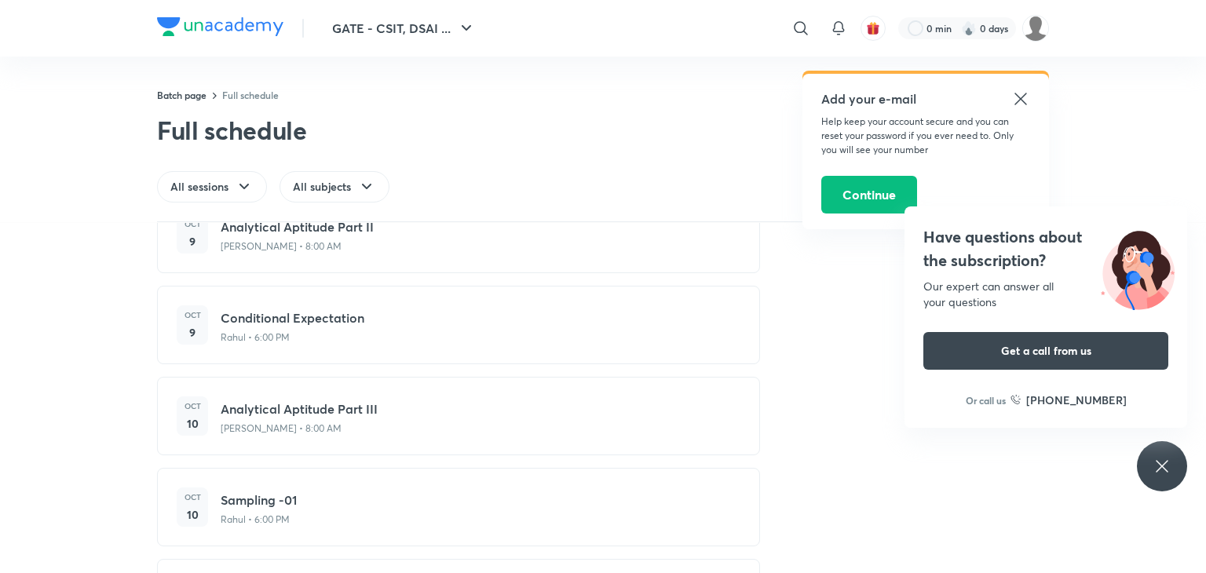
scroll to position [261, 0]
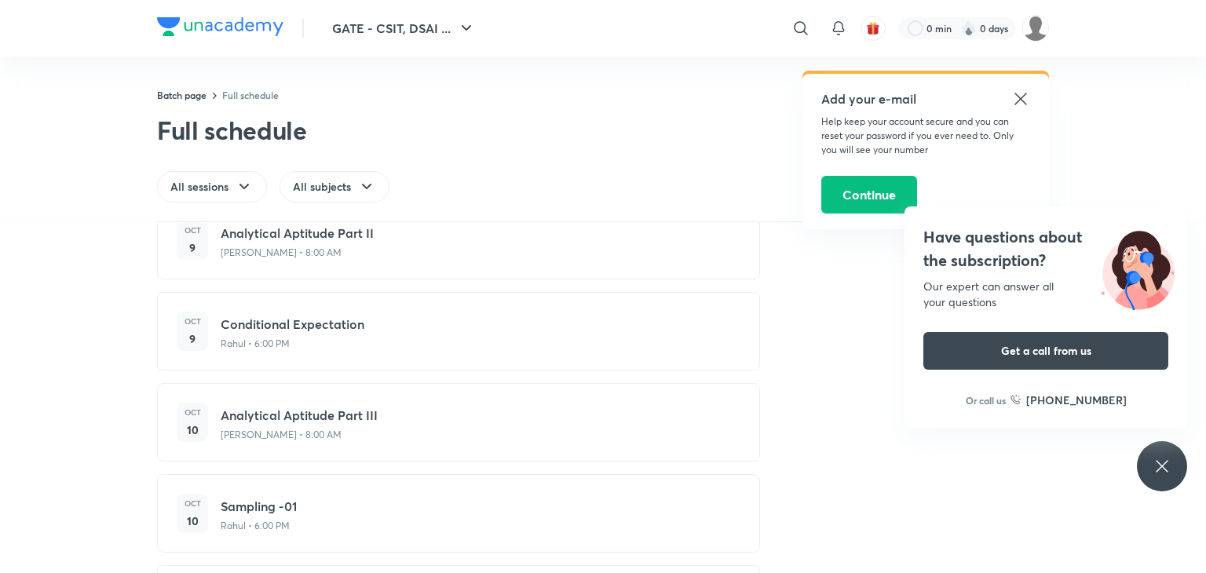
click at [1164, 469] on icon at bounding box center [1161, 466] width 19 height 19
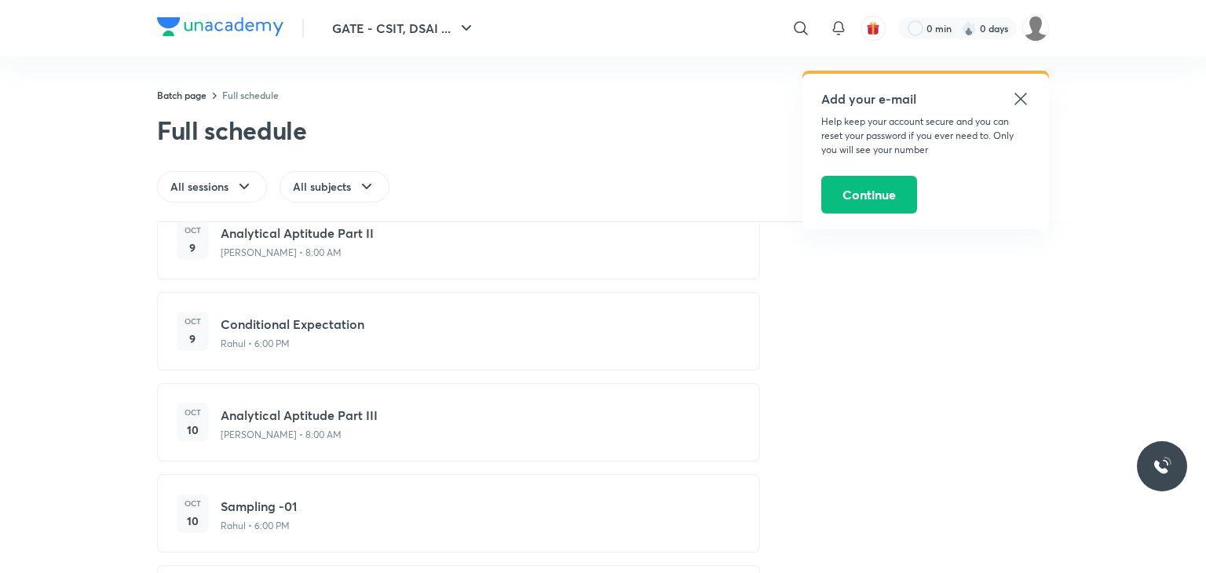
click at [1020, 98] on icon at bounding box center [1020, 99] width 12 height 12
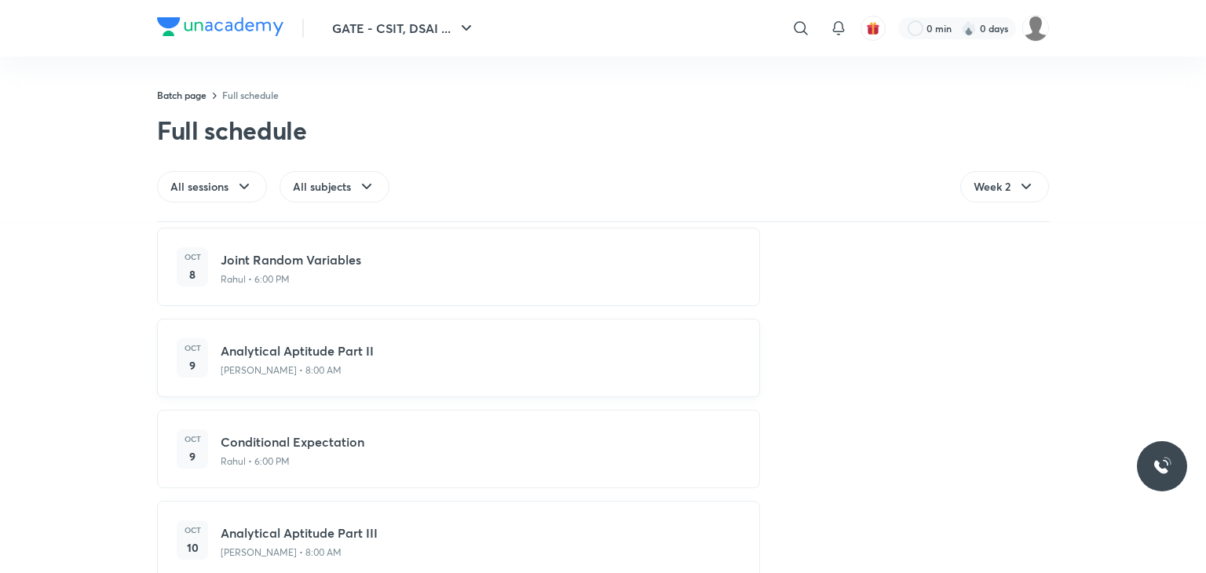
scroll to position [0, 0]
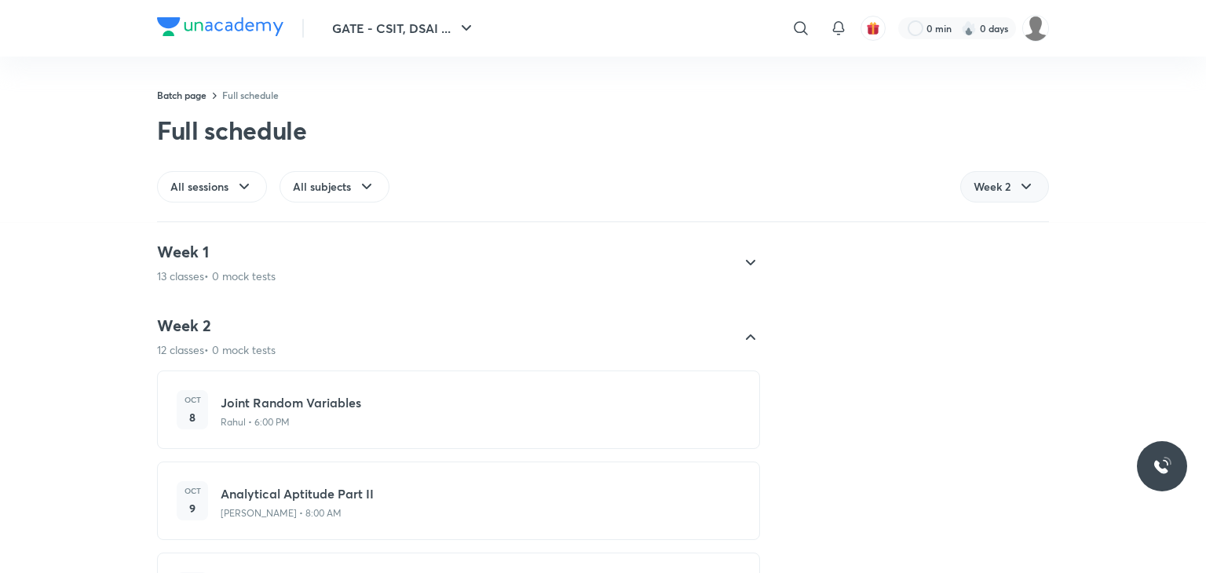
click at [1009, 185] on span "Week 2" at bounding box center [991, 187] width 37 height 16
click at [998, 318] on span "Week 4" at bounding box center [992, 323] width 38 height 16
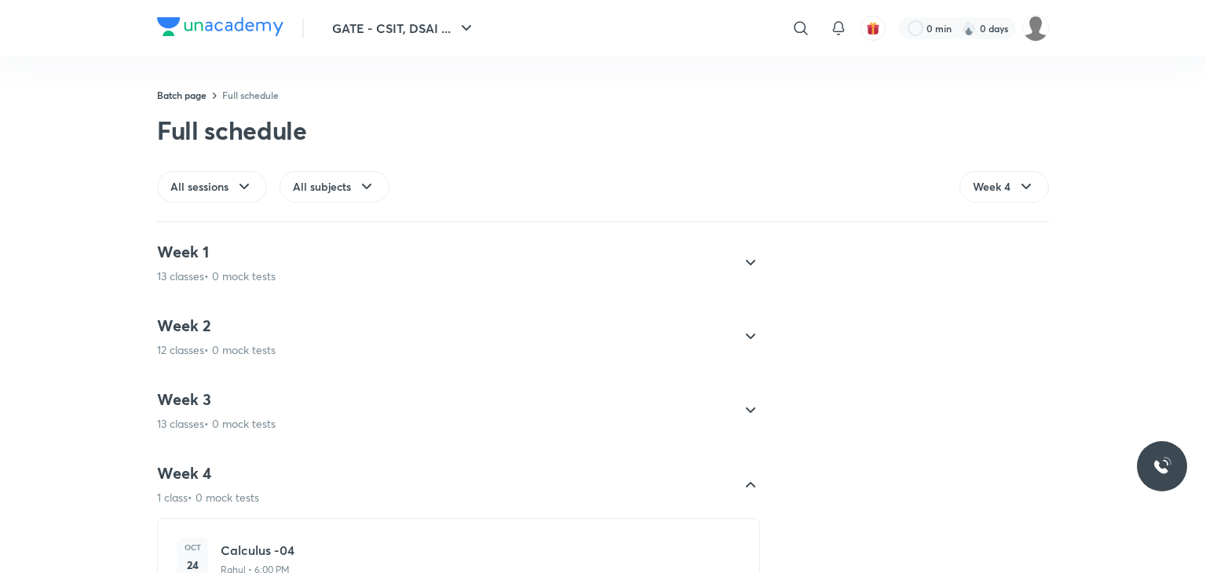
click at [744, 256] on icon at bounding box center [750, 263] width 19 height 19
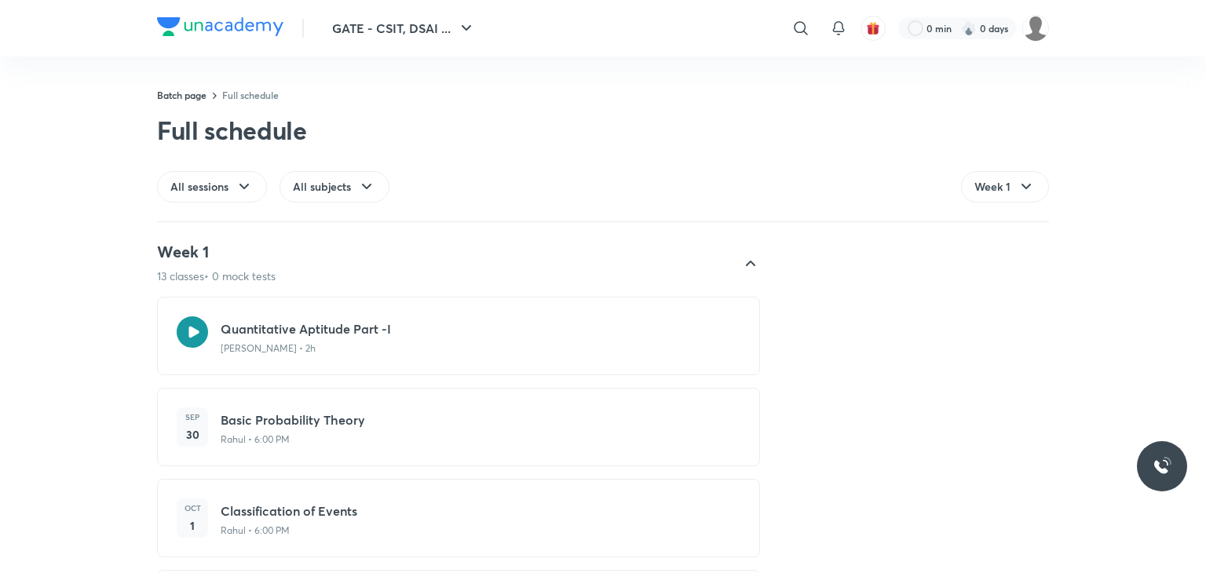
click at [741, 255] on icon at bounding box center [750, 263] width 19 height 19
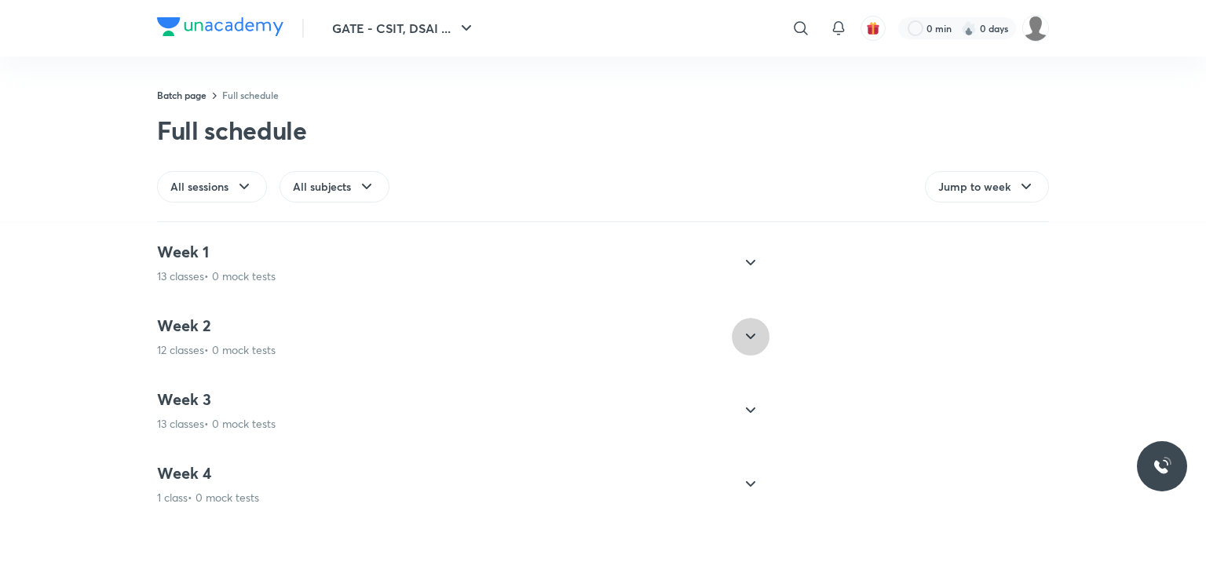
click at [749, 338] on icon at bounding box center [750, 336] width 19 height 19
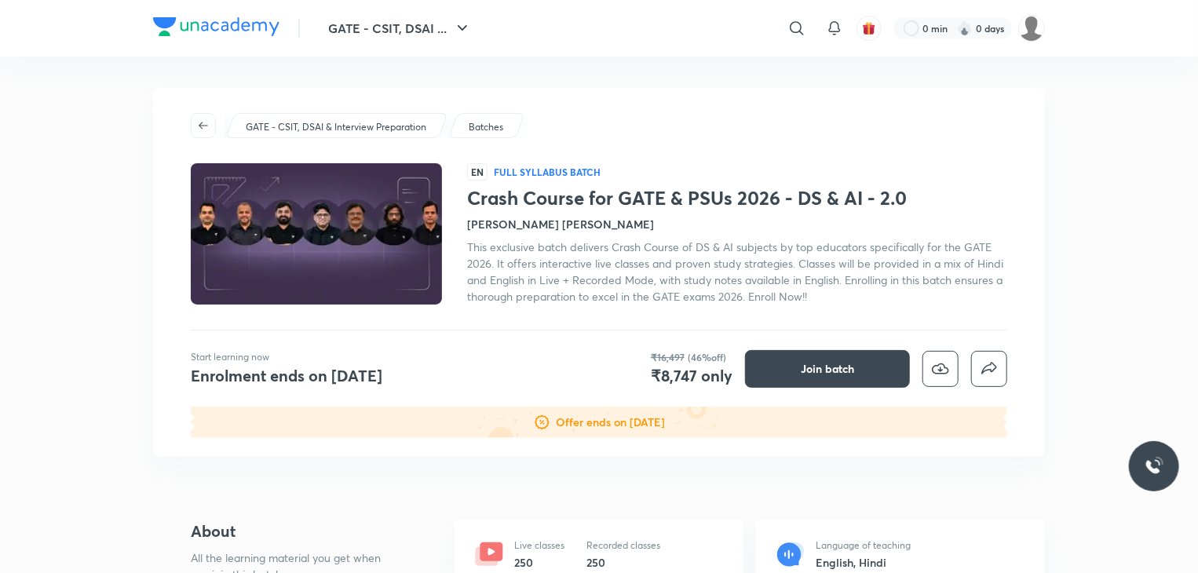
scroll to position [314, 0]
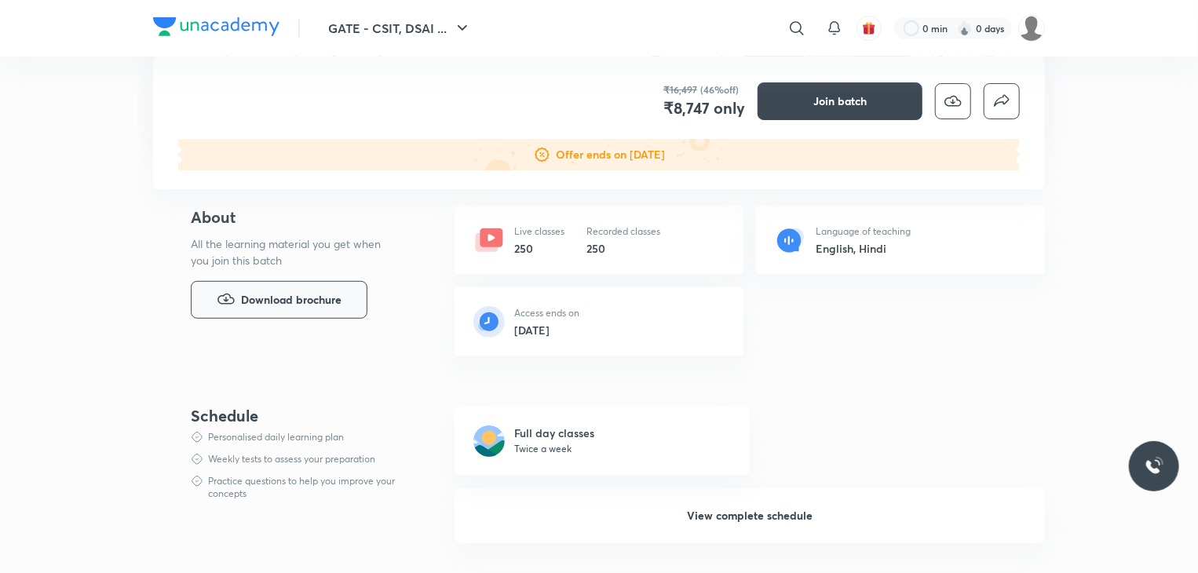
click at [301, 290] on button "Download brochure" at bounding box center [279, 300] width 177 height 38
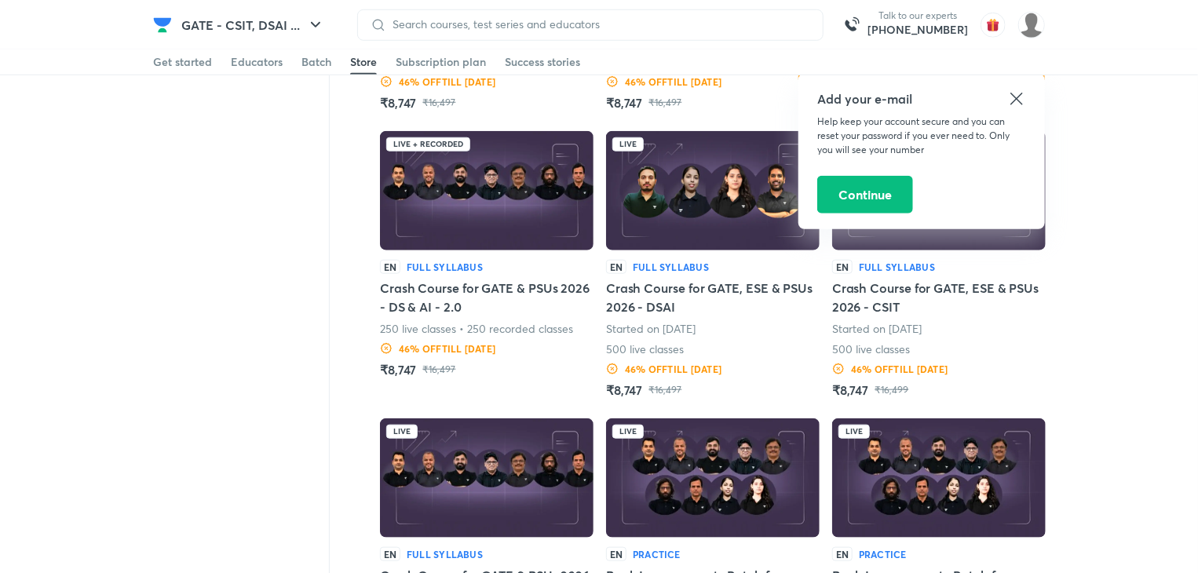
scroll to position [575, 0]
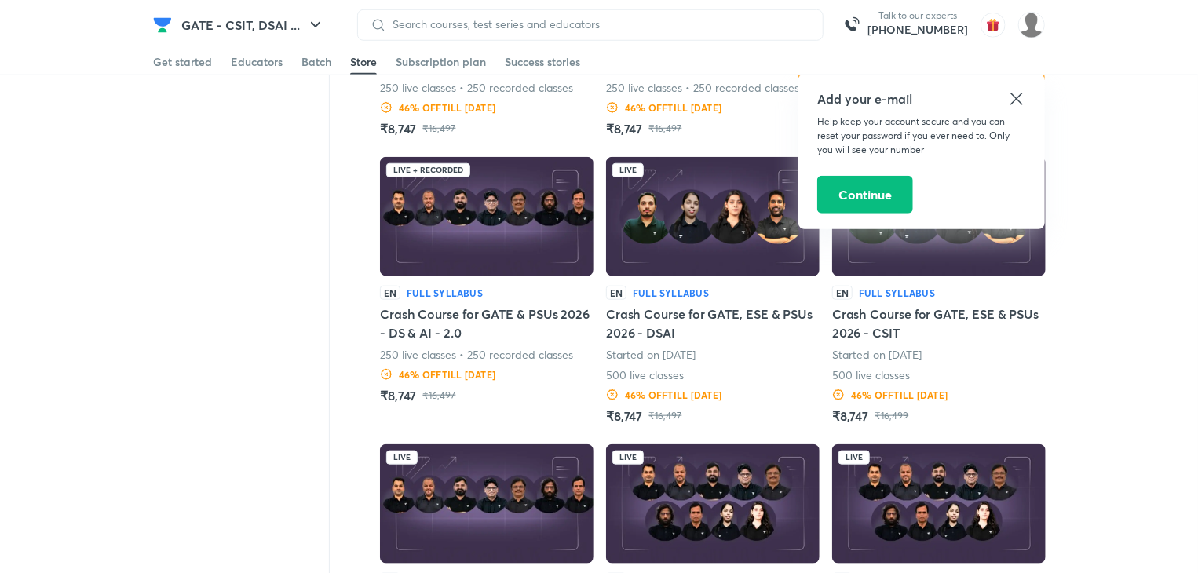
click at [672, 317] on h5 "Crash Course for GATE, ESE & PSUs 2026 - DSAI" at bounding box center [713, 324] width 214 height 38
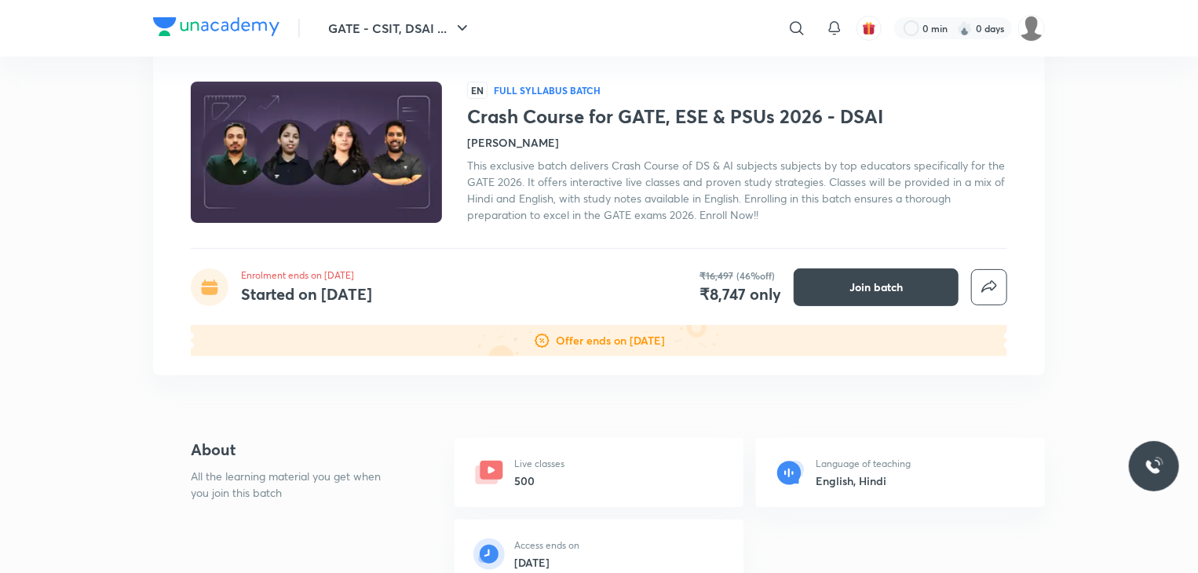
scroll to position [157, 0]
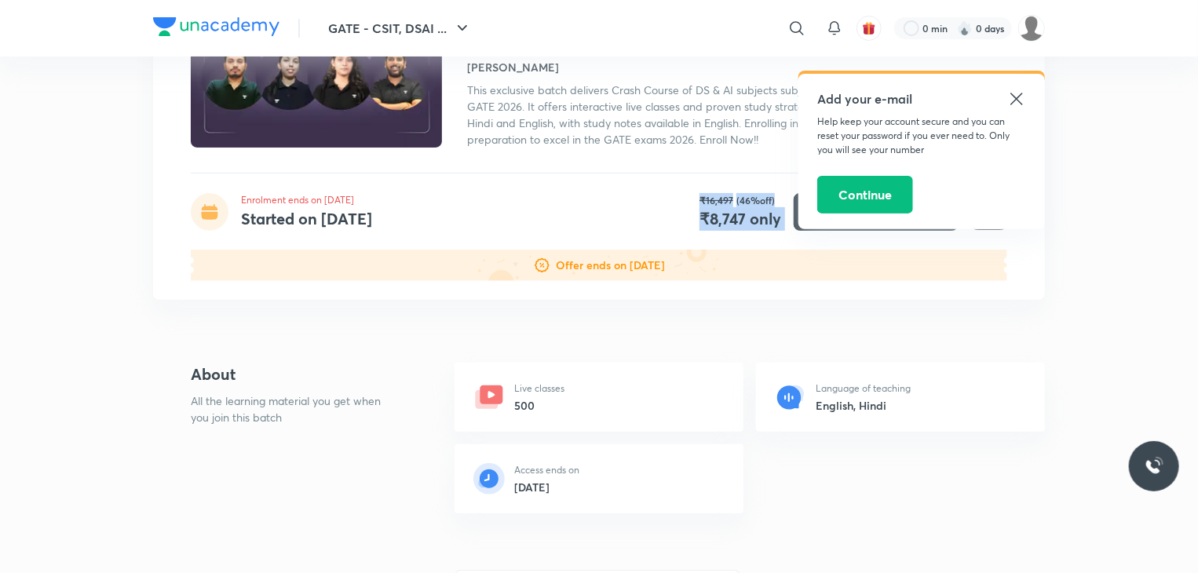
drag, startPoint x: 390, startPoint y: 227, endPoint x: 323, endPoint y: 220, distance: 67.1
click at [244, 233] on div "GATE - CSIT, DSAI & Interview Preparation Batches EN Full Syllabus Batch Crash …" at bounding box center [599, 115] width 892 height 369
click at [458, 208] on div "Enrolment ends on [DATE] Started on [DATE] Offer ends on [DATE] ₹16,497 (46%off…" at bounding box center [599, 211] width 816 height 38
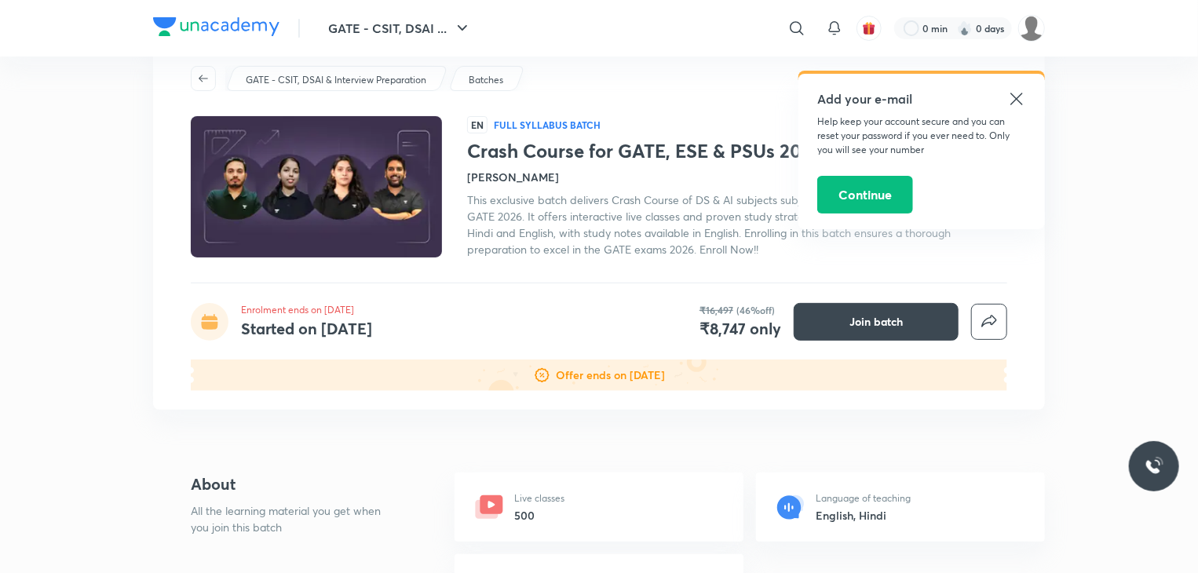
scroll to position [0, 0]
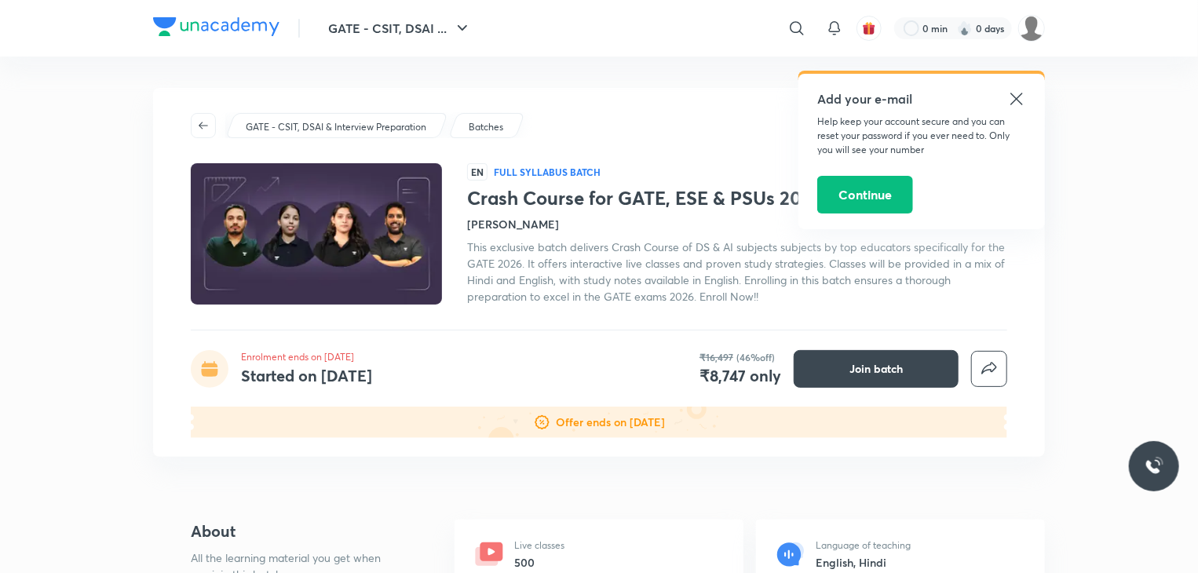
click at [1017, 98] on icon at bounding box center [1016, 98] width 19 height 19
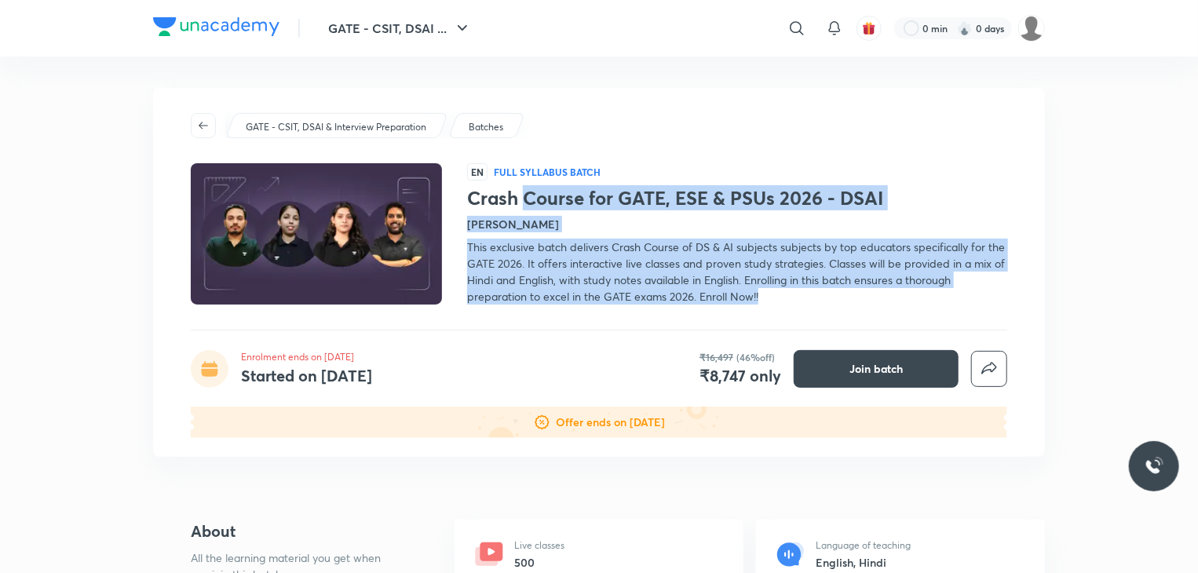
drag, startPoint x: 542, startPoint y: 201, endPoint x: 911, endPoint y: 301, distance: 381.4
click at [911, 301] on div "Crash Course for GATE, ESE & PSUs 2026 - DSAI Sweta Kumari This exclusive batch…" at bounding box center [737, 246] width 540 height 118
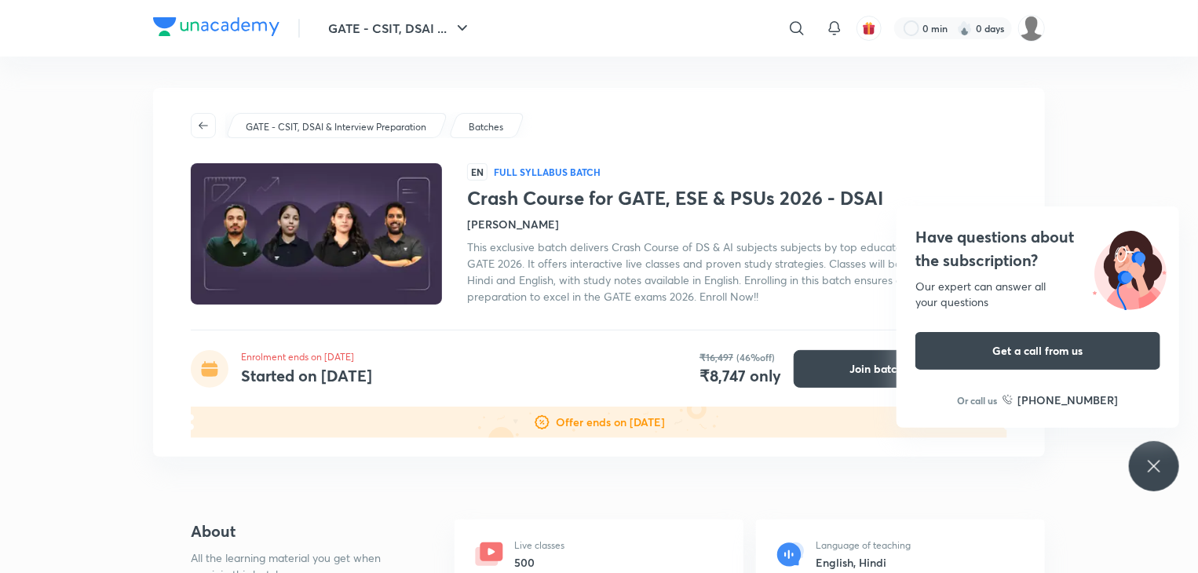
click at [754, 141] on div "Crash Course for GATE, ESE & PSUs 2026 - DSAI Enrolment ends on 29 Apr Started …" at bounding box center [599, 43] width 892 height 200
drag, startPoint x: 673, startPoint y: 202, endPoint x: 772, endPoint y: 195, distance: 98.4
click at [769, 206] on h1 "Crash Course for GATE, ESE & PSUs 2026 - DSAI" at bounding box center [737, 198] width 540 height 23
click at [765, 154] on div "GATE - CSIT, DSAI & Interview Preparation Batches EN Full Syllabus Batch Crash …" at bounding box center [599, 272] width 892 height 369
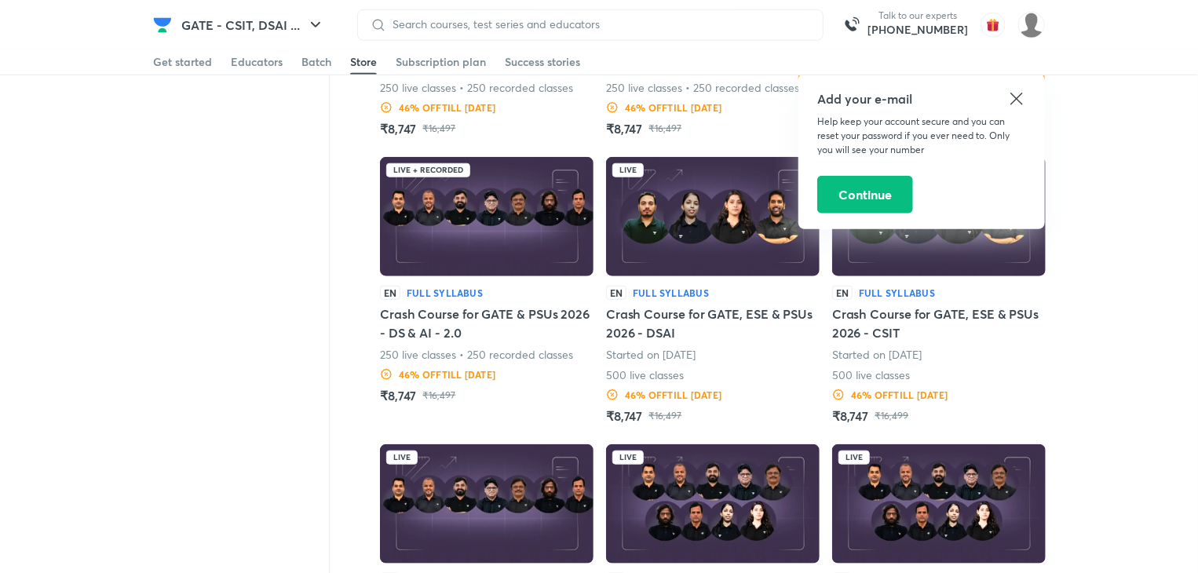
click at [487, 294] on div "EN Full Syllabus Crash Course for GATE & PSUs 2026 - DS & AI - 2.0 250 live cla…" at bounding box center [487, 345] width 214 height 119
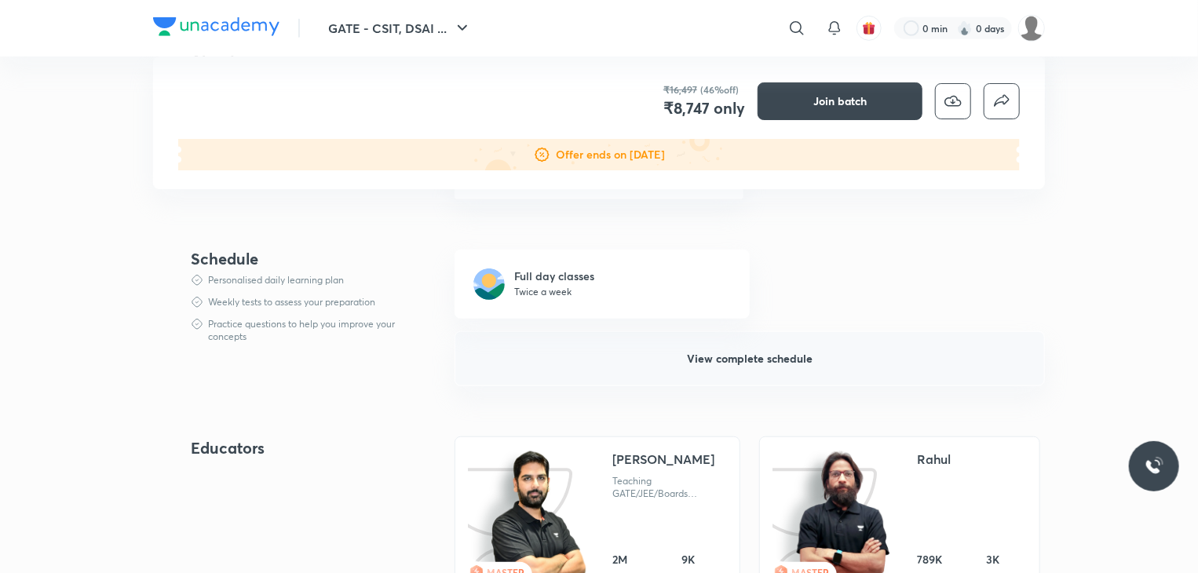
click at [701, 372] on button "View complete schedule" at bounding box center [749, 358] width 590 height 55
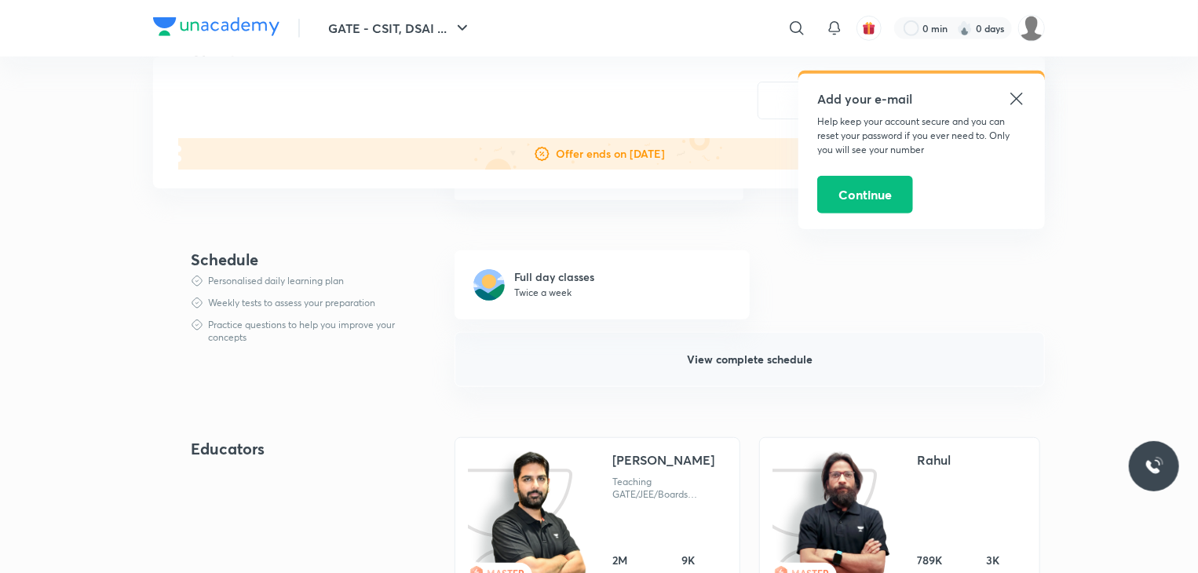
scroll to position [471, 0]
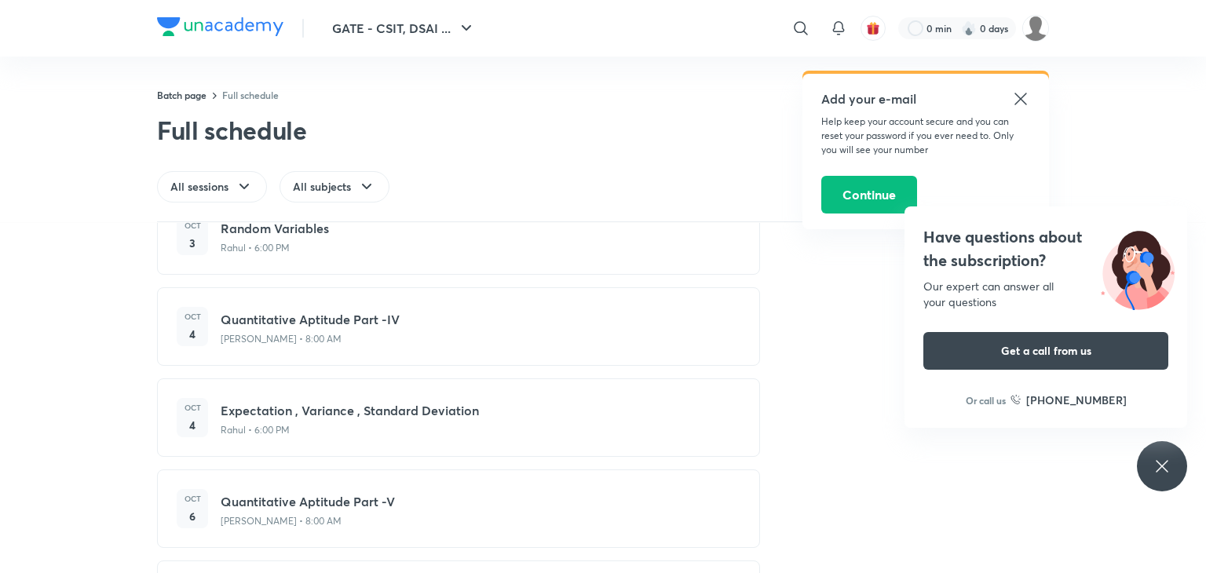
drag, startPoint x: 376, startPoint y: 205, endPoint x: 367, endPoint y: 205, distance: 8.6
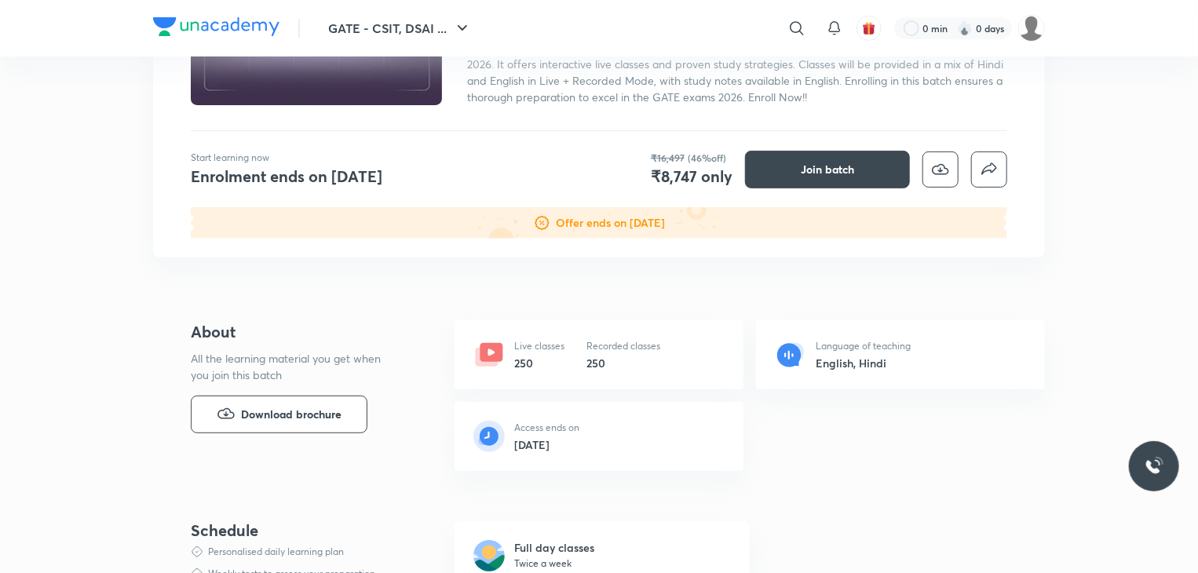
scroll to position [198, 0]
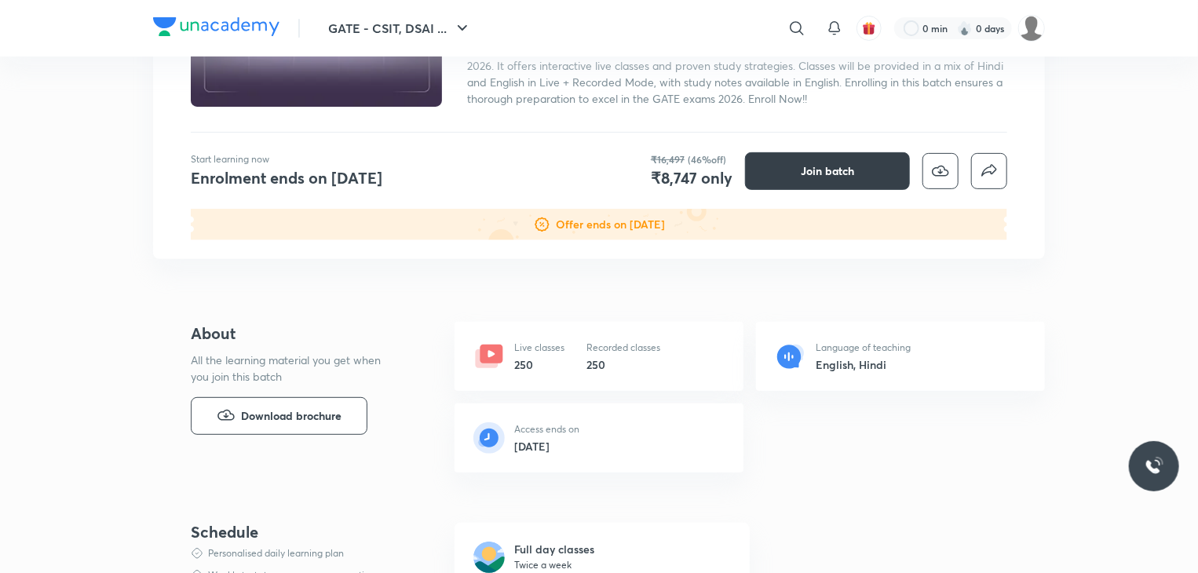
click at [812, 185] on button "Join batch" at bounding box center [827, 171] width 165 height 38
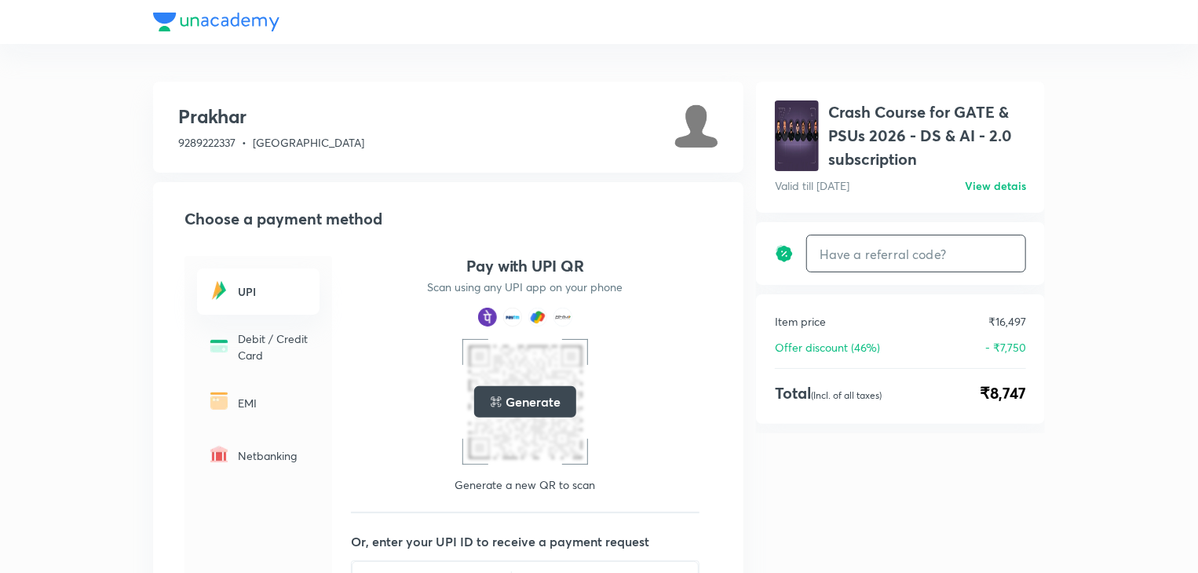
drag, startPoint x: 1027, startPoint y: 184, endPoint x: 906, endPoint y: 257, distance: 140.8
click at [898, 203] on div "Crash Course for GATE & PSUs 2026 - DS & AI - 2.0 subscription Valid till [DATE…" at bounding box center [900, 147] width 289 height 131
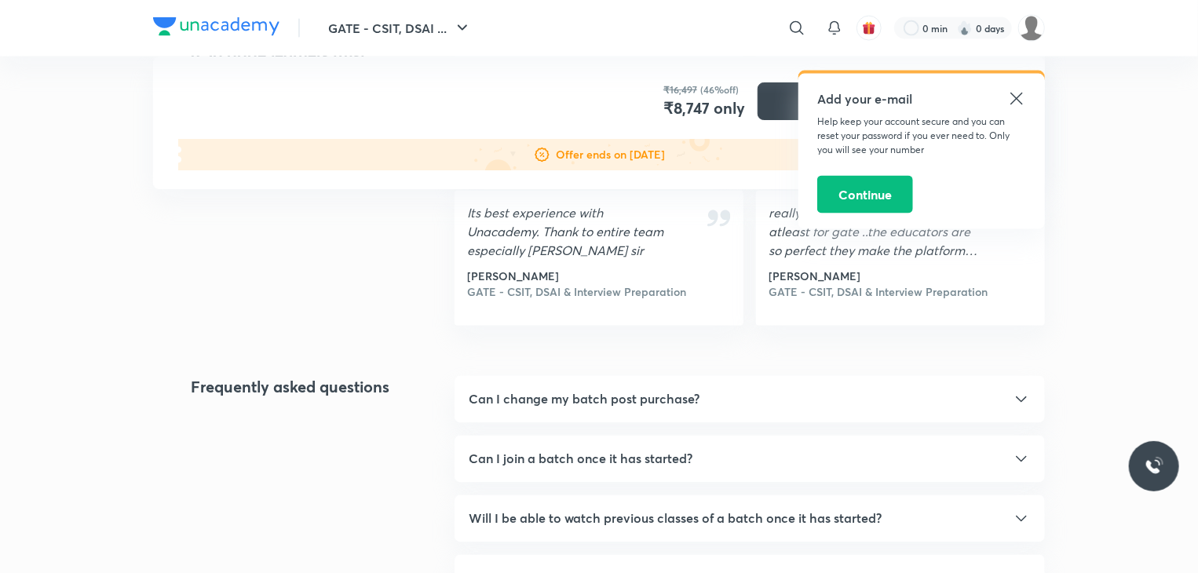
scroll to position [1413, 0]
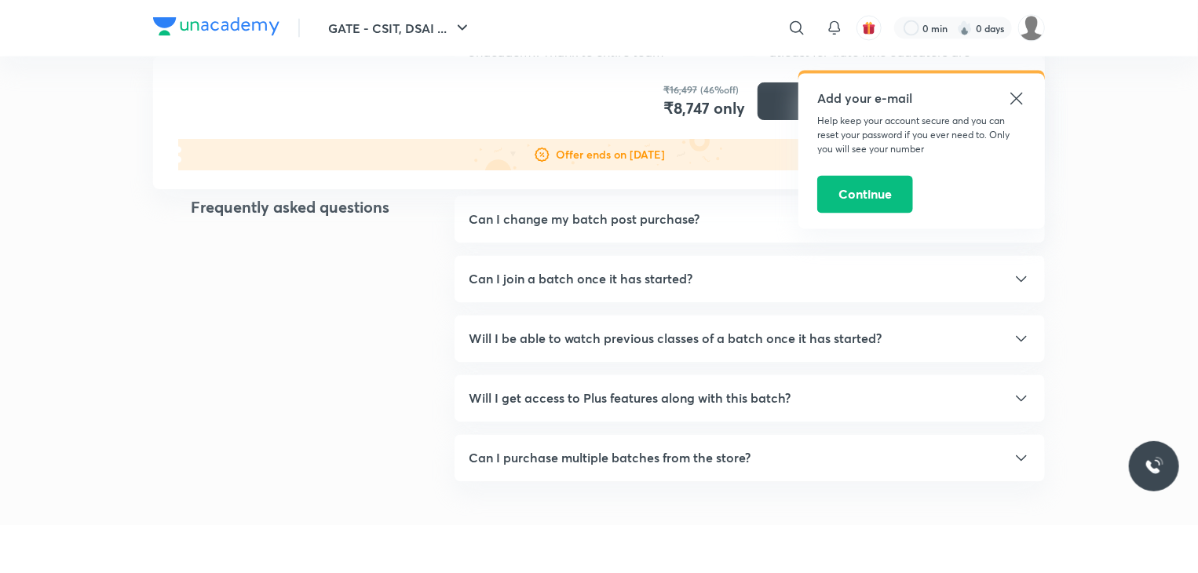
click at [889, 400] on div "Will I get access to Plus features along with this batch?" at bounding box center [750, 398] width 562 height 19
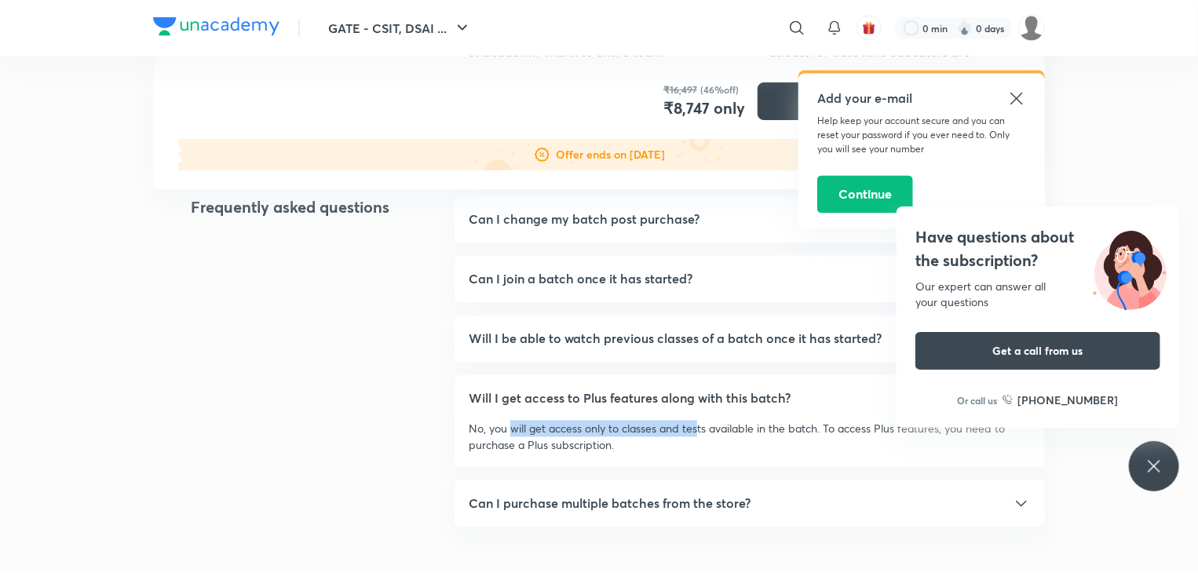
drag, startPoint x: 511, startPoint y: 430, endPoint x: 696, endPoint y: 432, distance: 185.3
click at [696, 432] on p "No, you will get access only to classes and tests available in the batch. To ac…" at bounding box center [750, 437] width 562 height 33
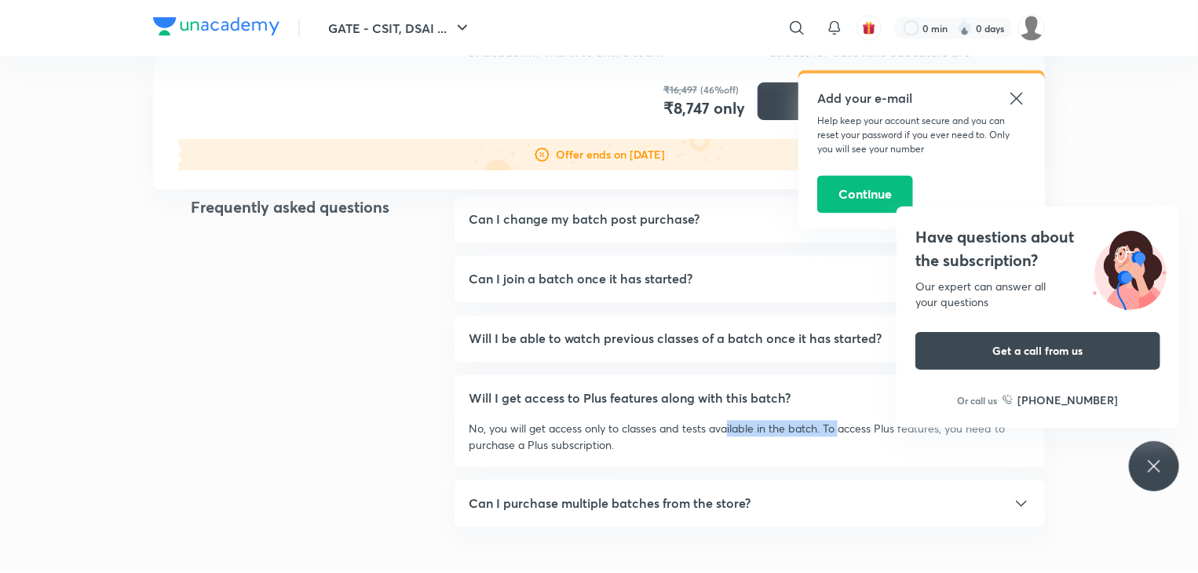
drag, startPoint x: 726, startPoint y: 433, endPoint x: 839, endPoint y: 434, distance: 113.0
click at [839, 434] on p "No, you will get access only to classes and tests available in the batch. To ac…" at bounding box center [750, 437] width 562 height 33
click at [908, 445] on p "No, you will get access only to classes and tests available in the batch. To ac…" at bounding box center [750, 437] width 562 height 33
click at [1143, 463] on div "Have questions about the subscription? Our expert can answer all your questions…" at bounding box center [1154, 466] width 50 height 50
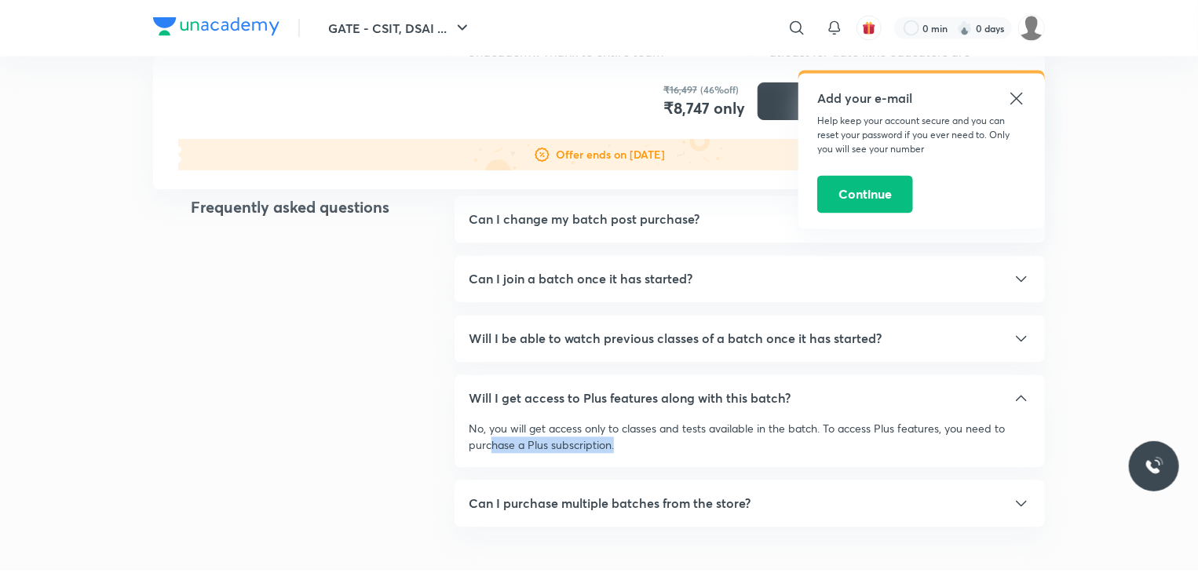
drag, startPoint x: 490, startPoint y: 445, endPoint x: 615, endPoint y: 449, distance: 125.7
click at [615, 449] on p "No, you will get access only to classes and tests available in the batch. To ac…" at bounding box center [750, 437] width 562 height 33
click at [790, 463] on div "Will I get access to Plus features along with this batch? No, you will get acce…" at bounding box center [749, 421] width 590 height 93
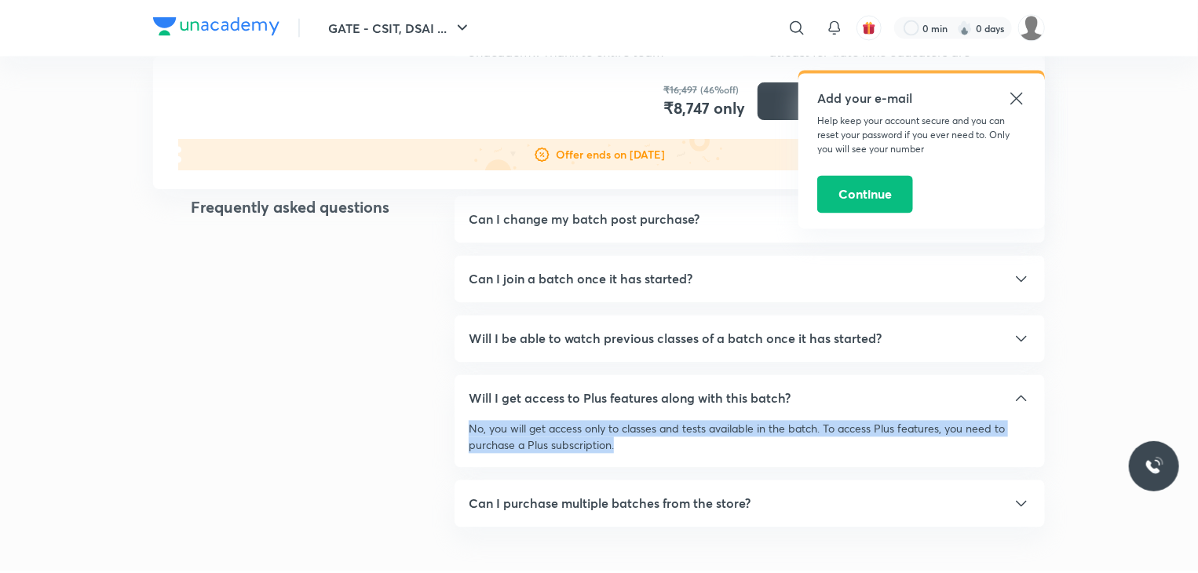
drag, startPoint x: 647, startPoint y: 443, endPoint x: 462, endPoint y: 434, distance: 185.5
click at [462, 434] on div "Will I get access to Plus features along with this batch? No, you will get acce…" at bounding box center [749, 421] width 590 height 93
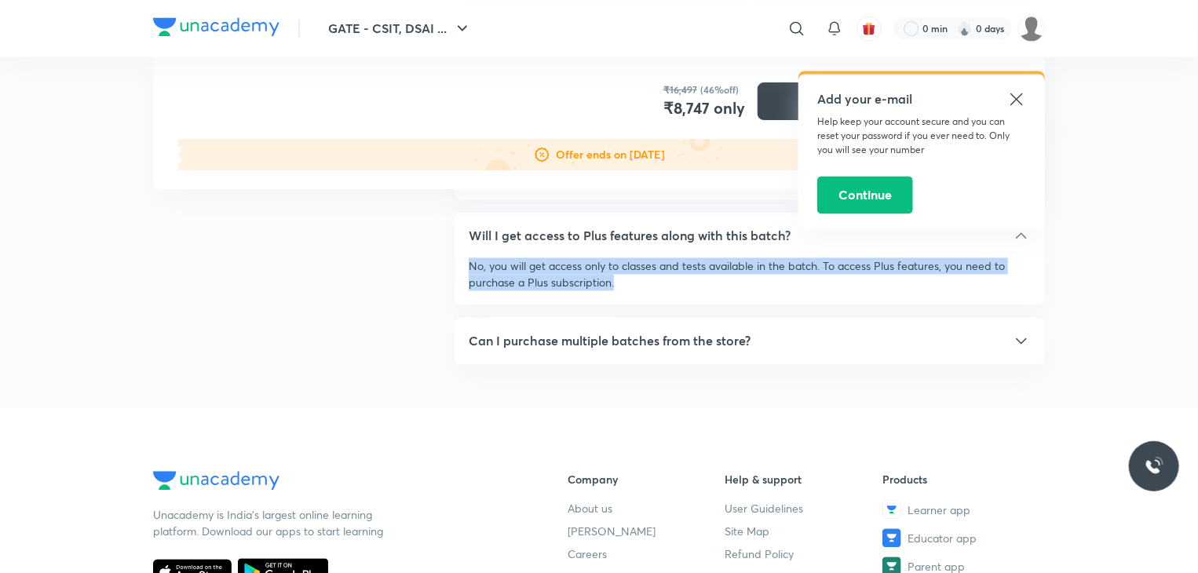
scroll to position [1460, 0]
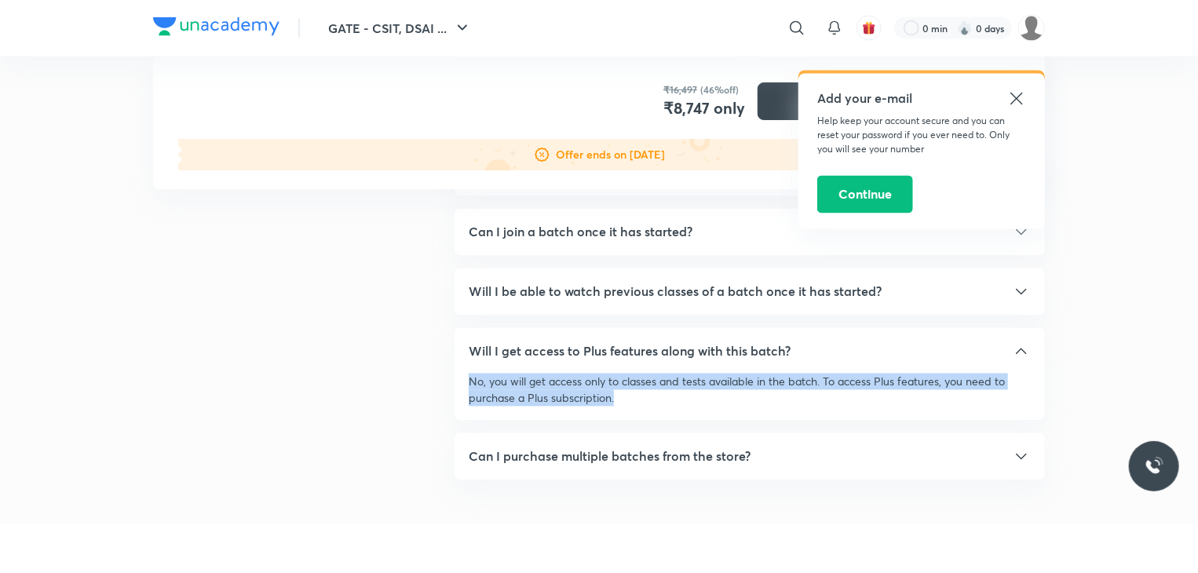
click at [800, 454] on div "Can I purchase multiple batches from the store?" at bounding box center [750, 456] width 562 height 19
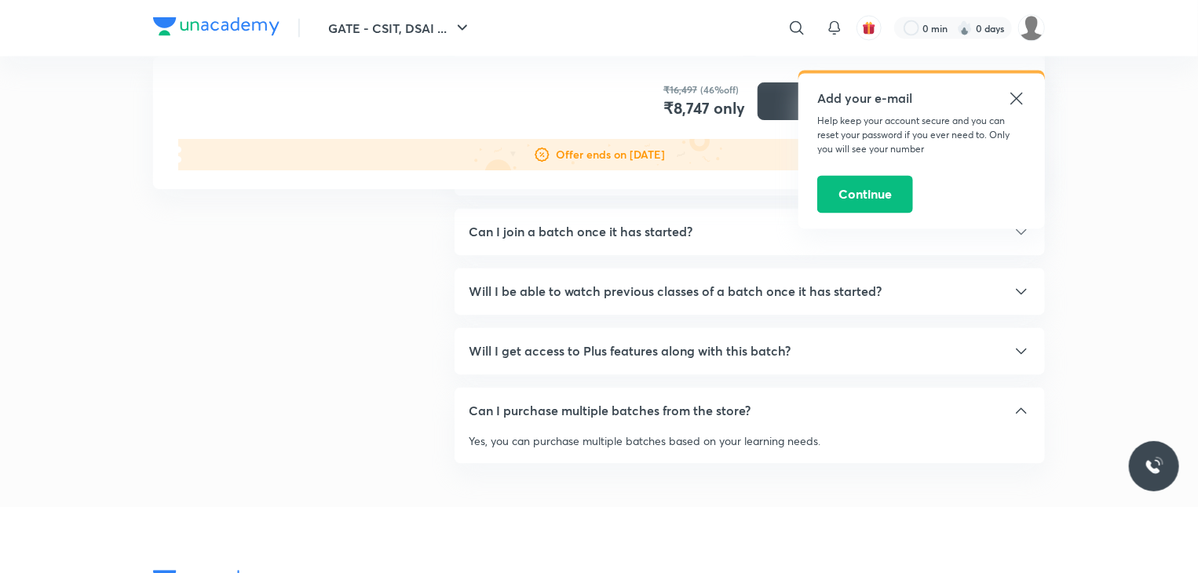
click at [832, 433] on p "Yes, you can purchase multiple batches based on your learning needs." at bounding box center [750, 441] width 562 height 16
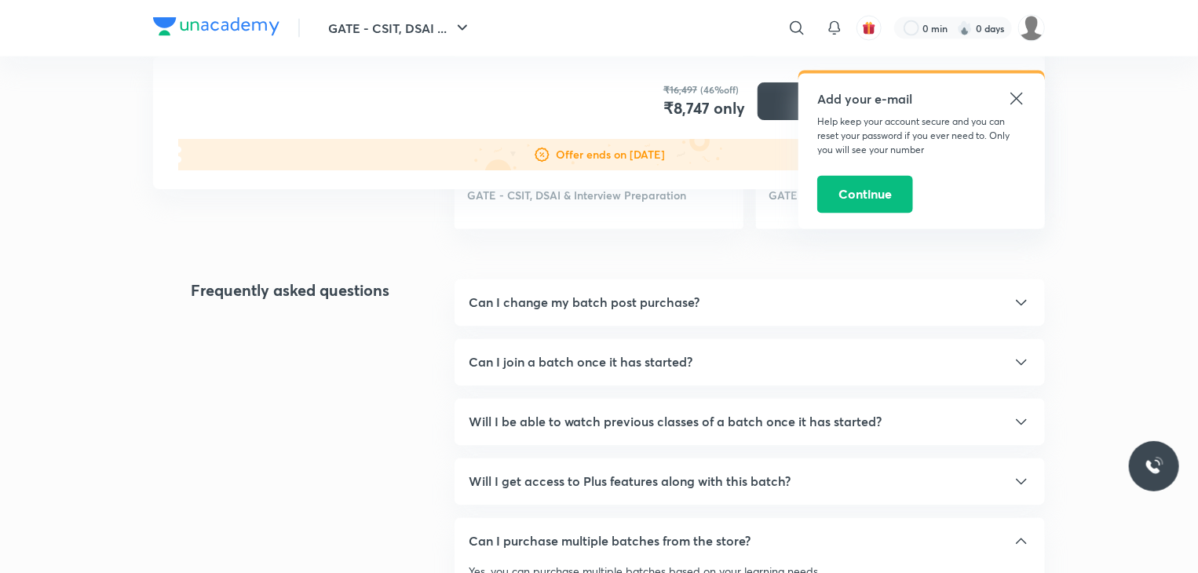
scroll to position [1303, 0]
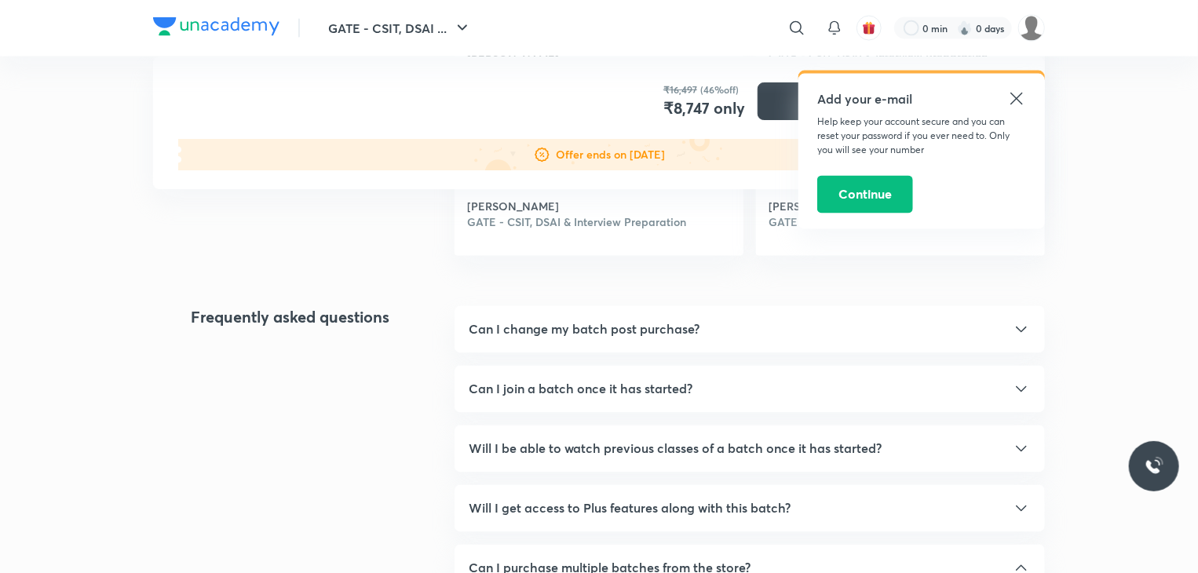
click at [939, 334] on div "Can I change my batch post purchase?" at bounding box center [750, 329] width 562 height 19
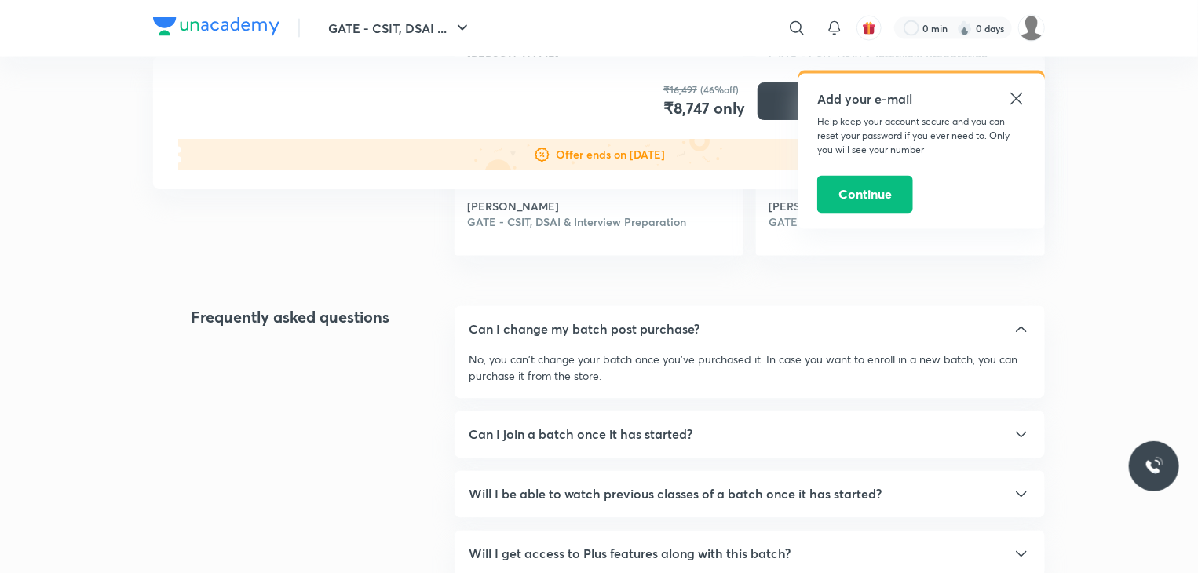
click at [877, 337] on div "Can I change my batch post purchase?" at bounding box center [750, 329] width 562 height 19
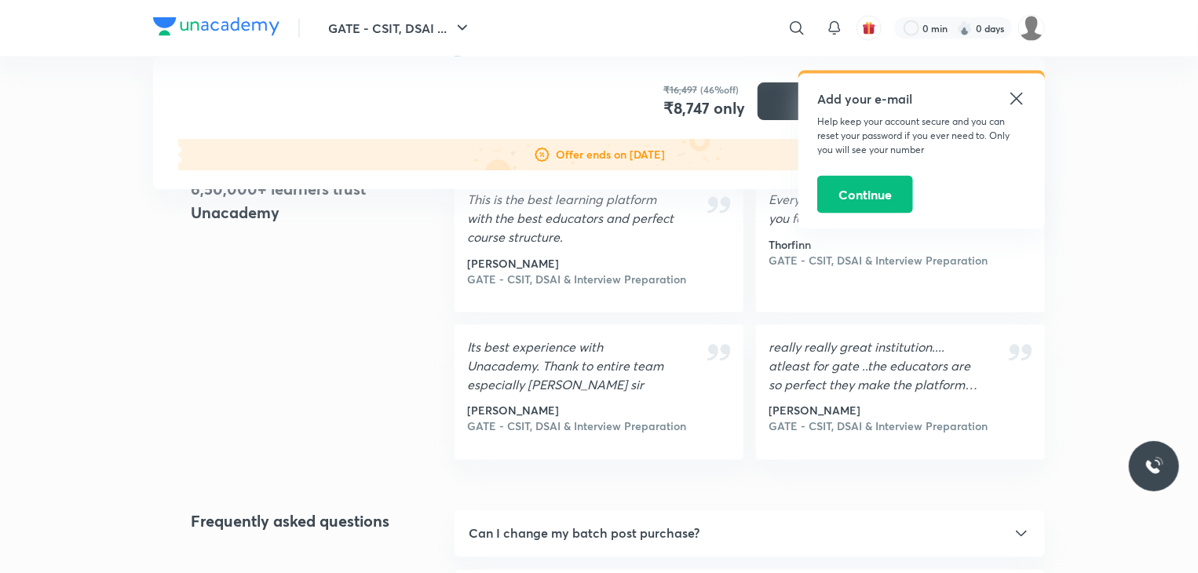
scroll to position [1413, 0]
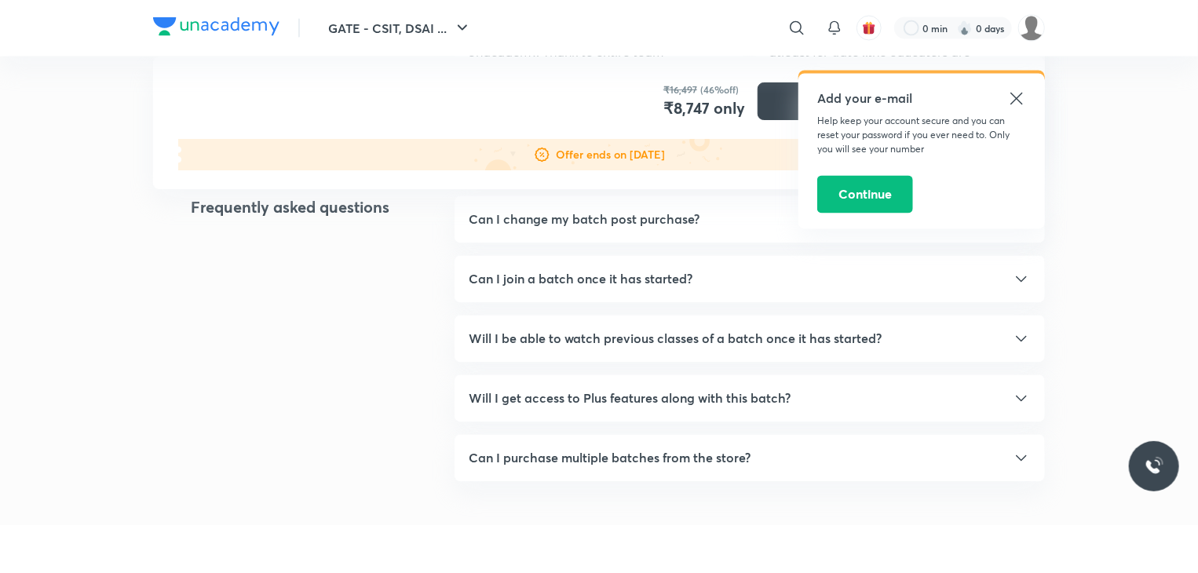
click at [838, 393] on div "Will I get access to Plus features along with this batch?" at bounding box center [750, 398] width 562 height 19
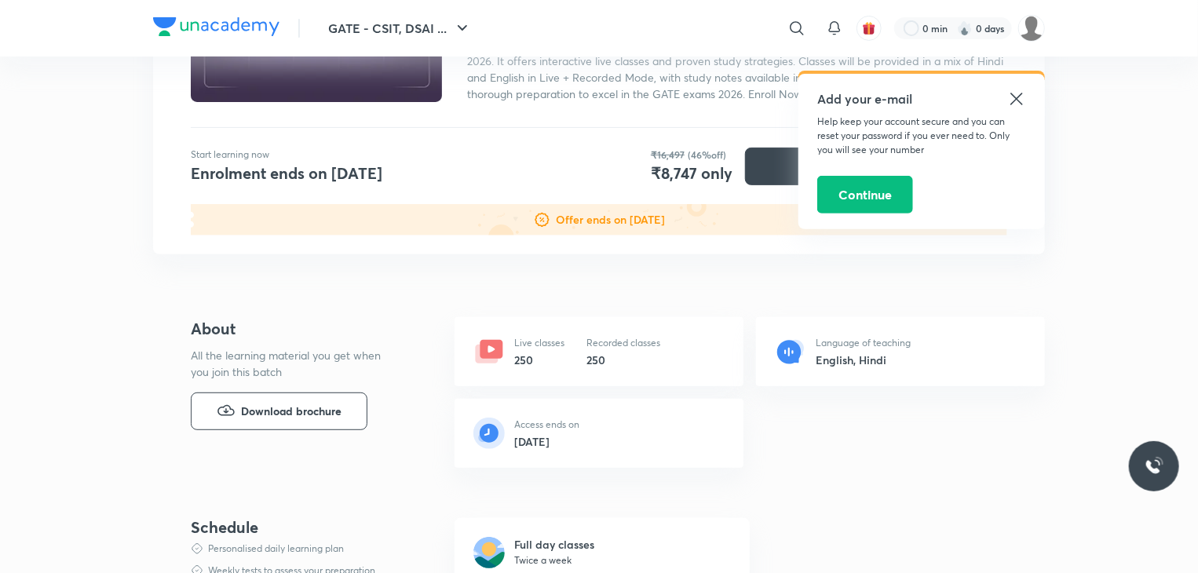
scroll to position [314, 0]
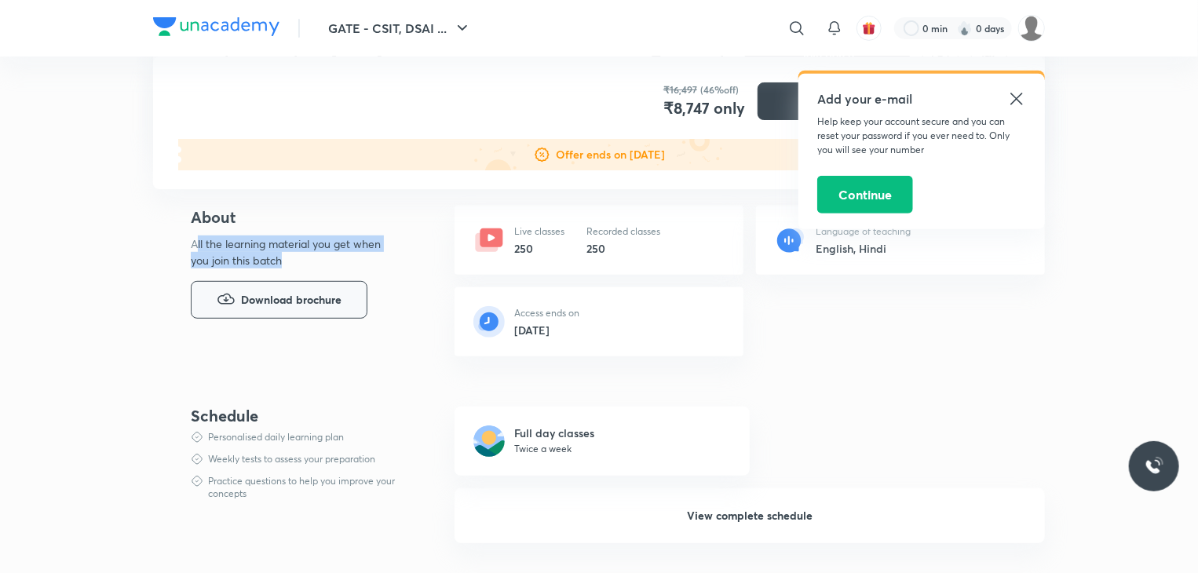
drag, startPoint x: 198, startPoint y: 243, endPoint x: 295, endPoint y: 290, distance: 108.1
click at [295, 265] on p "All the learning material you get when you join this batch" at bounding box center [292, 251] width 203 height 33
click at [297, 293] on span "Download brochure" at bounding box center [291, 299] width 100 height 17
